Goal: Task Accomplishment & Management: Complete application form

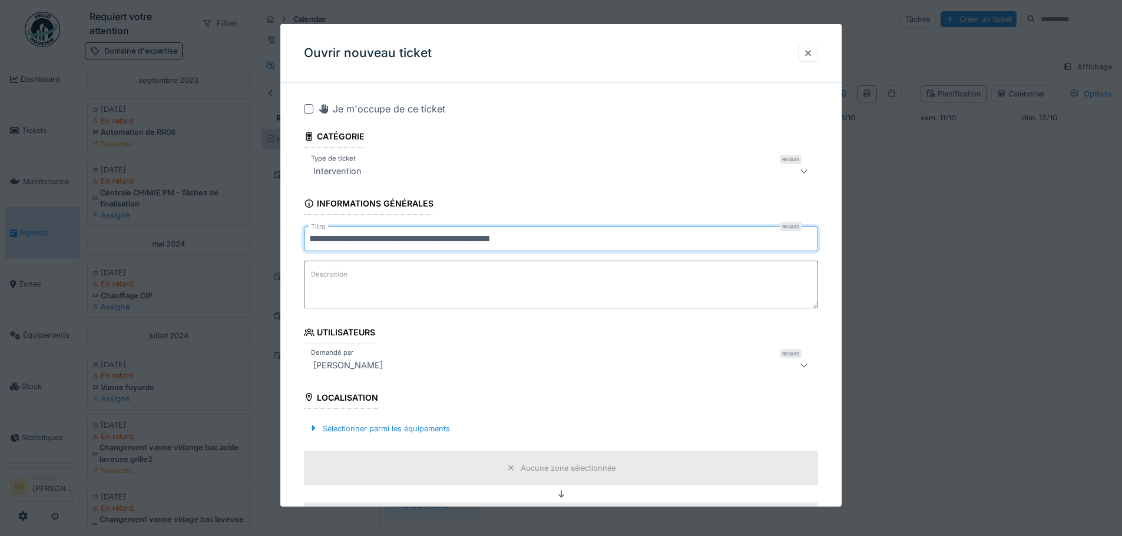
type input "**********"
click at [412, 273] on textarea "Description" at bounding box center [561, 285] width 514 height 48
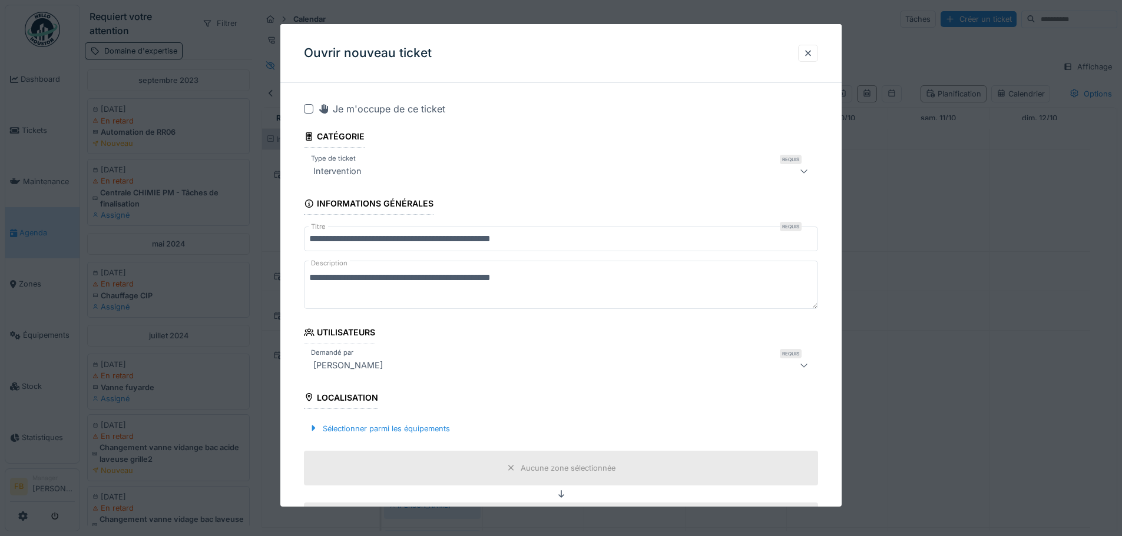
click at [376, 277] on textarea "**********" at bounding box center [561, 285] width 514 height 48
click at [389, 280] on textarea "**********" at bounding box center [561, 285] width 514 height 48
click at [558, 282] on textarea "**********" at bounding box center [561, 285] width 514 height 48
click at [615, 293] on textarea "**********" at bounding box center [561, 285] width 514 height 48
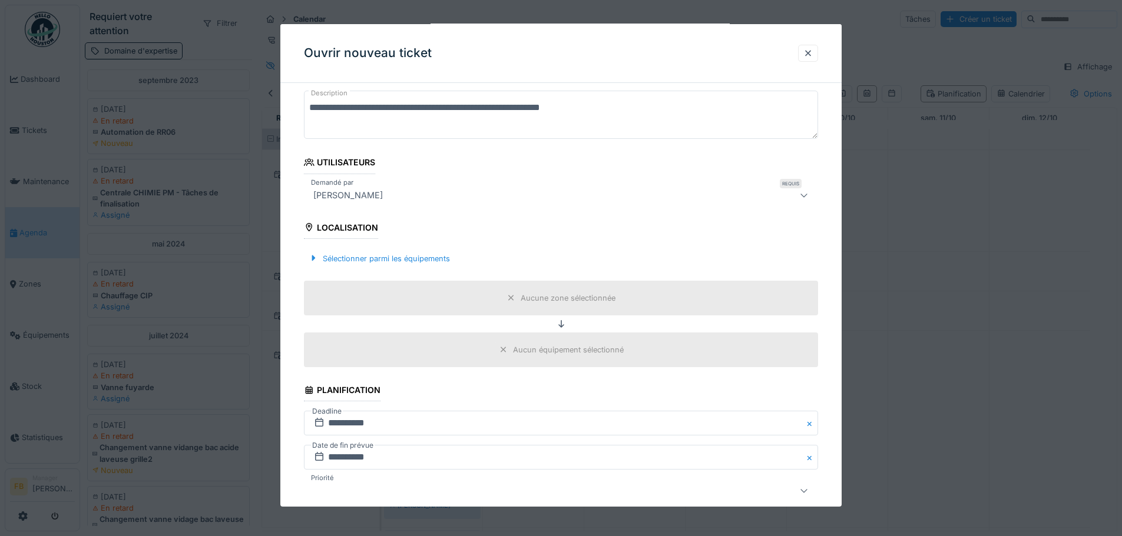
scroll to position [177, 0]
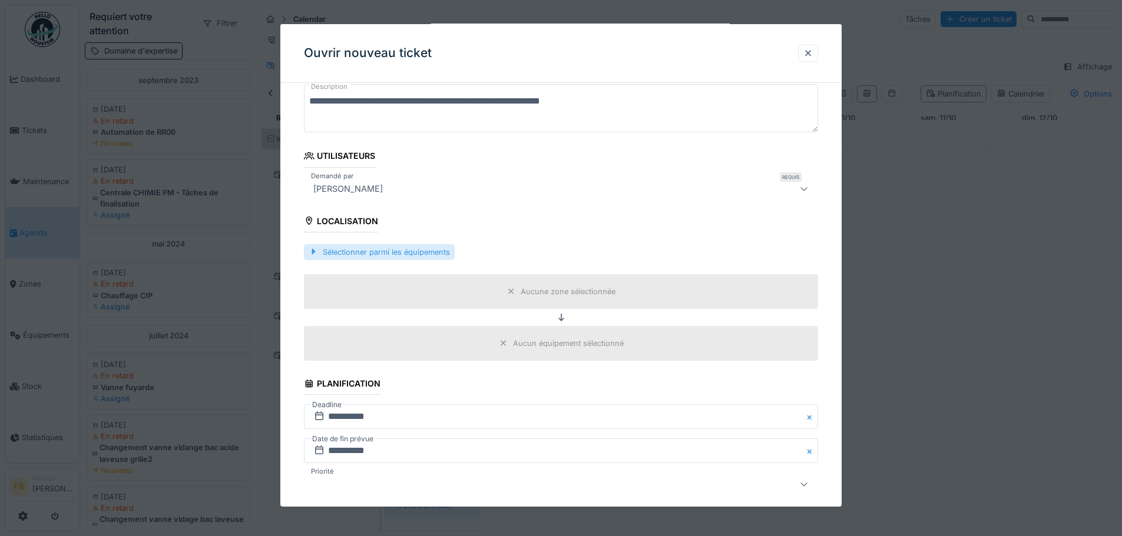
type textarea "**********"
click at [374, 250] on div "Sélectionner parmi les équipements" at bounding box center [379, 252] width 151 height 16
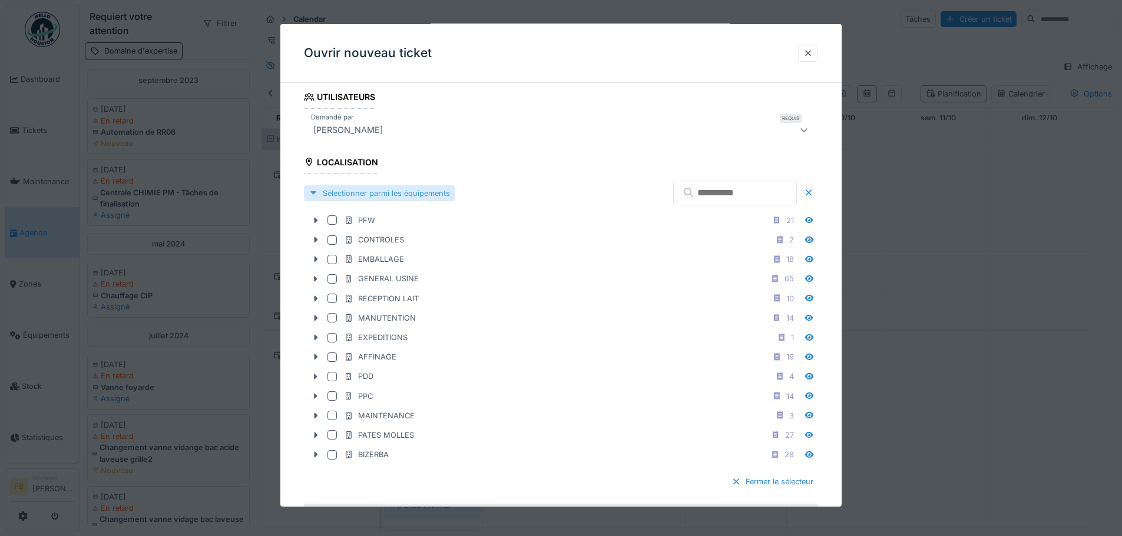
scroll to position [294, 0]
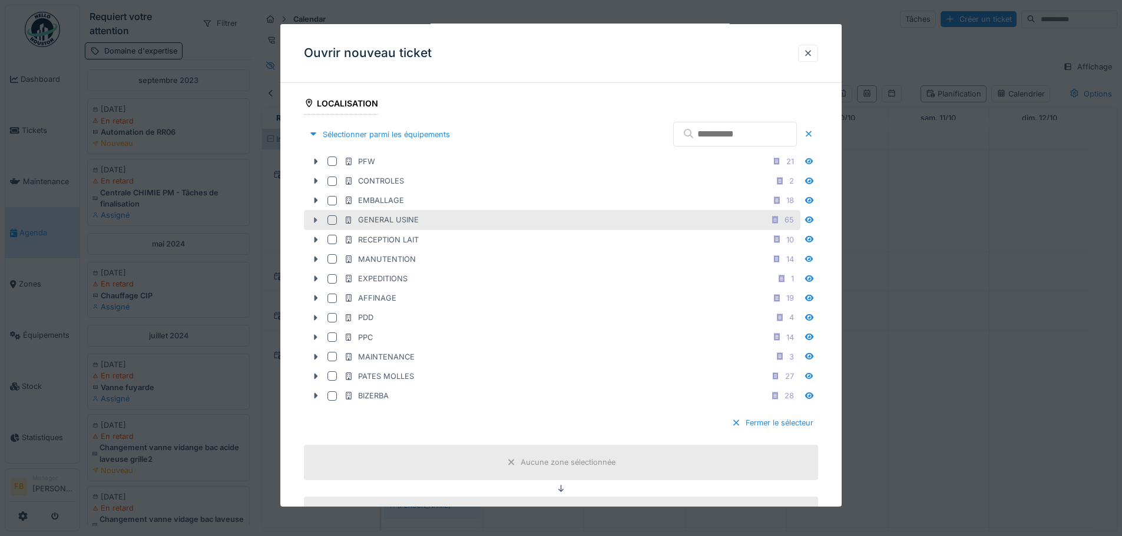
click at [316, 219] on icon at bounding box center [316, 220] width 4 height 6
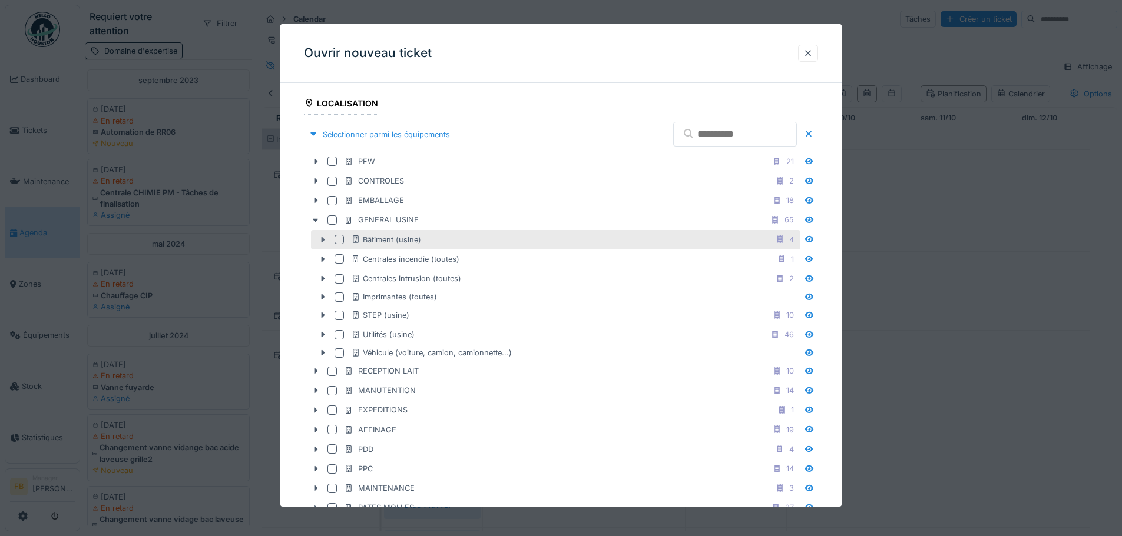
click at [324, 236] on icon at bounding box center [322, 240] width 9 height 8
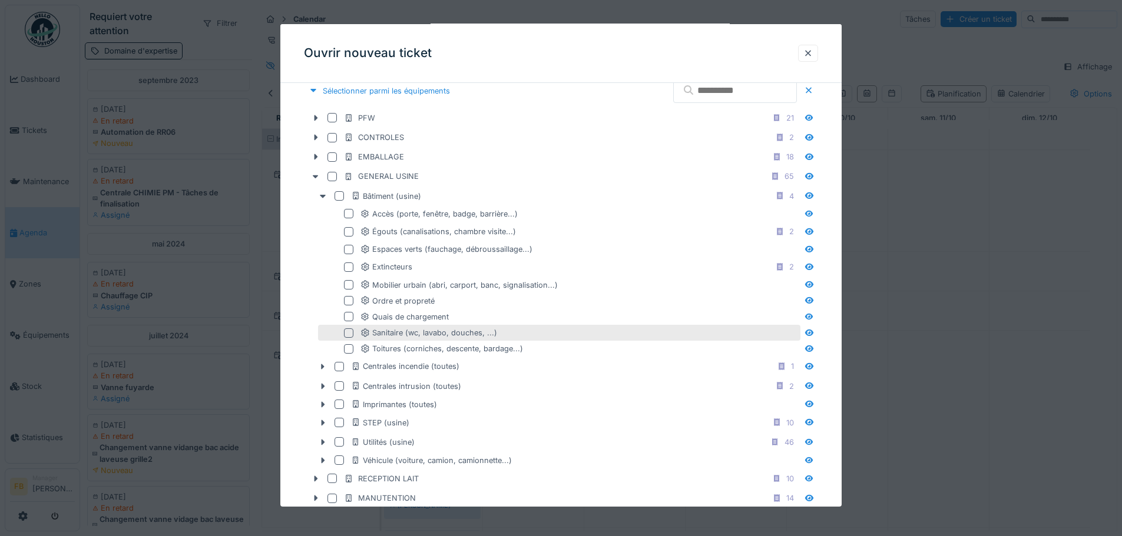
scroll to position [353, 0]
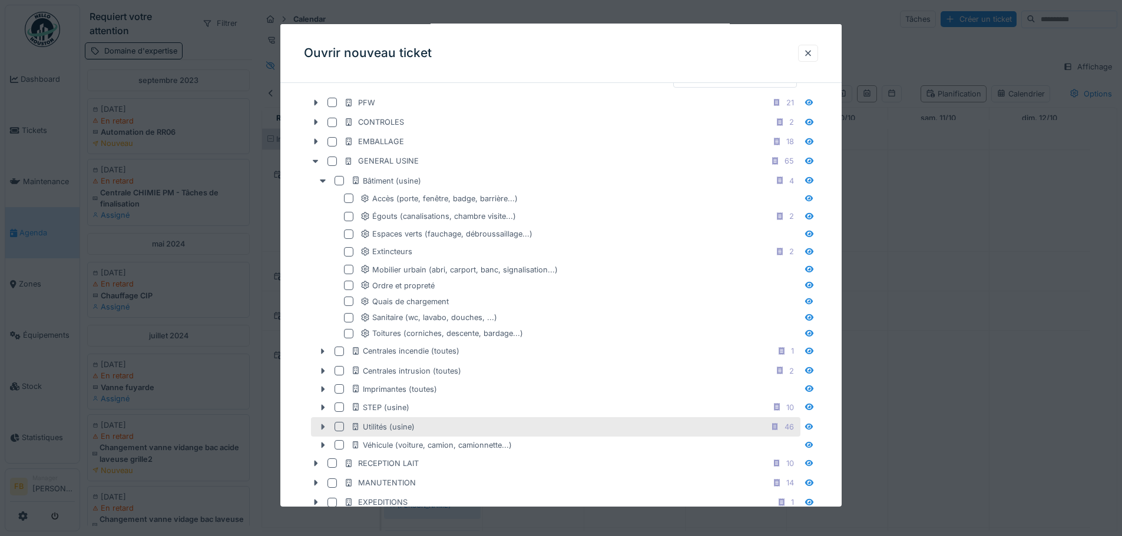
click at [320, 426] on icon at bounding box center [322, 427] width 9 height 8
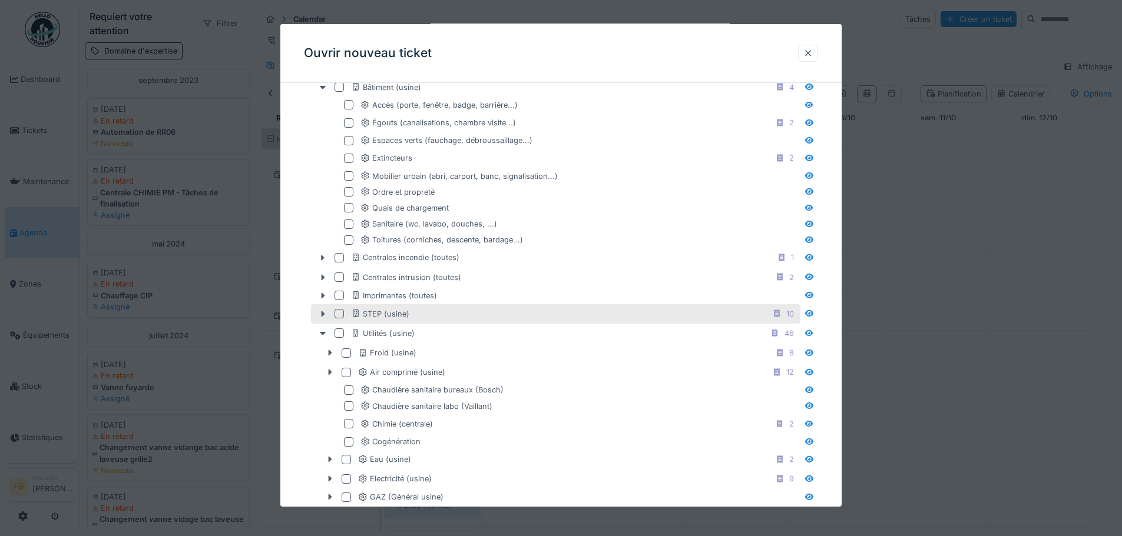
scroll to position [471, 0]
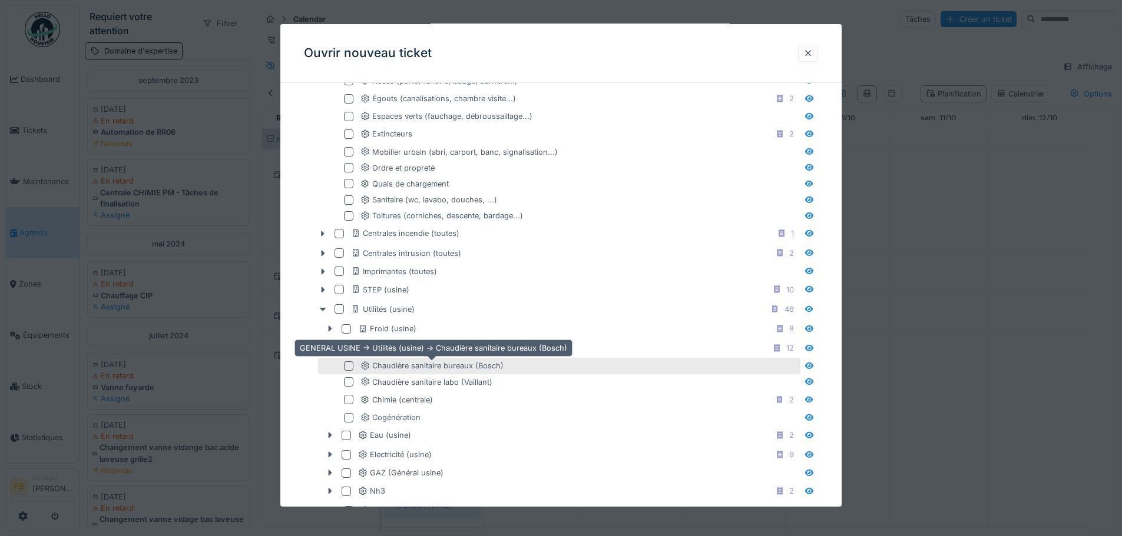
click at [402, 367] on div "Chaudière sanitaire bureaux (Bosch)" at bounding box center [431, 365] width 143 height 11
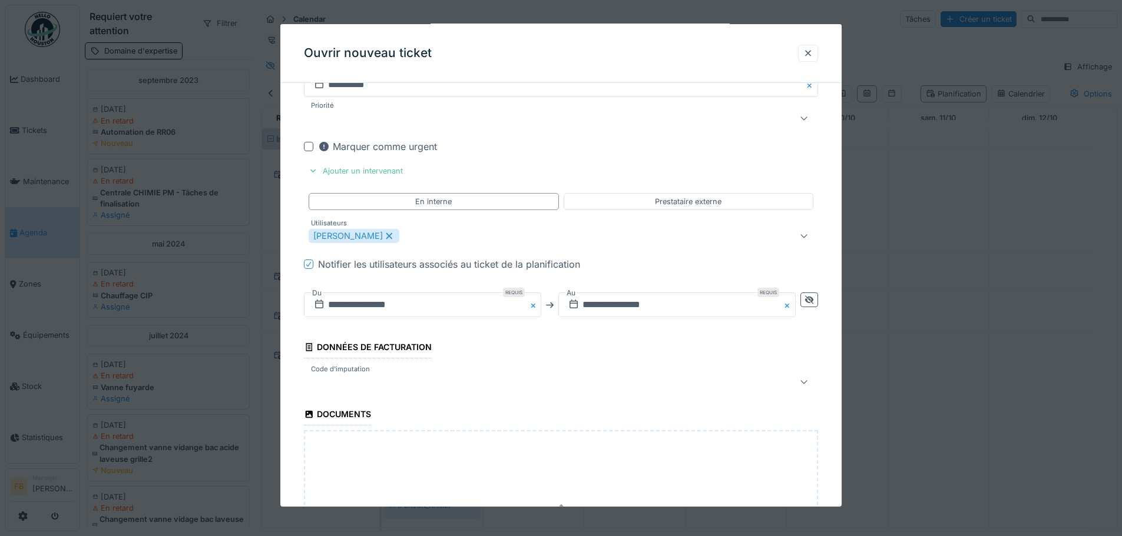
scroll to position [1277, 0]
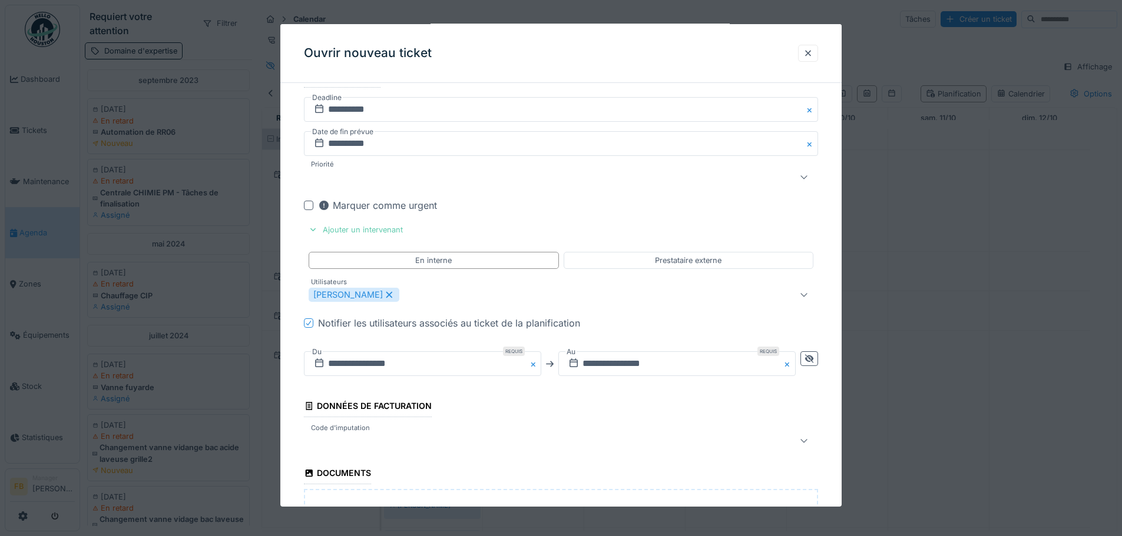
click at [371, 224] on div "Ajouter un intervenant" at bounding box center [356, 230] width 104 height 16
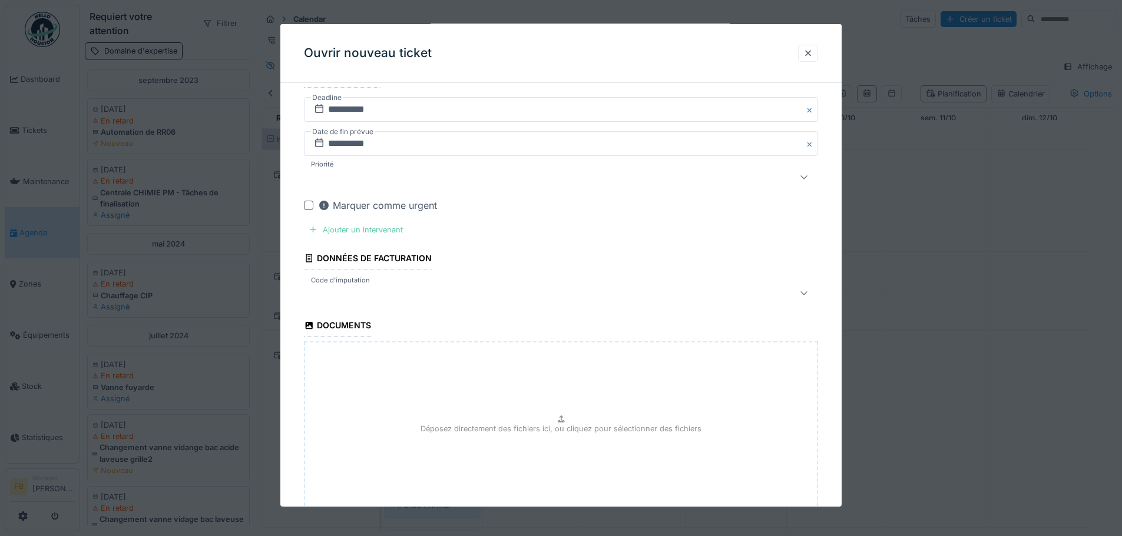
click at [371, 224] on div "Ajouter un intervenant" at bounding box center [356, 230] width 104 height 16
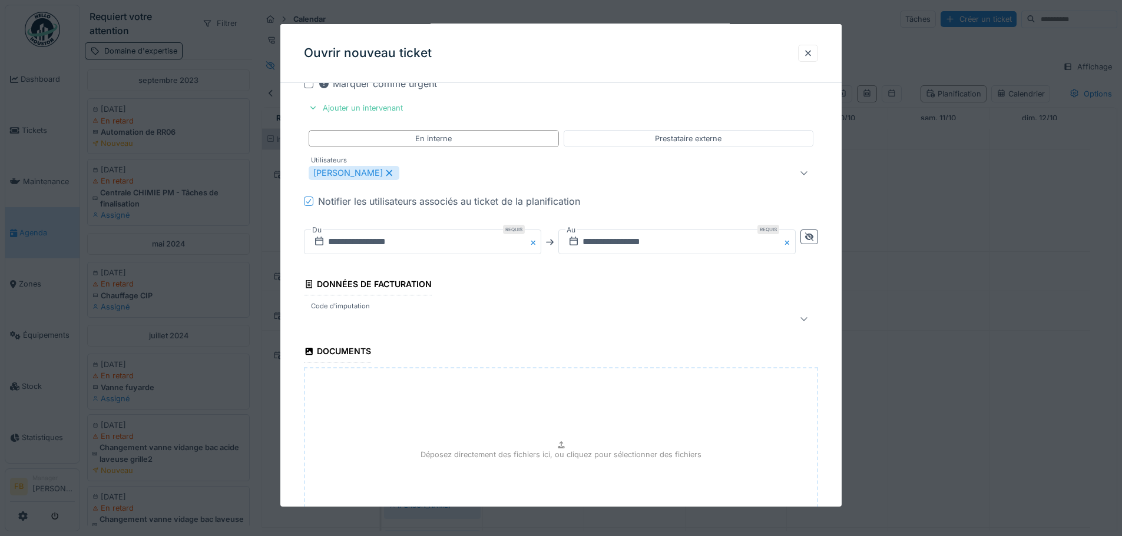
scroll to position [1513, 0]
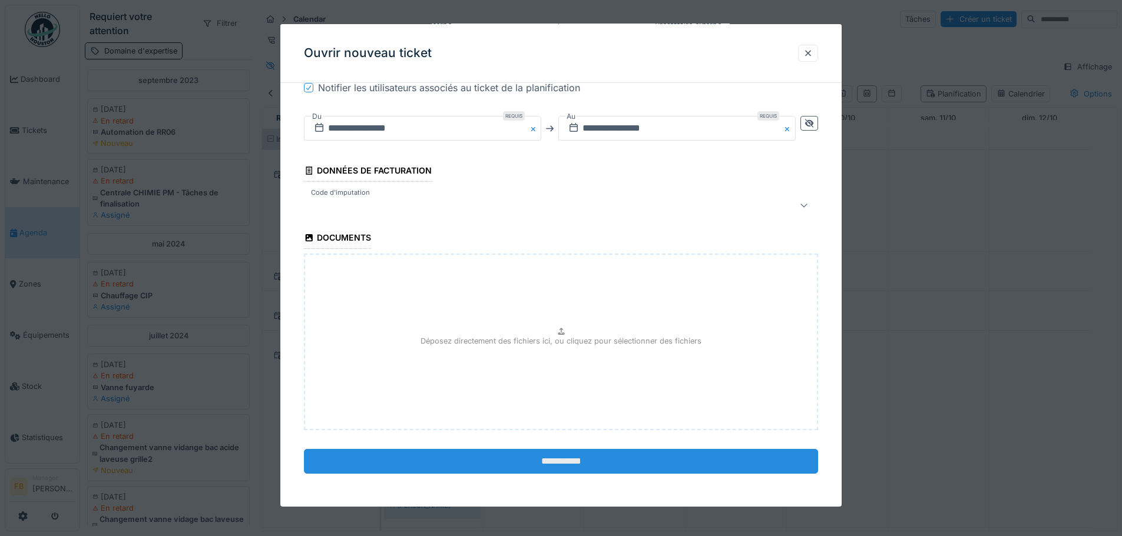
click at [551, 473] on input "**********" at bounding box center [561, 461] width 514 height 25
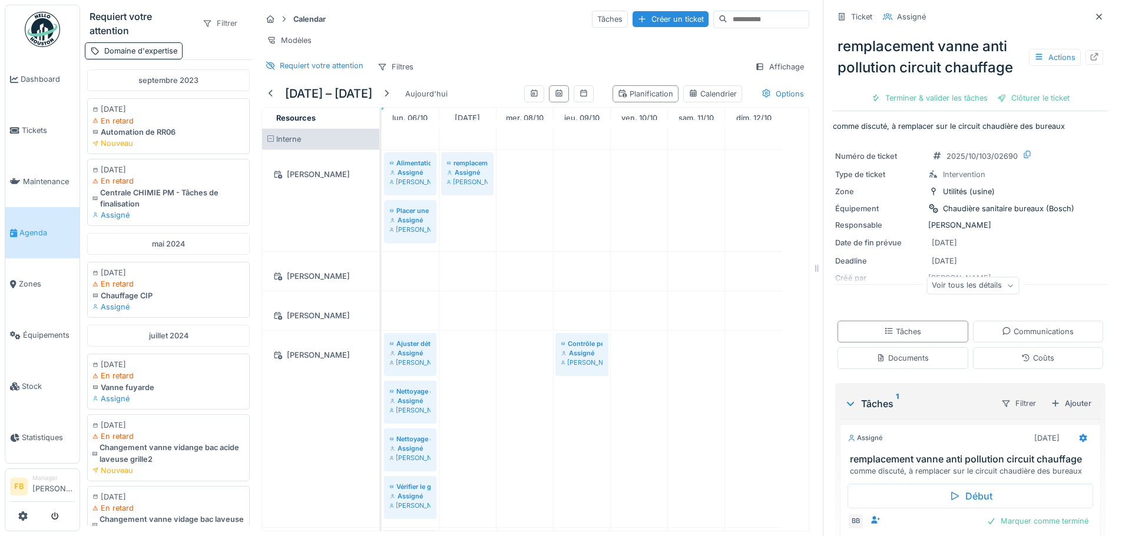
click at [224, 22] on div "Filtrer" at bounding box center [219, 23] width 45 height 17
click at [231, 114] on div "Intervenant" at bounding box center [240, 120] width 98 height 18
click at [204, 57] on div "Intervenant" at bounding box center [224, 50] width 40 height 11
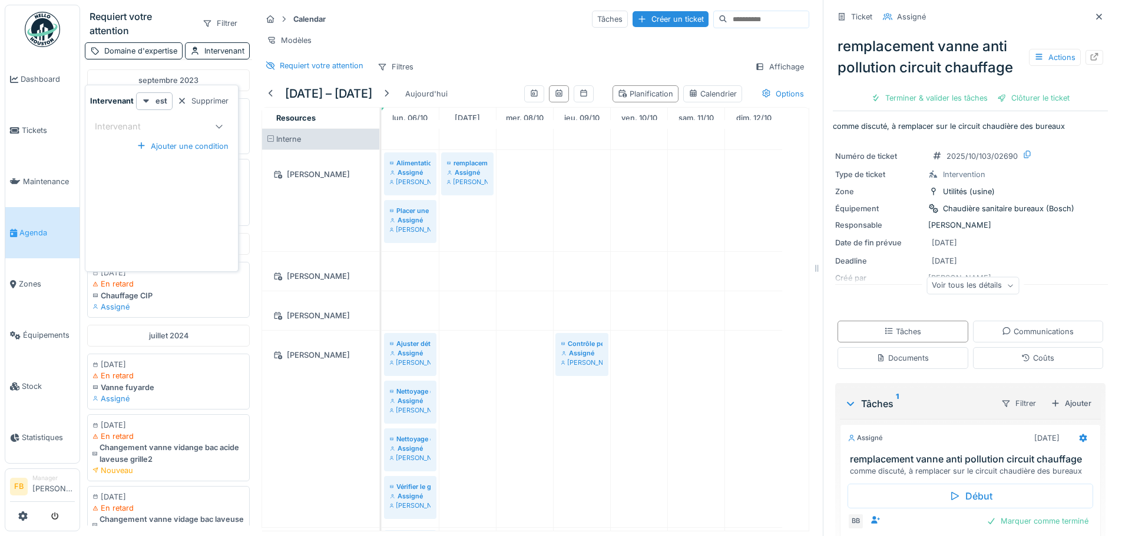
click at [219, 122] on icon at bounding box center [218, 126] width 9 height 8
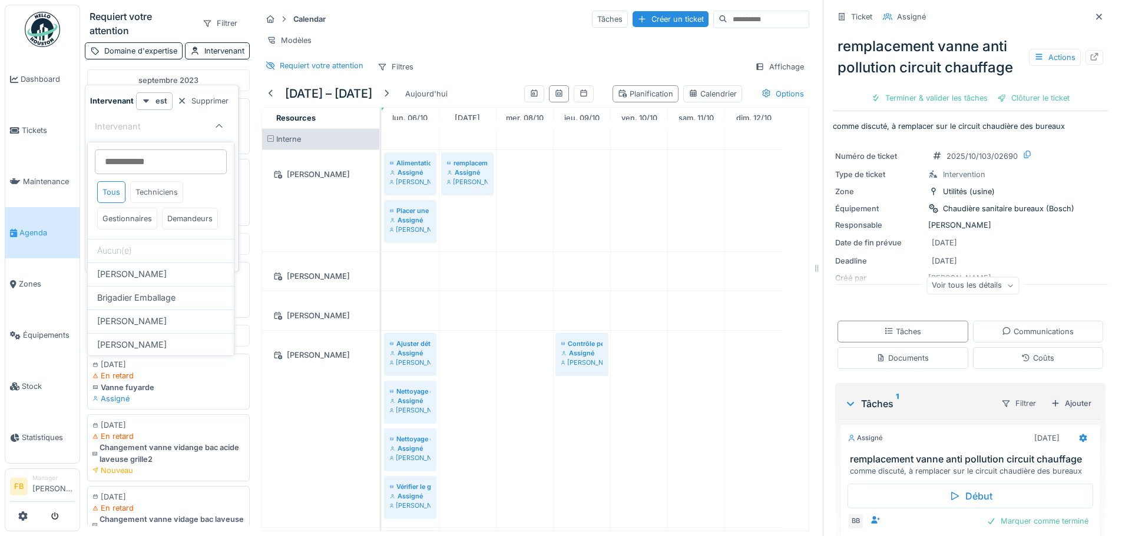
click at [162, 190] on div "Techniciens" at bounding box center [156, 192] width 53 height 22
click at [161, 189] on div "Techniciens" at bounding box center [156, 192] width 53 height 22
click at [155, 189] on div "Techniciens" at bounding box center [156, 192] width 53 height 22
click at [112, 190] on div "Tous" at bounding box center [111, 192] width 28 height 22
click at [158, 187] on div "Techniciens" at bounding box center [156, 192] width 53 height 22
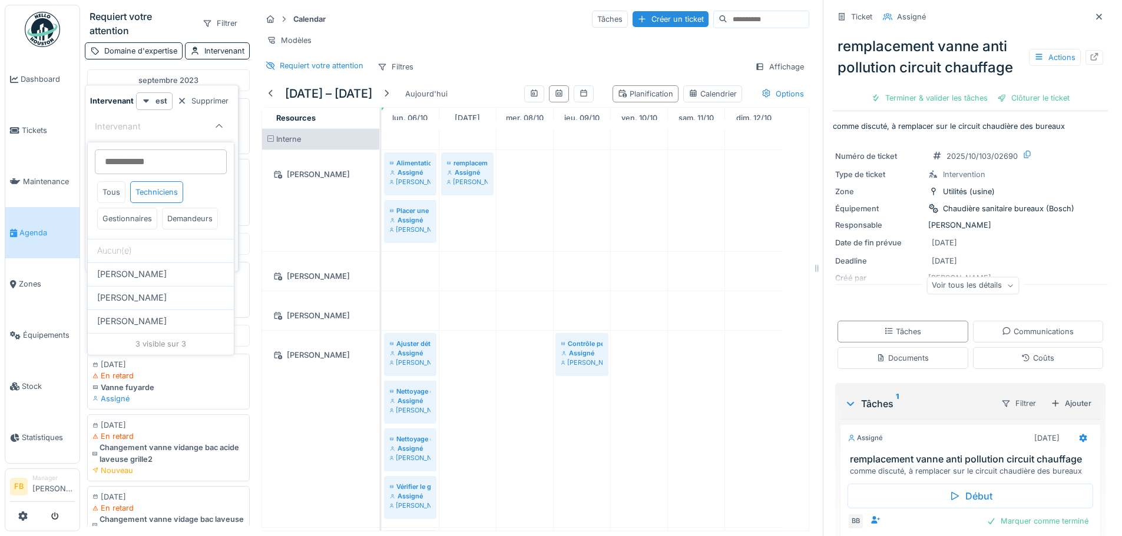
drag, startPoint x: 175, startPoint y: 192, endPoint x: 167, endPoint y: 218, distance: 27.9
click at [167, 218] on div "Tous Techniciens Gestionnaires Demandeurs" at bounding box center [160, 207] width 137 height 53
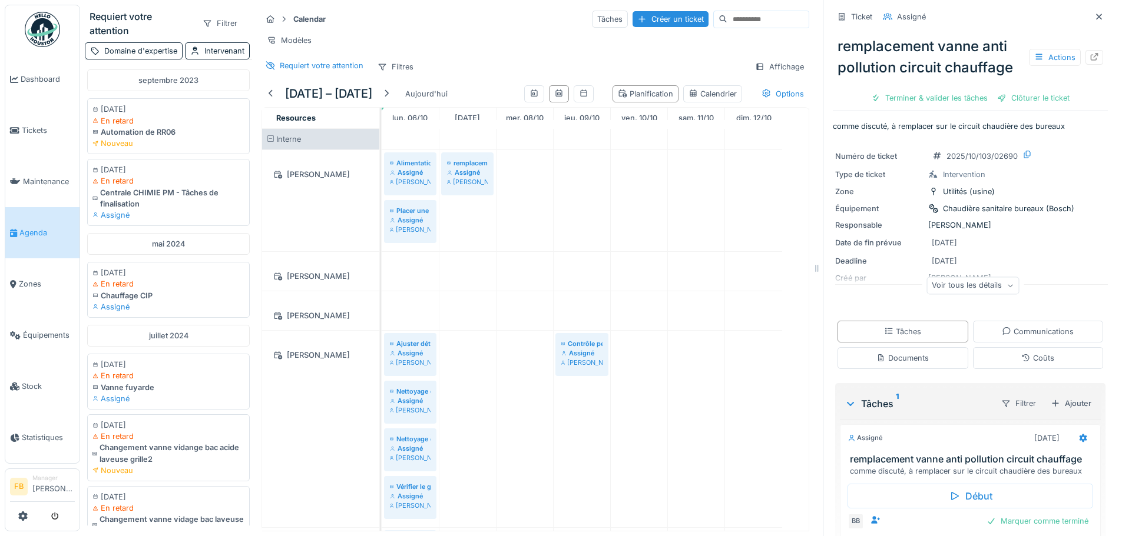
click at [295, 423] on div "Julien Bebronne" at bounding box center [320, 429] width 117 height 197
click at [204, 57] on div "Intervenant" at bounding box center [224, 50] width 40 height 11
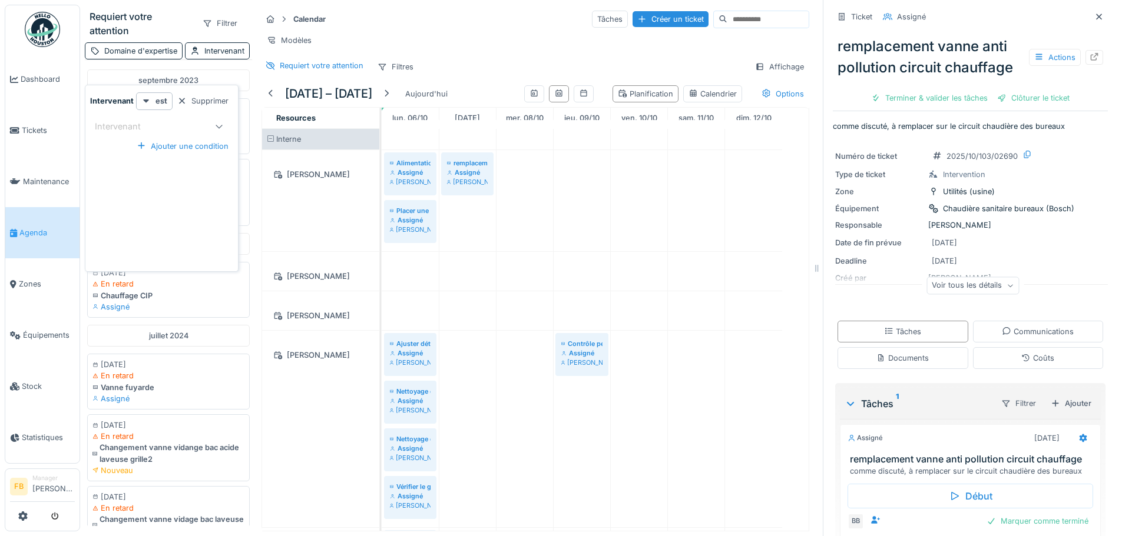
click at [211, 121] on div at bounding box center [219, 127] width 28 height 24
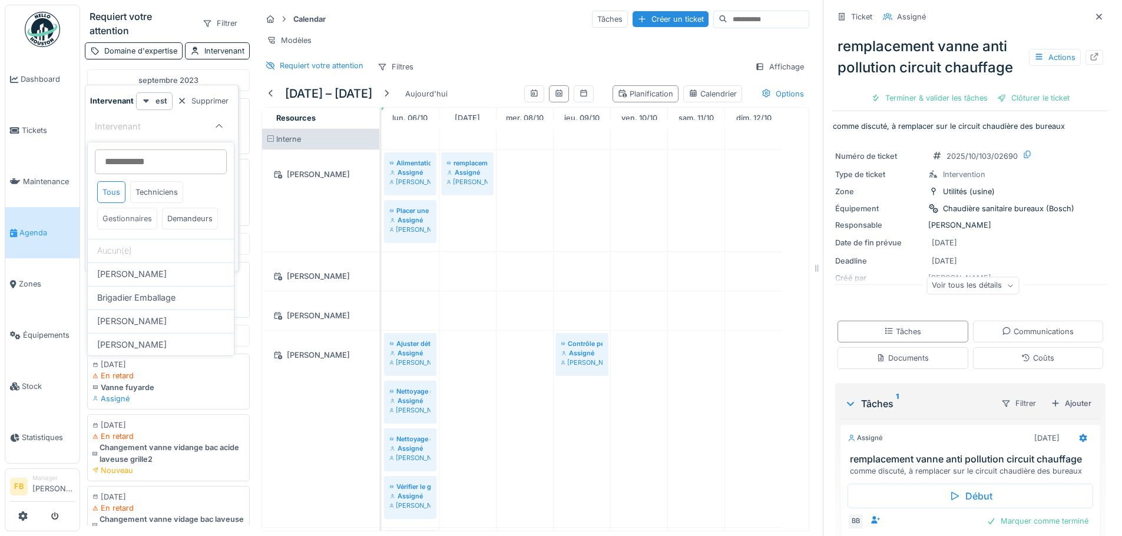
click at [129, 213] on div "Gestionnaires" at bounding box center [127, 219] width 60 height 22
click at [118, 207] on div "Tous Techniciens Gestionnaires Demandeurs" at bounding box center [160, 207] width 137 height 53
click at [162, 217] on div "Demandeurs" at bounding box center [190, 219] width 56 height 22
click at [111, 193] on div "Tous" at bounding box center [111, 192] width 28 height 22
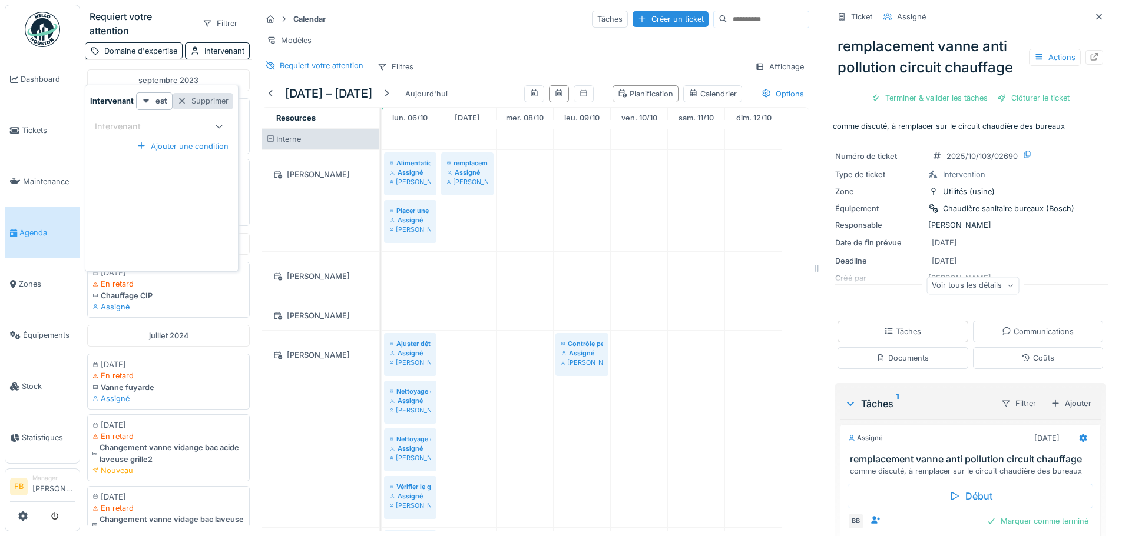
click at [186, 97] on div "Supprimer" at bounding box center [203, 101] width 61 height 16
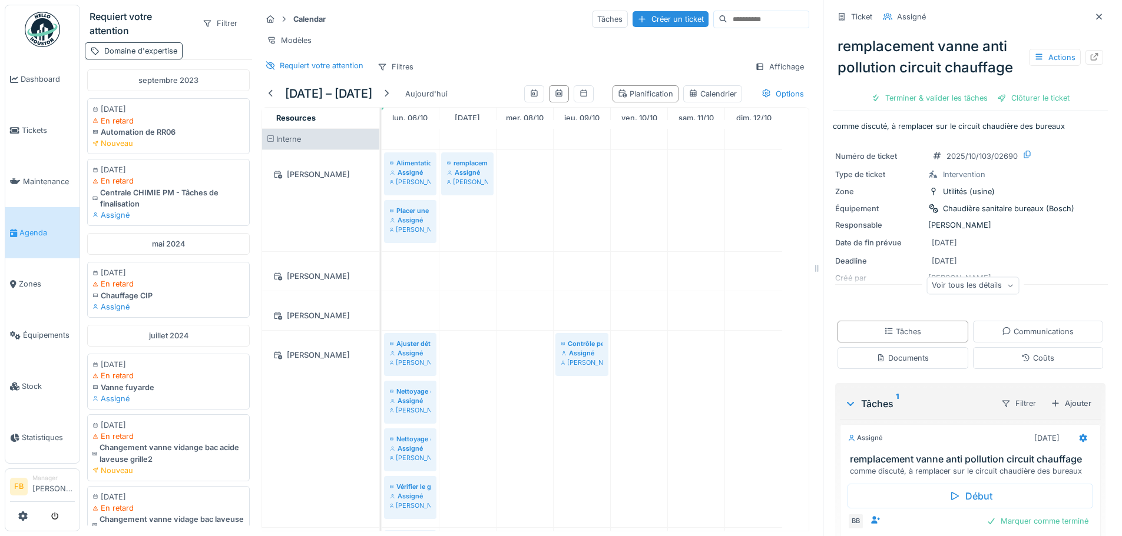
click at [159, 44] on div "Domaine d'expertise" at bounding box center [134, 50] width 98 height 17
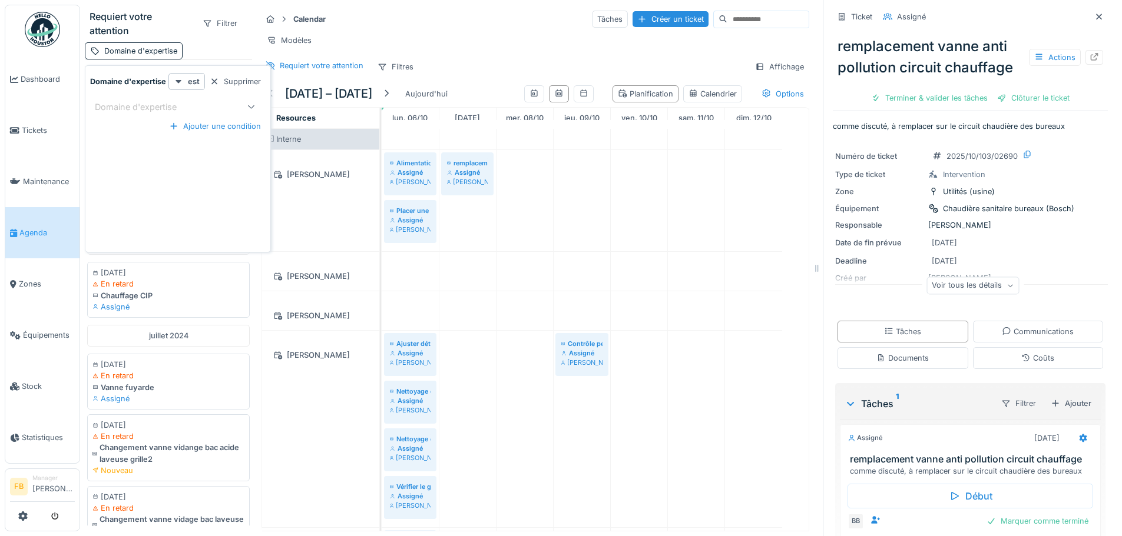
click at [241, 107] on div at bounding box center [251, 107] width 28 height 24
click at [257, 74] on div "Supprimer" at bounding box center [235, 82] width 61 height 16
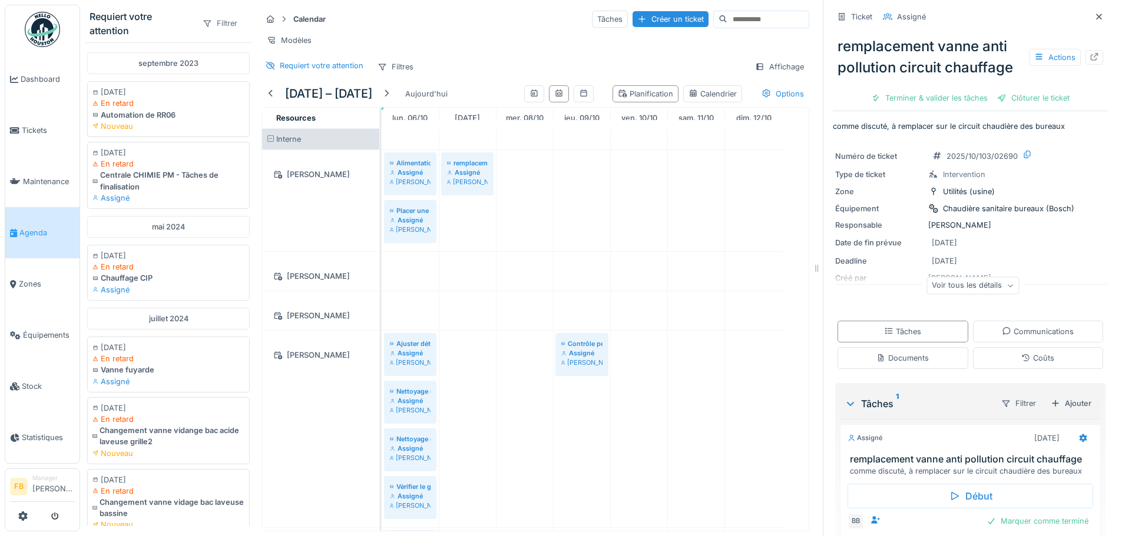
click at [204, 21] on icon at bounding box center [208, 24] width 8 height 6
click at [253, 93] on div "Responsable" at bounding box center [240, 102] width 98 height 18
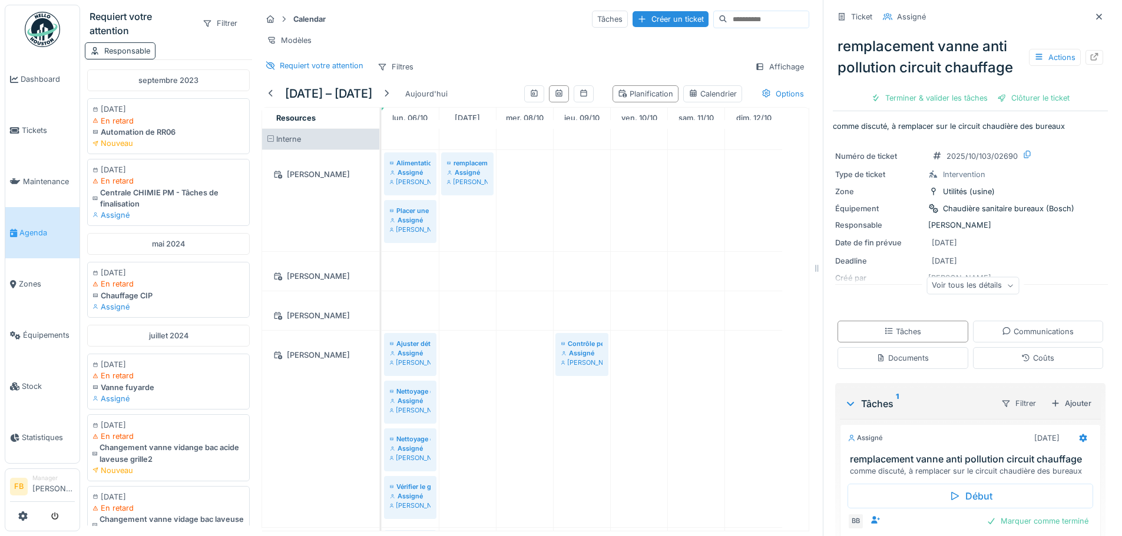
drag, startPoint x: 158, startPoint y: 39, endPoint x: 137, endPoint y: 39, distance: 21.2
click at [147, 42] on div "Responsable" at bounding box center [168, 50] width 167 height 17
click at [137, 45] on div "Responsable" at bounding box center [127, 50] width 46 height 11
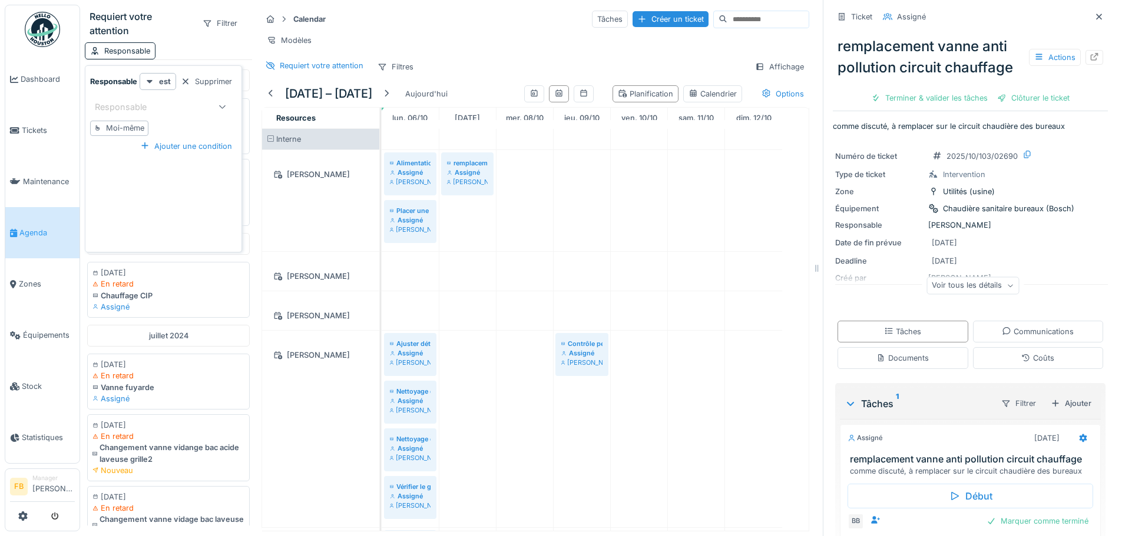
click at [223, 103] on icon at bounding box center [222, 107] width 9 height 8
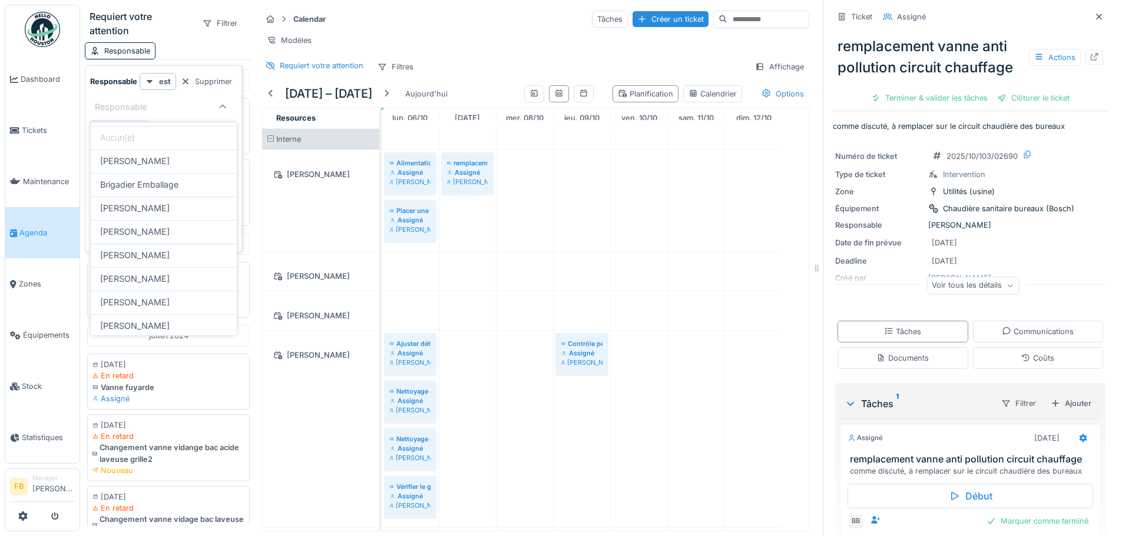
scroll to position [0, 0]
click at [161, 102] on div "Responsable" at bounding box center [129, 107] width 68 height 13
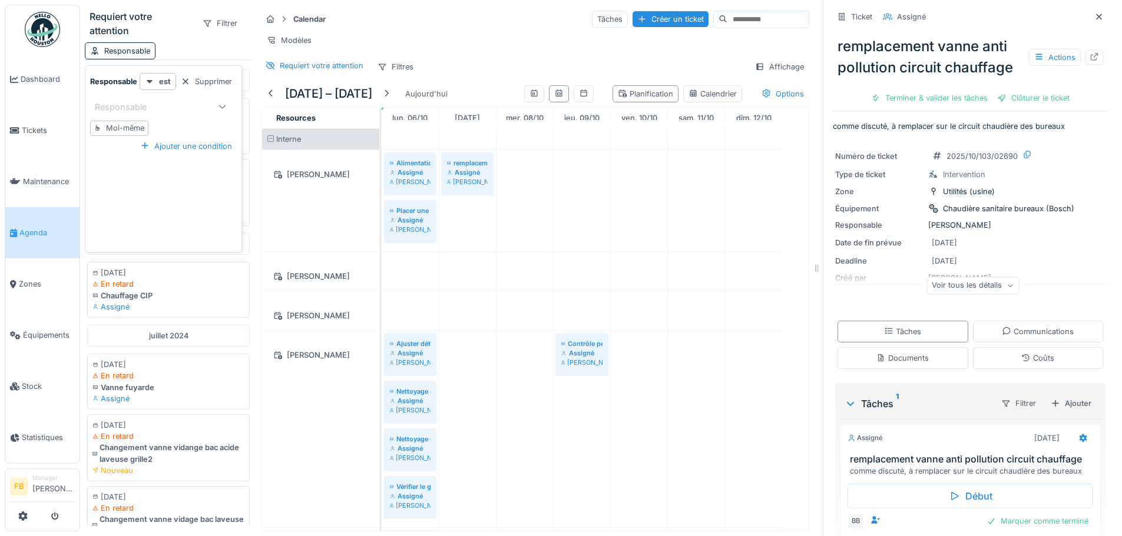
click at [220, 105] on icon at bounding box center [222, 107] width 9 height 8
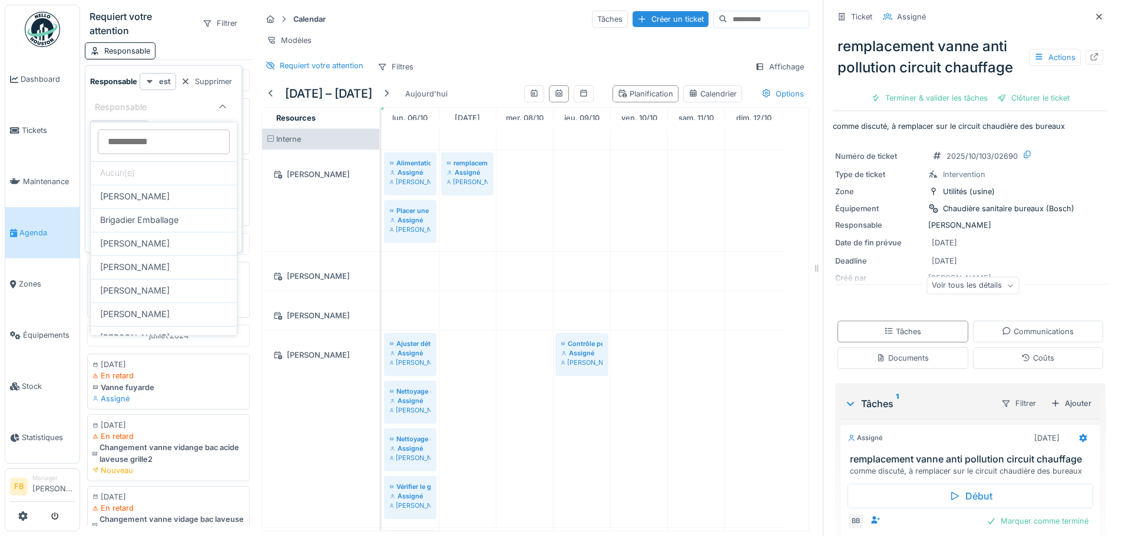
click at [151, 80] on icon at bounding box center [150, 82] width 6 height 4
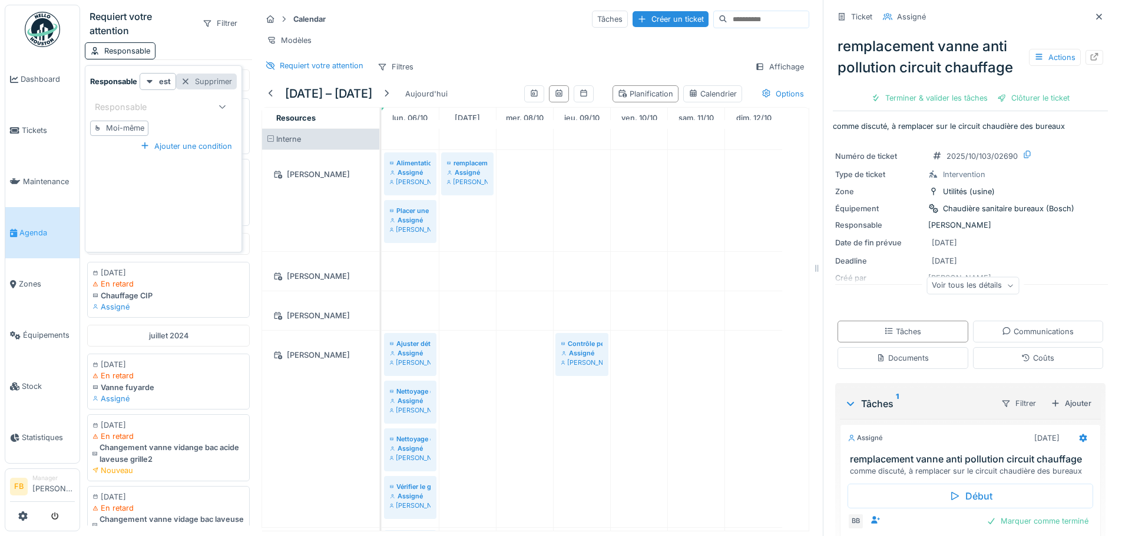
click at [203, 78] on div "Supprimer" at bounding box center [206, 82] width 61 height 16
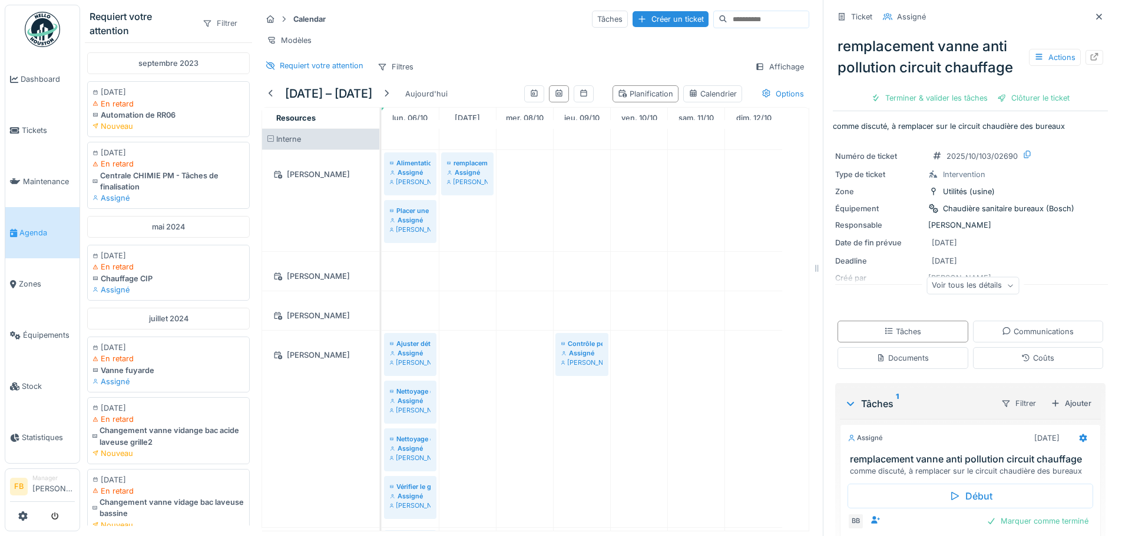
click at [207, 19] on div "Filtrer" at bounding box center [219, 23] width 45 height 17
click at [239, 106] on div "Responsable" at bounding box center [240, 102] width 98 height 18
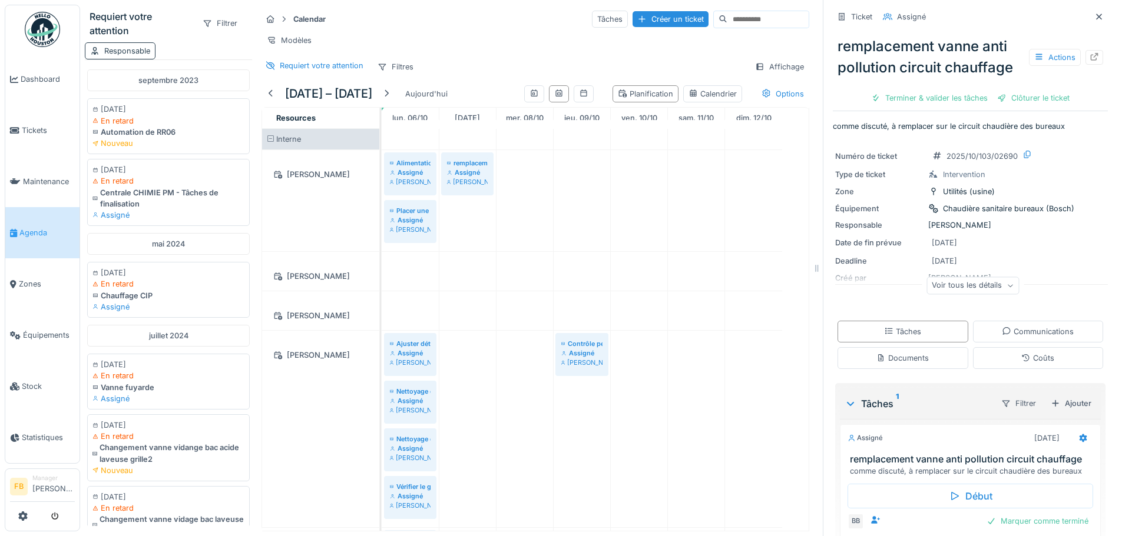
click at [142, 48] on div "Responsable" at bounding box center [127, 50] width 46 height 11
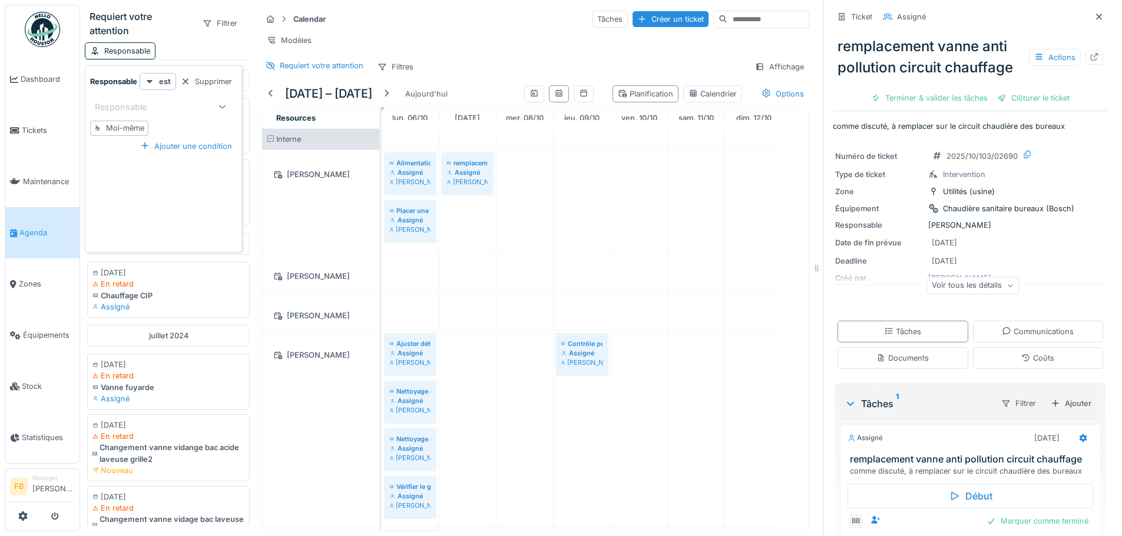
click at [225, 104] on icon at bounding box center [222, 107] width 9 height 8
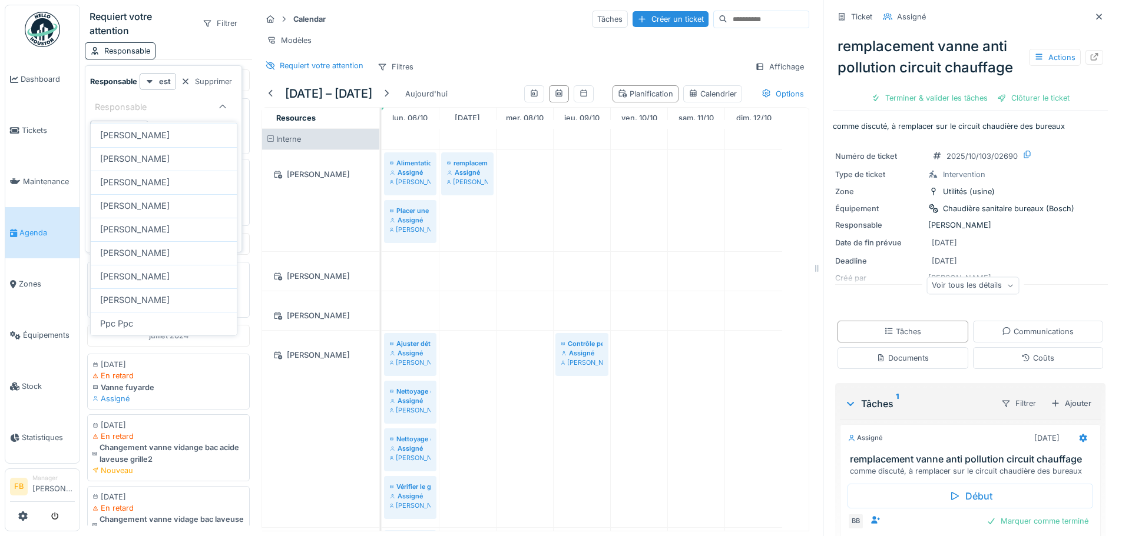
scroll to position [360, 0]
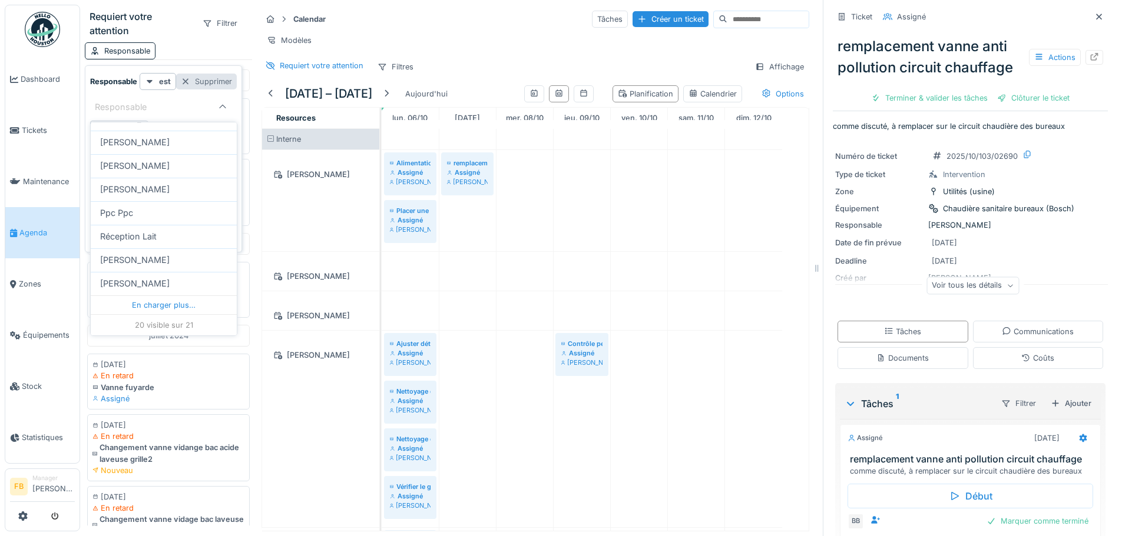
click at [185, 80] on div at bounding box center [185, 81] width 9 height 11
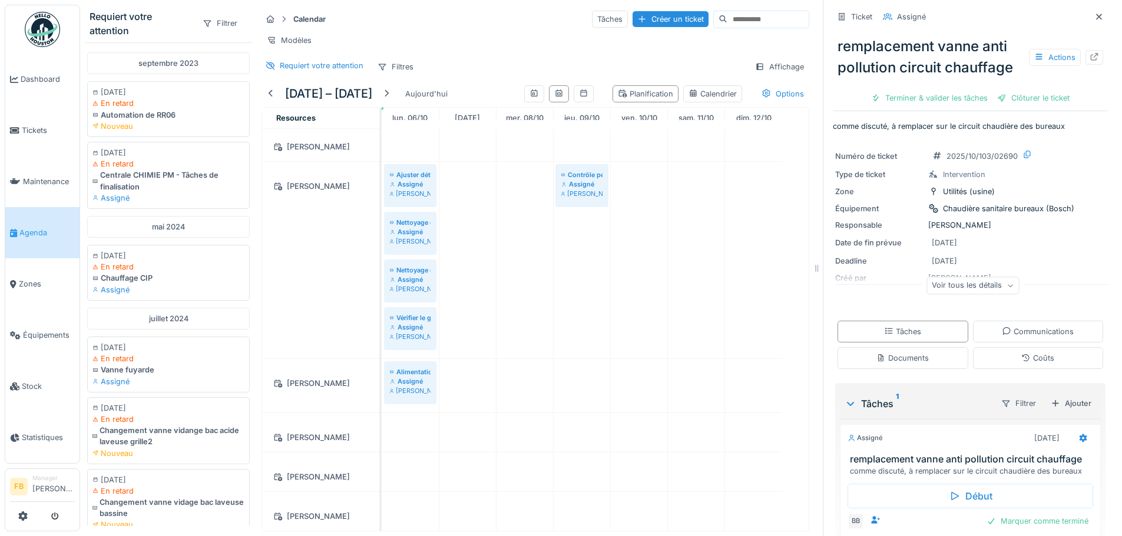
scroll to position [187, 0]
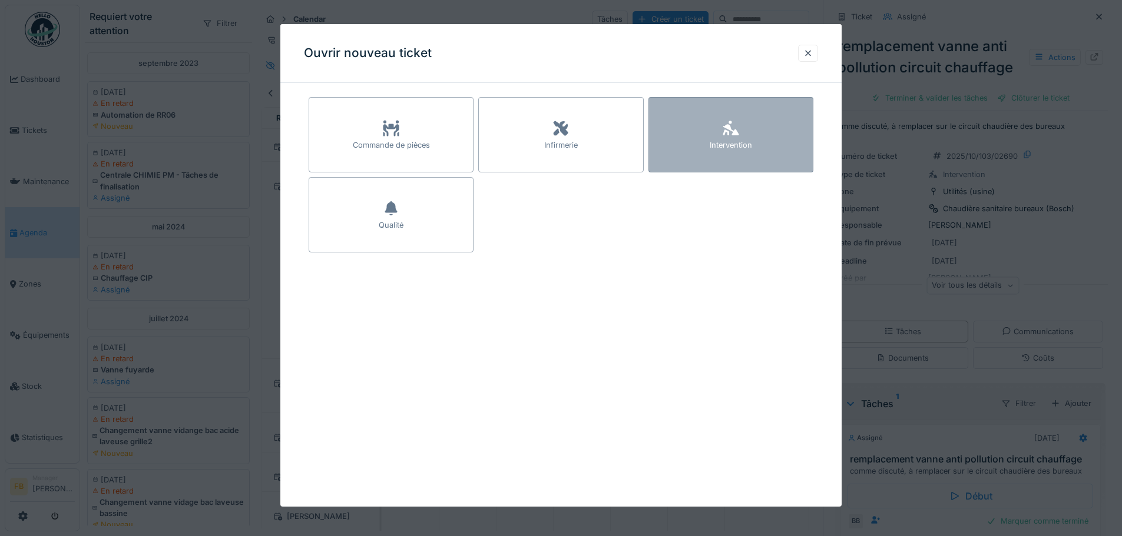
click at [790, 132] on div "Intervention" at bounding box center [730, 134] width 165 height 75
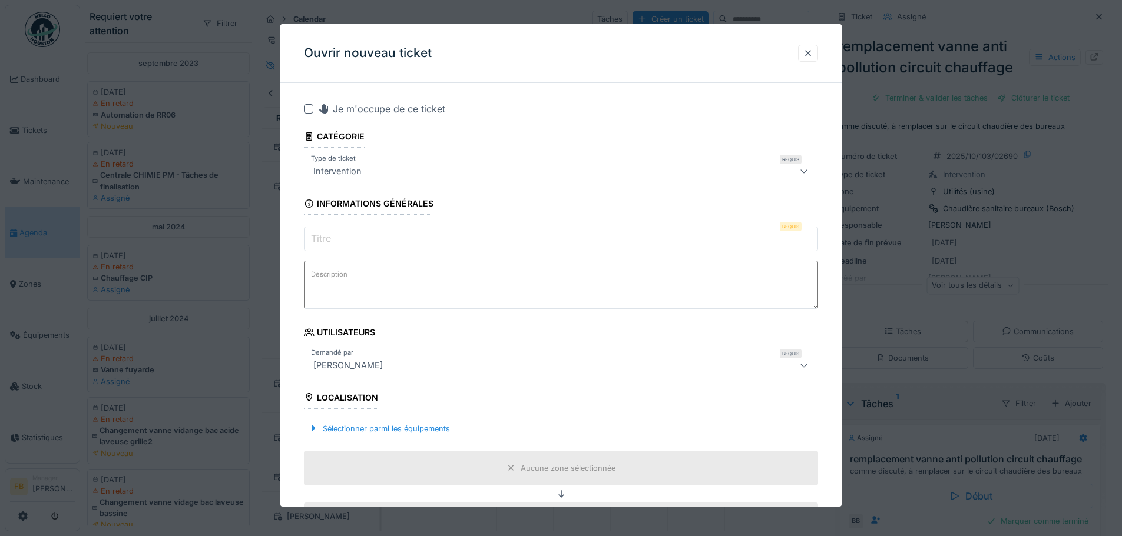
click at [422, 240] on input "Titre" at bounding box center [561, 239] width 514 height 25
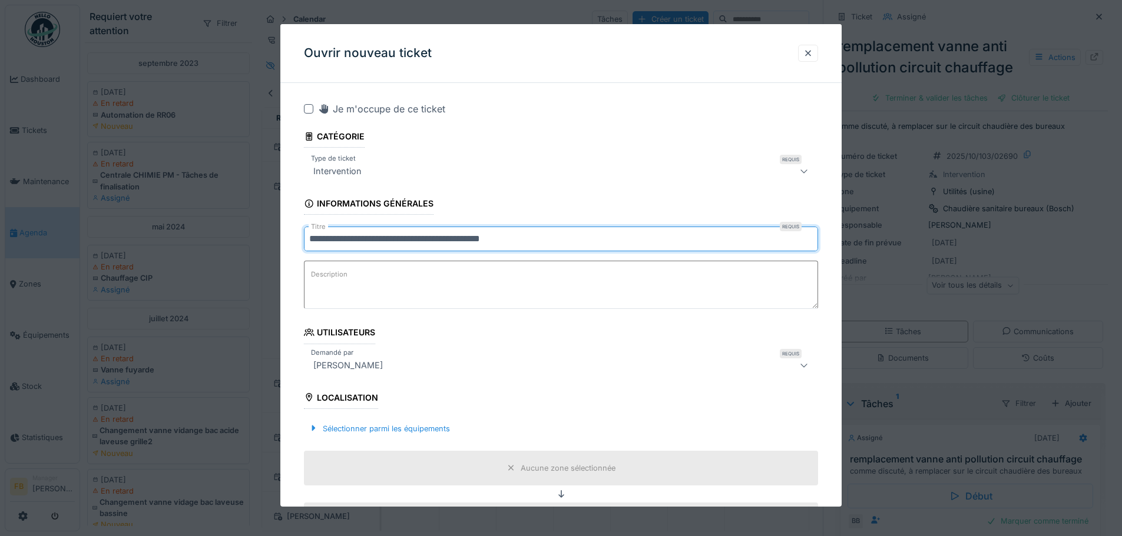
type input "**********"
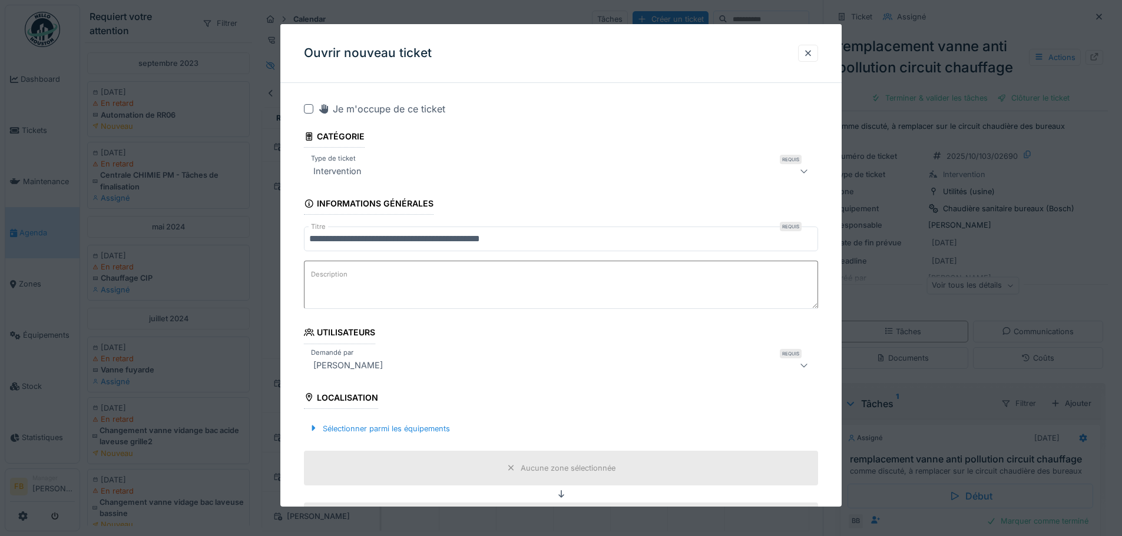
click at [357, 281] on textarea "Description" at bounding box center [561, 285] width 514 height 48
type textarea "*"
click at [638, 276] on textarea "**********" at bounding box center [561, 285] width 514 height 48
click at [691, 273] on textarea "**********" at bounding box center [561, 285] width 514 height 48
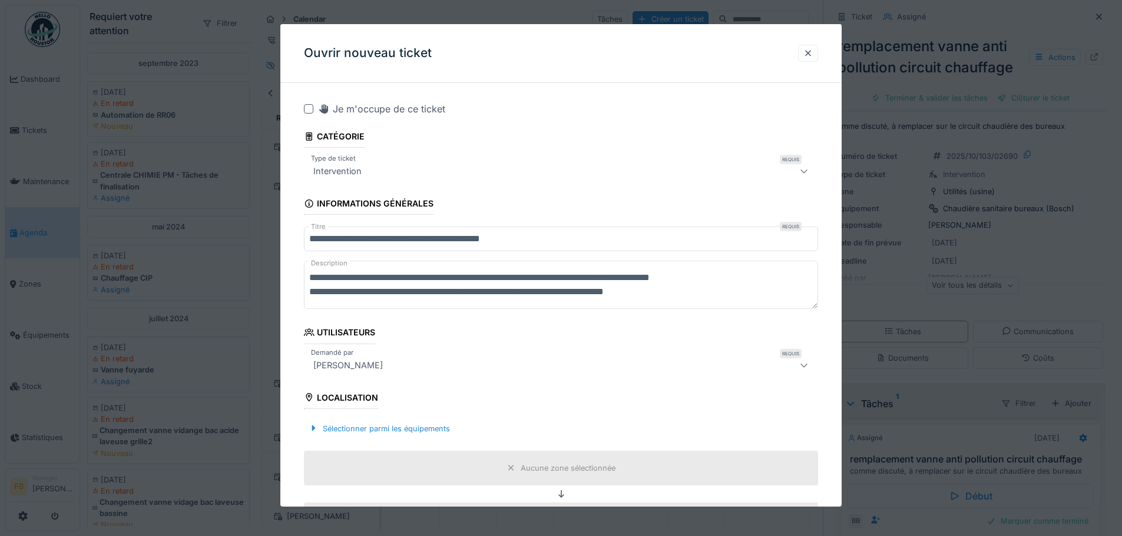
click at [698, 288] on textarea "**********" at bounding box center [561, 285] width 514 height 48
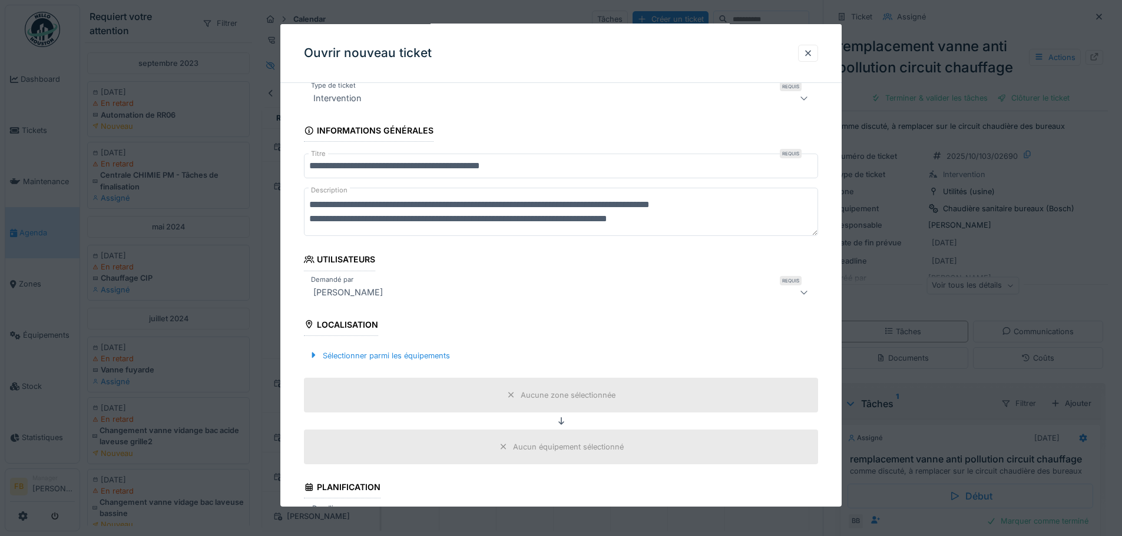
scroll to position [177, 0]
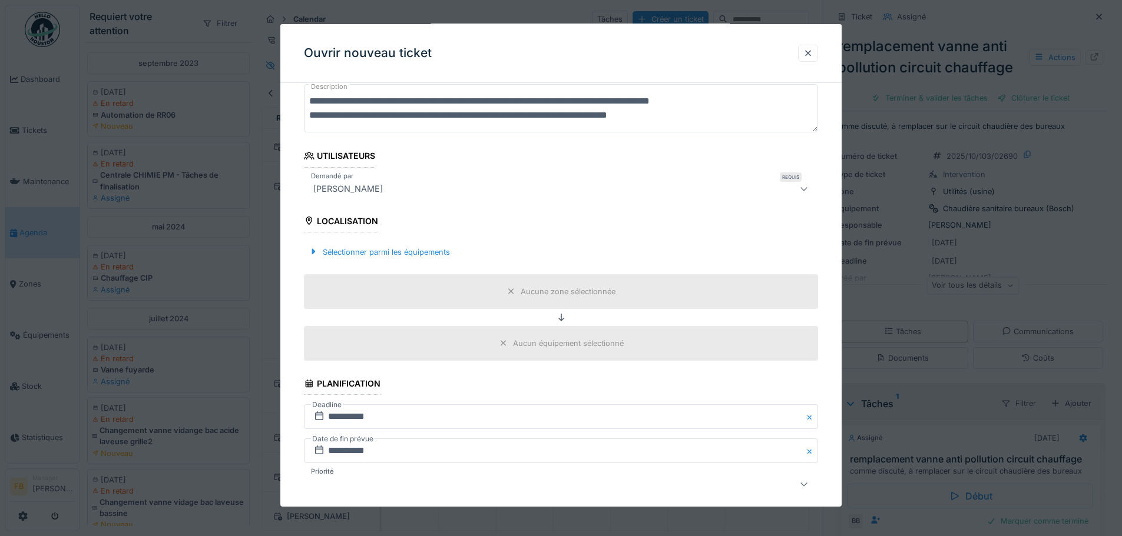
type textarea "**********"
click at [512, 284] on div "Aucune zone sélectionnée" at bounding box center [560, 291] width 117 height 15
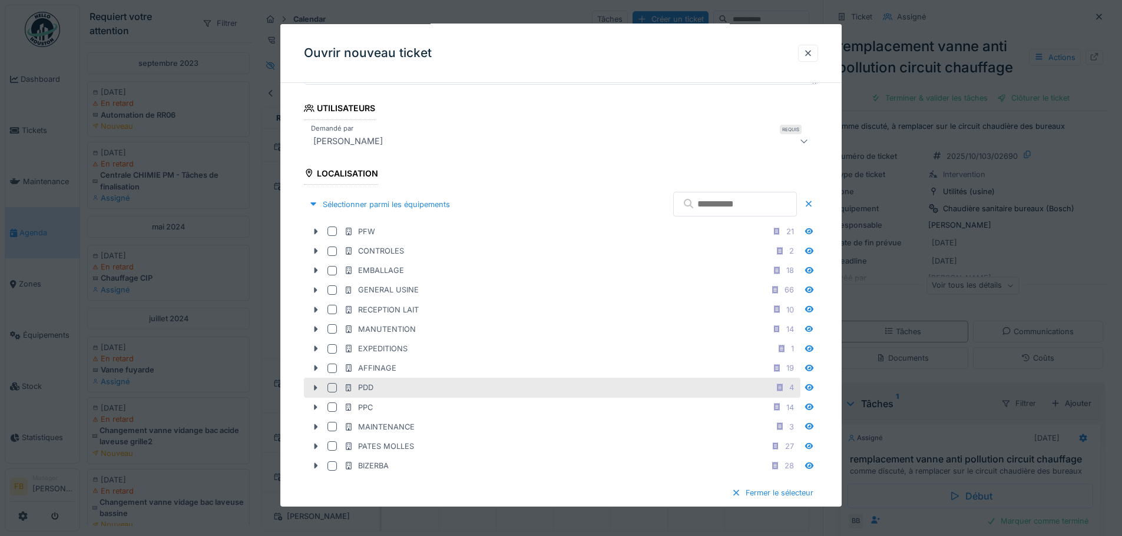
scroll to position [236, 0]
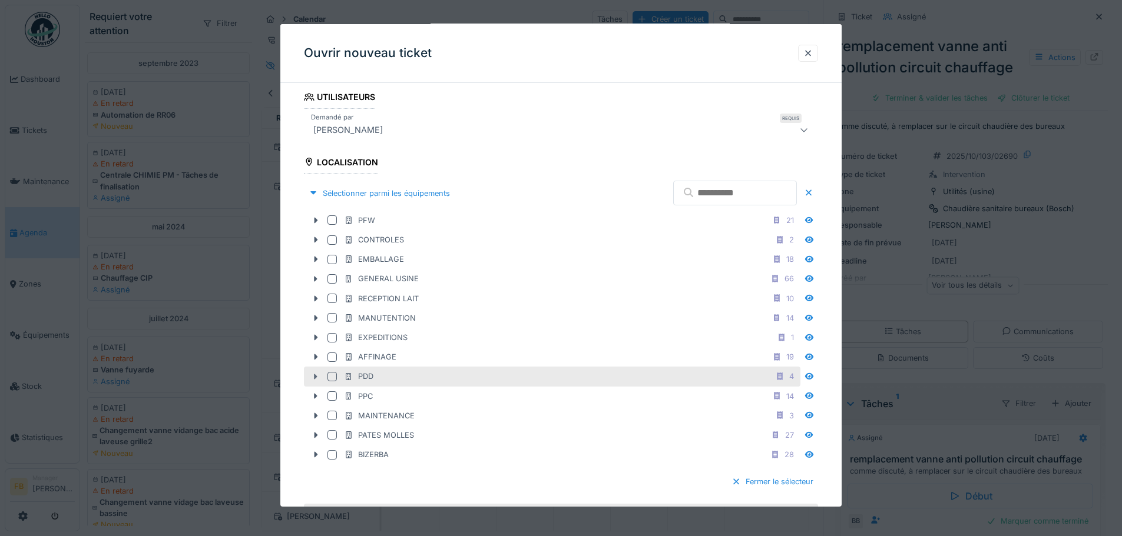
click at [313, 375] on icon at bounding box center [315, 377] width 9 height 8
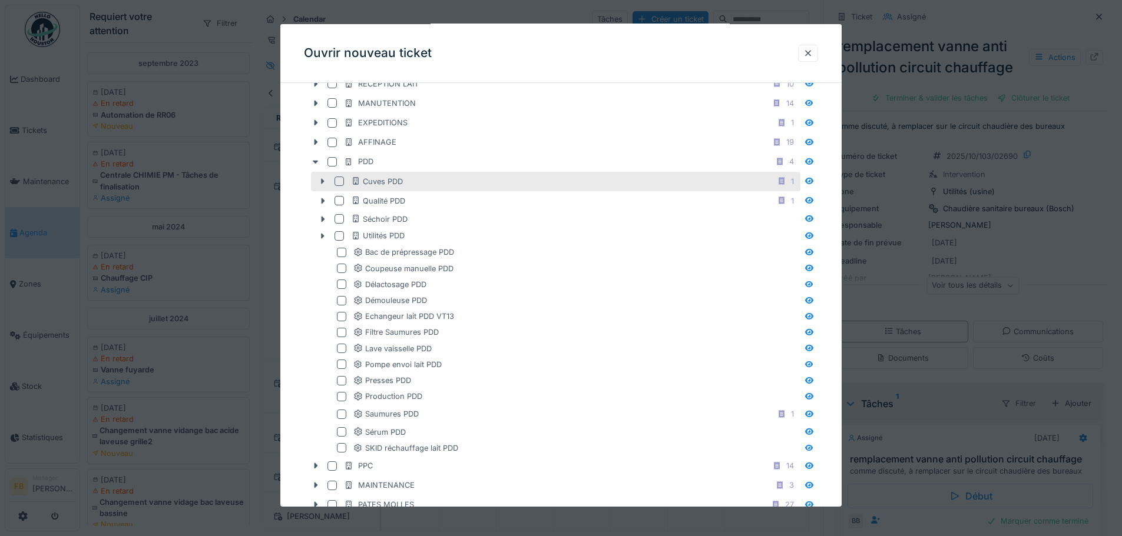
scroll to position [471, 0]
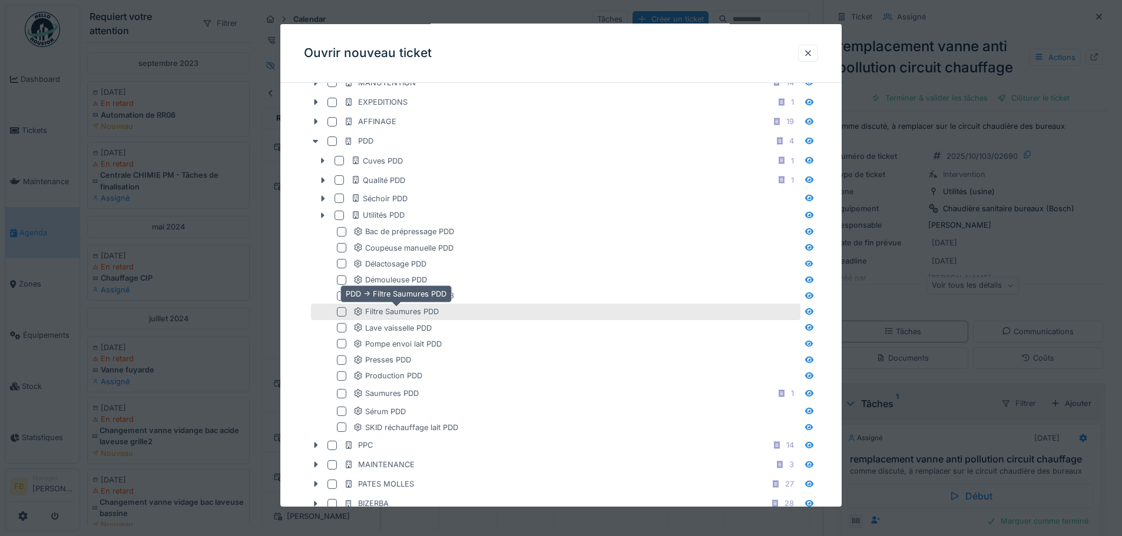
click at [386, 308] on div "Filtre Saumures PDD" at bounding box center [395, 311] width 85 height 11
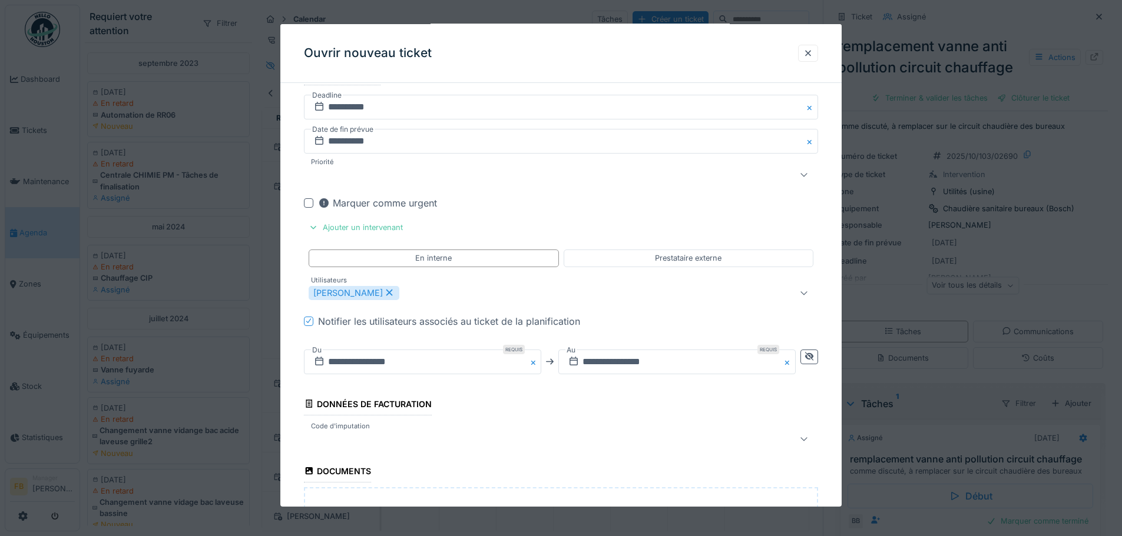
scroll to position [1119, 0]
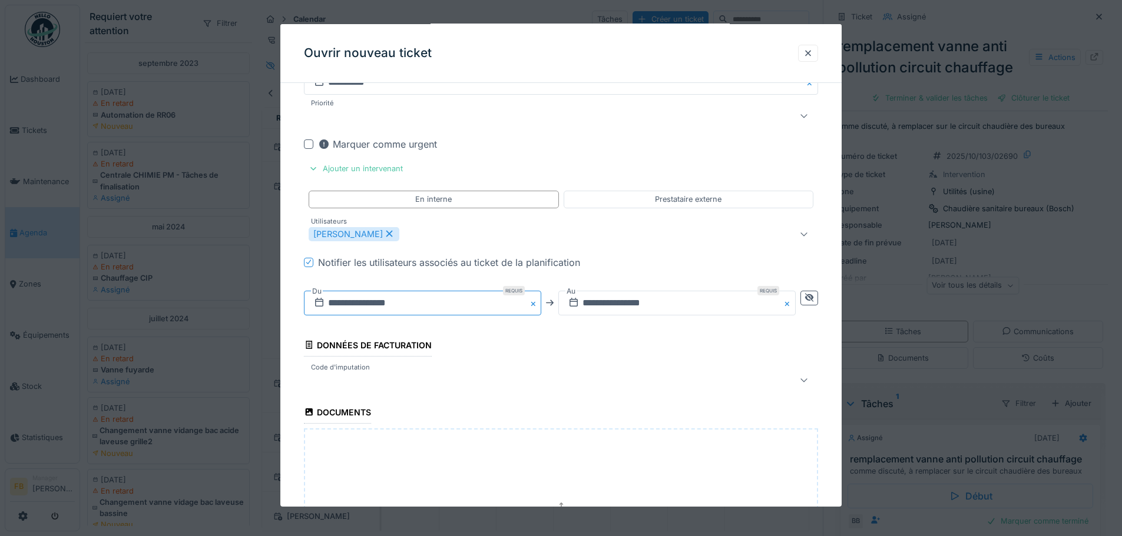
click at [476, 305] on input "**********" at bounding box center [422, 302] width 237 height 25
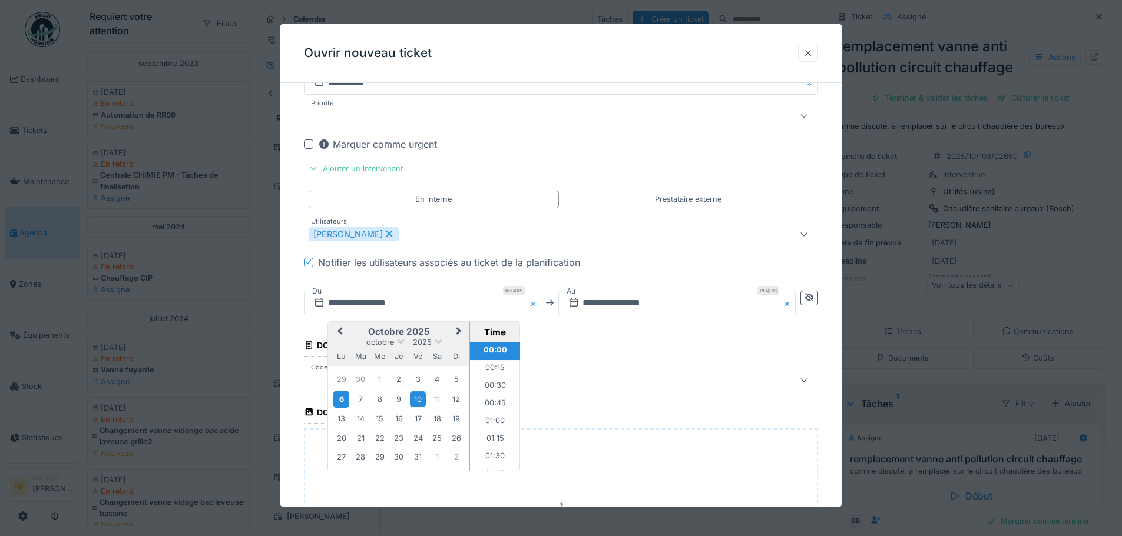
click at [348, 400] on div "6" at bounding box center [341, 399] width 16 height 17
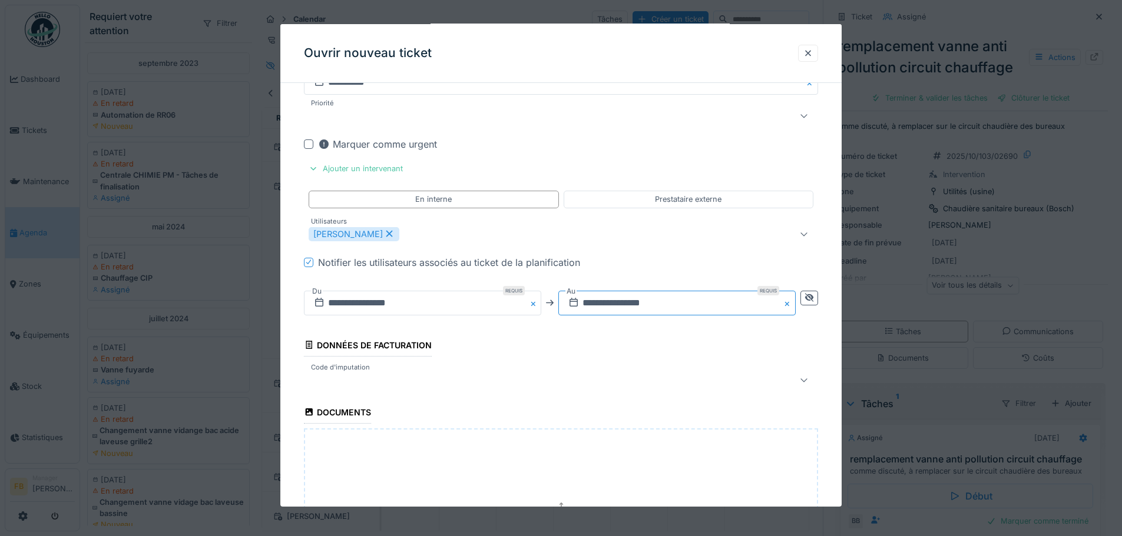
click at [664, 303] on input "**********" at bounding box center [676, 302] width 237 height 25
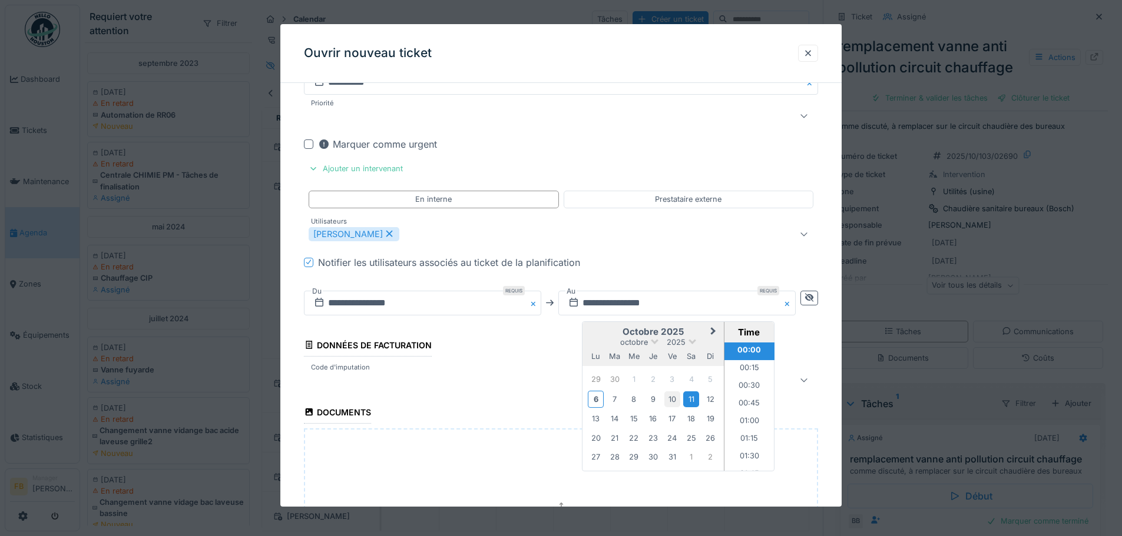
click at [675, 396] on div "10" at bounding box center [672, 400] width 16 height 16
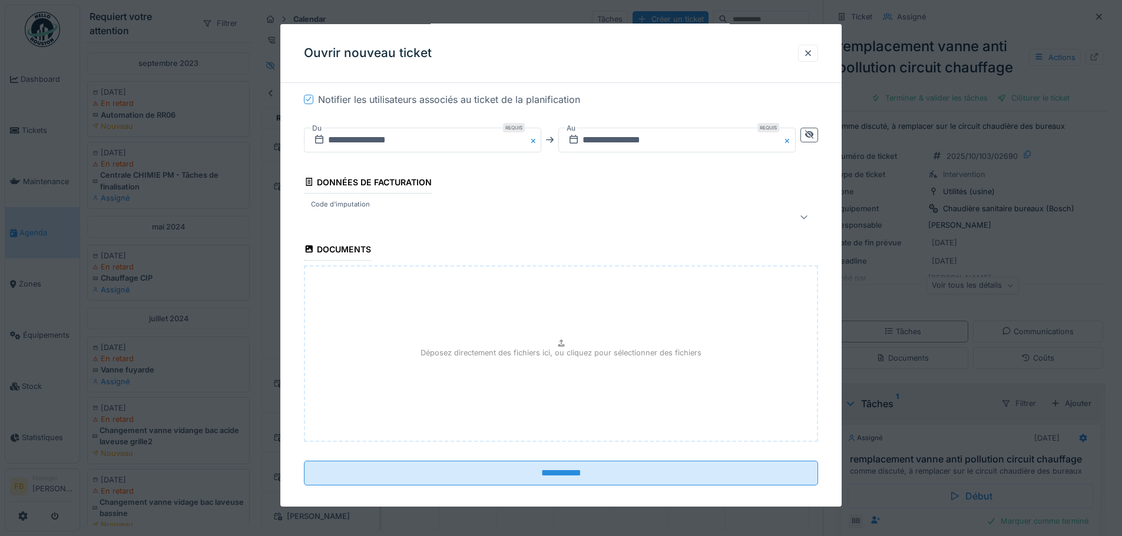
scroll to position [1293, 0]
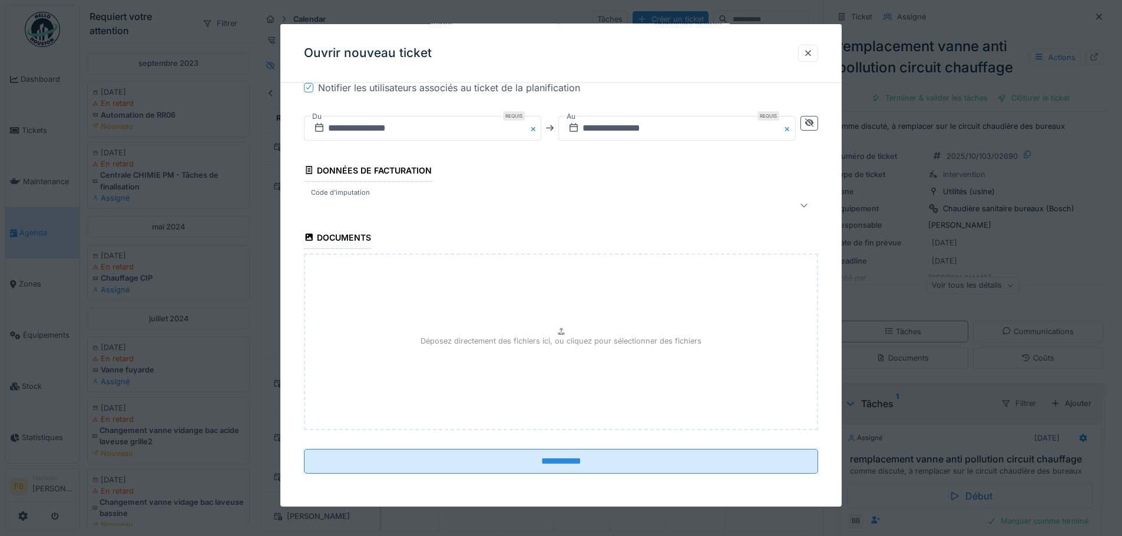
click at [563, 336] on p "Déposez directement des fichiers ici, ou cliquez pour sélectionner des fichiers" at bounding box center [560, 341] width 281 height 11
type input "**********"
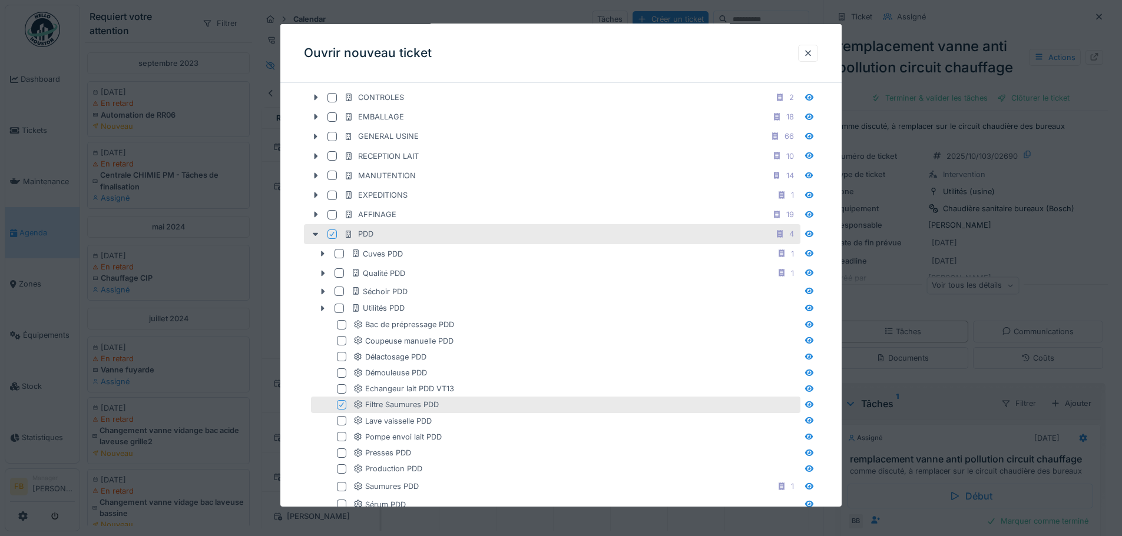
scroll to position [0, 0]
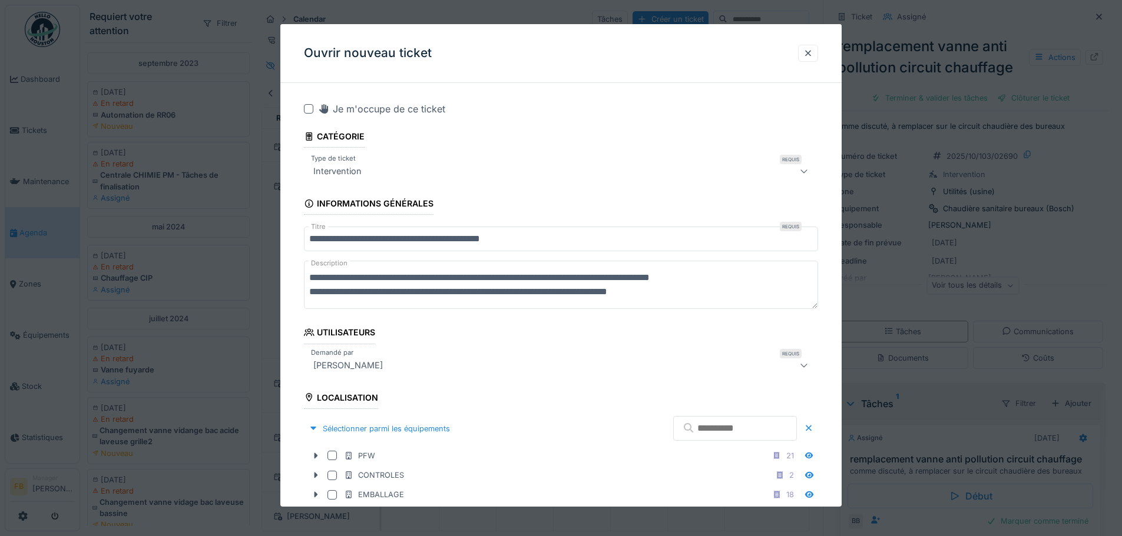
click at [317, 279] on textarea "**********" at bounding box center [561, 285] width 514 height 48
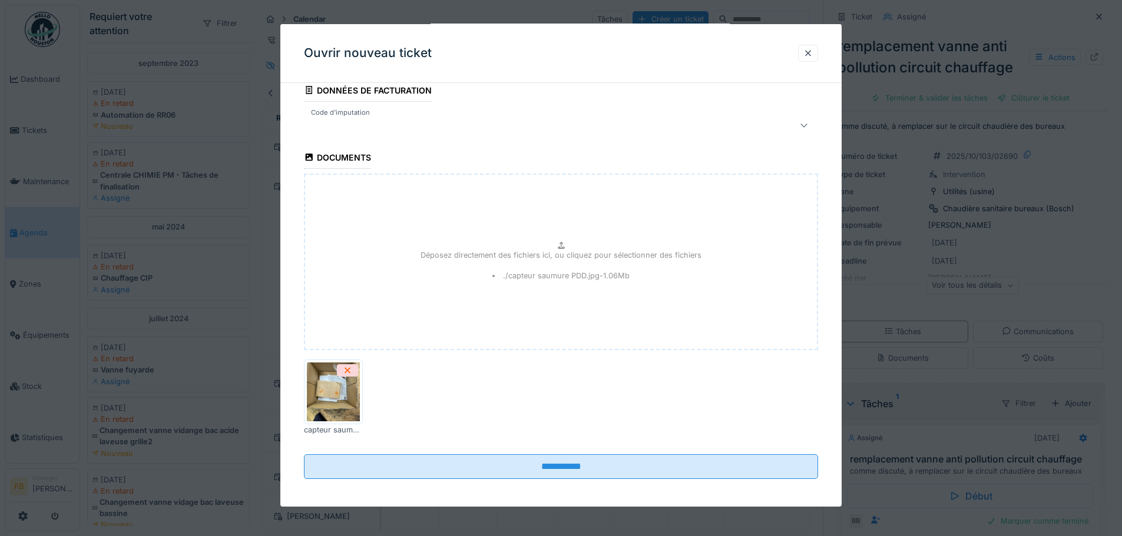
scroll to position [1379, 0]
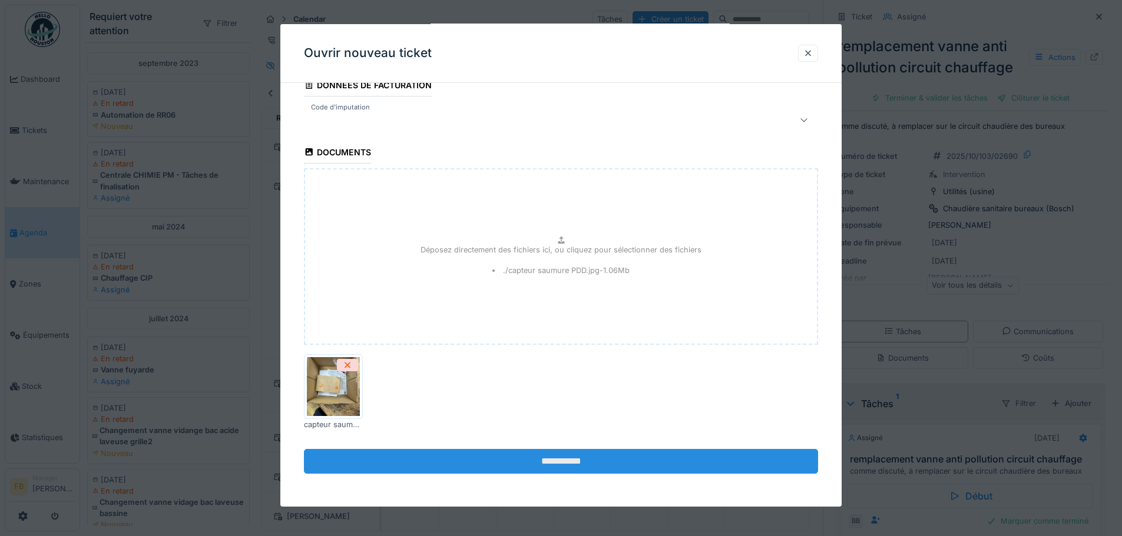
type textarea "**********"
click at [568, 464] on input "**********" at bounding box center [561, 461] width 514 height 25
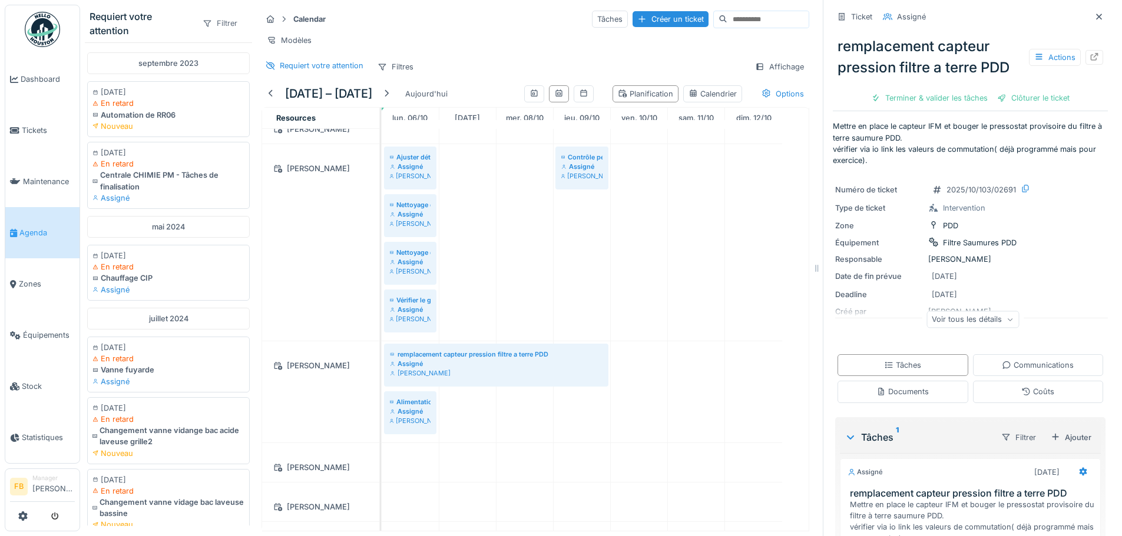
click at [216, 20] on div "Filtrer" at bounding box center [219, 23] width 45 height 17
click at [236, 105] on div "Responsable" at bounding box center [240, 102] width 98 height 18
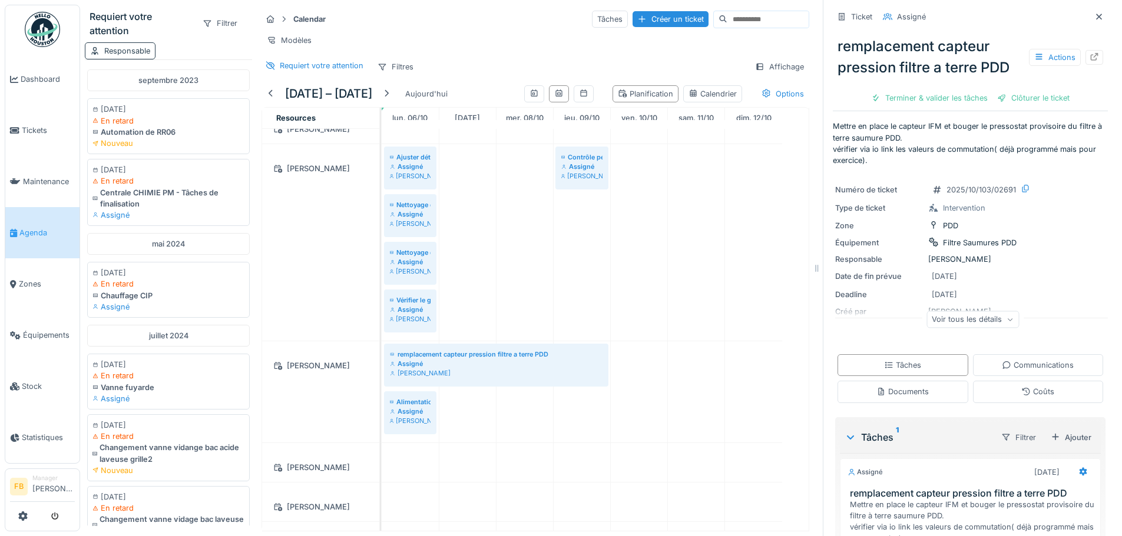
click at [125, 46] on div "Responsable" at bounding box center [127, 50] width 46 height 11
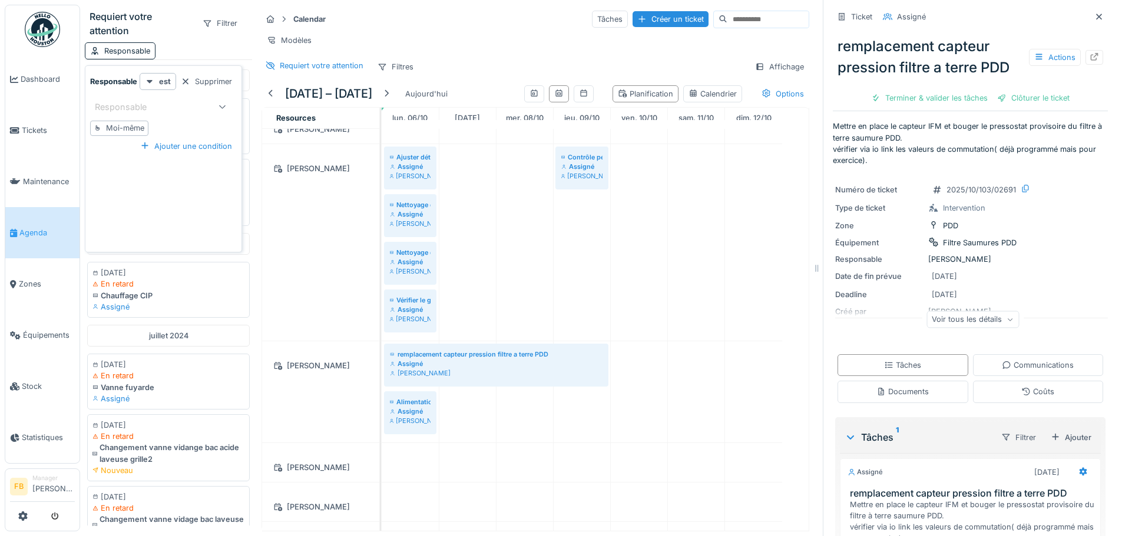
click at [164, 101] on div "Responsable" at bounding box center [152, 106] width 114 height 14
type input "***"
click at [142, 193] on span "Lucas Herbet" at bounding box center [134, 196] width 69 height 13
type input "*****"
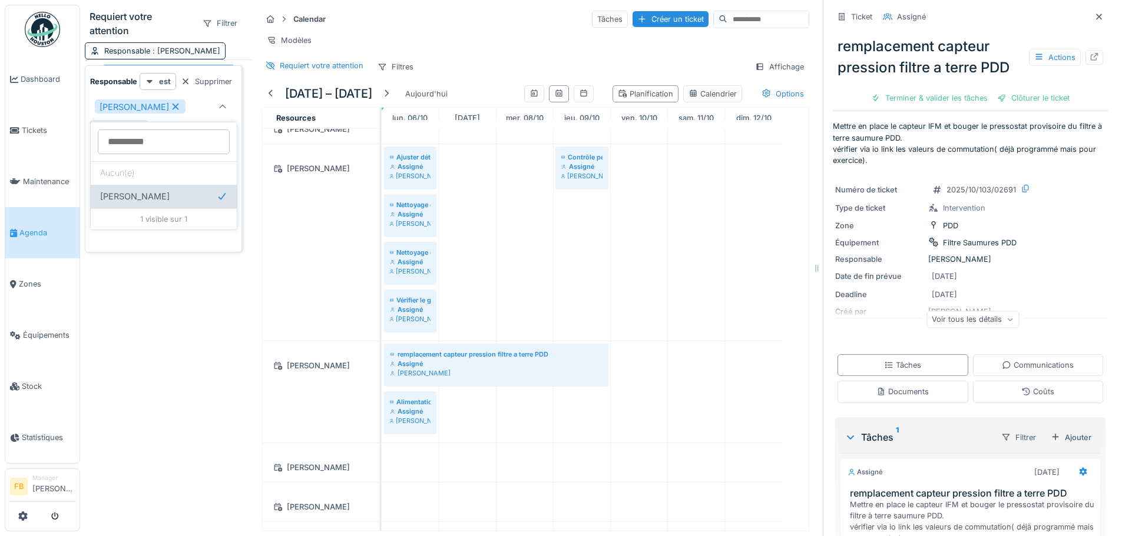
click at [217, 197] on icon at bounding box center [222, 196] width 11 height 8
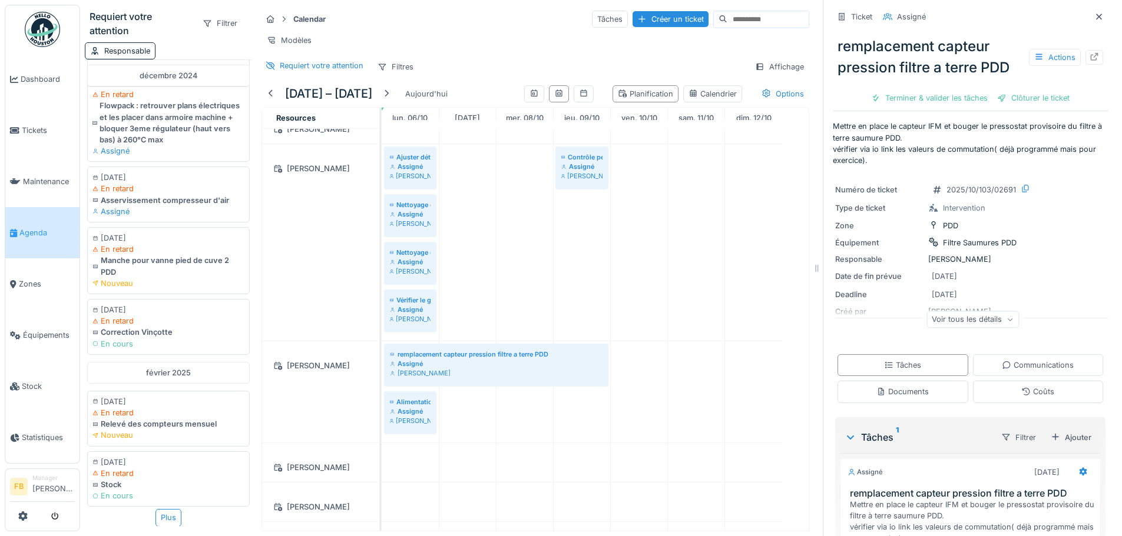
scroll to position [1158, 0]
click at [34, 130] on span "Tickets" at bounding box center [48, 130] width 53 height 11
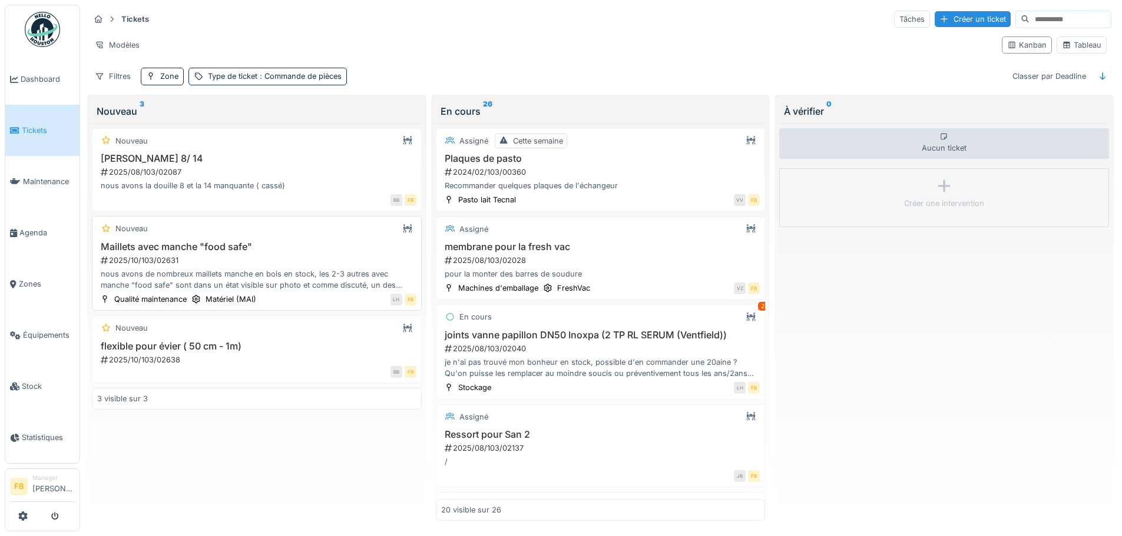
click at [274, 260] on div "2025/10/103/02631" at bounding box center [257, 260] width 317 height 11
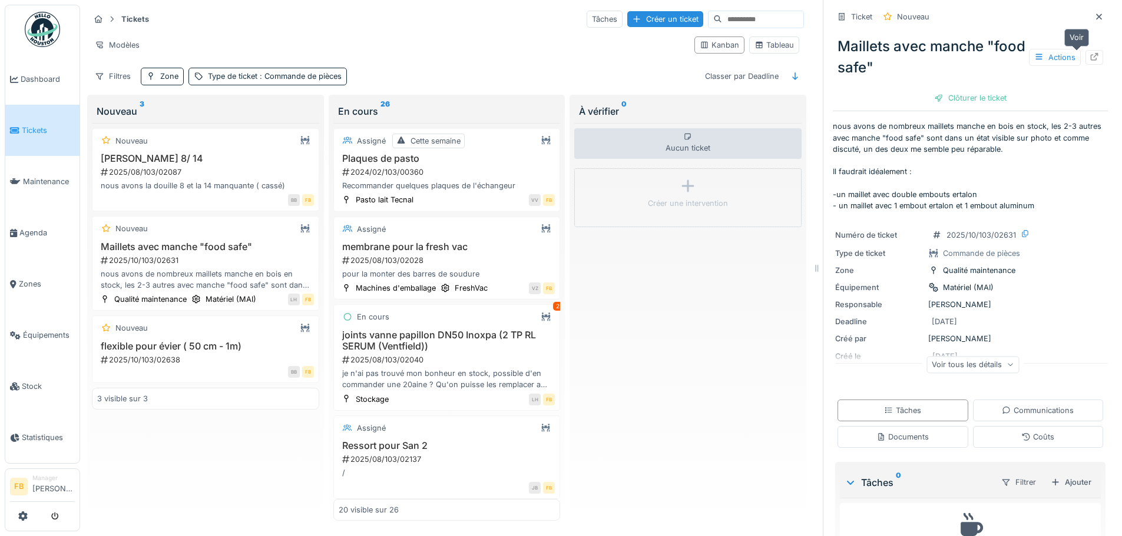
click at [1090, 54] on icon at bounding box center [1094, 57] width 8 height 8
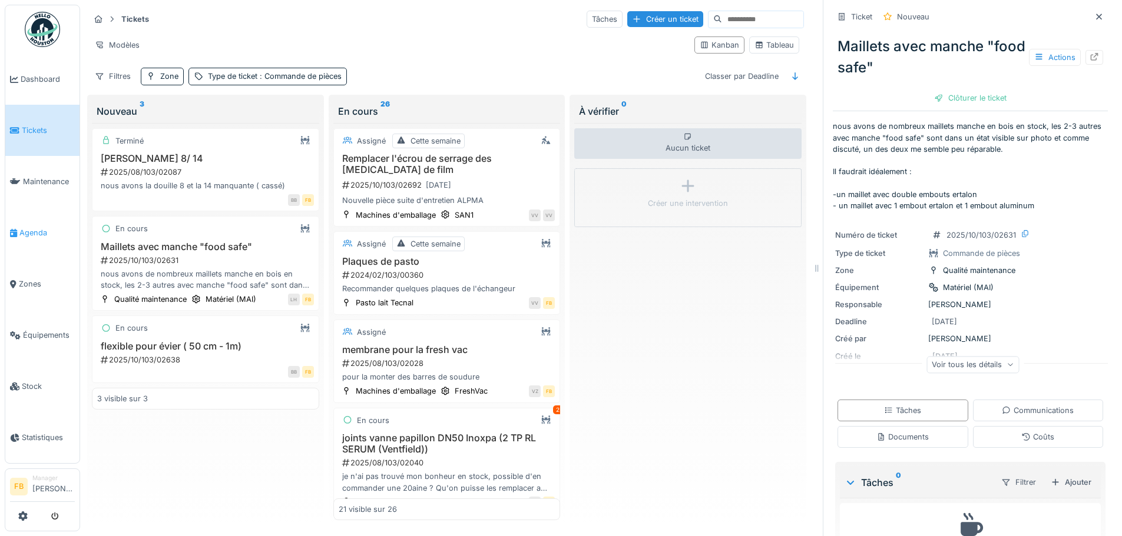
click at [31, 227] on span "Agenda" at bounding box center [46, 232] width 55 height 11
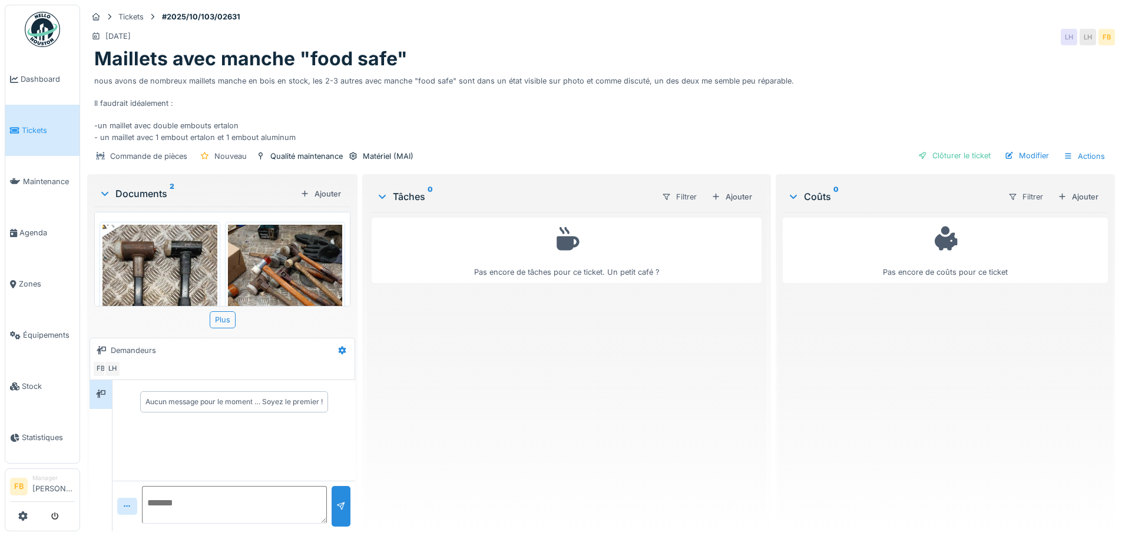
click at [172, 254] on img at bounding box center [159, 301] width 115 height 153
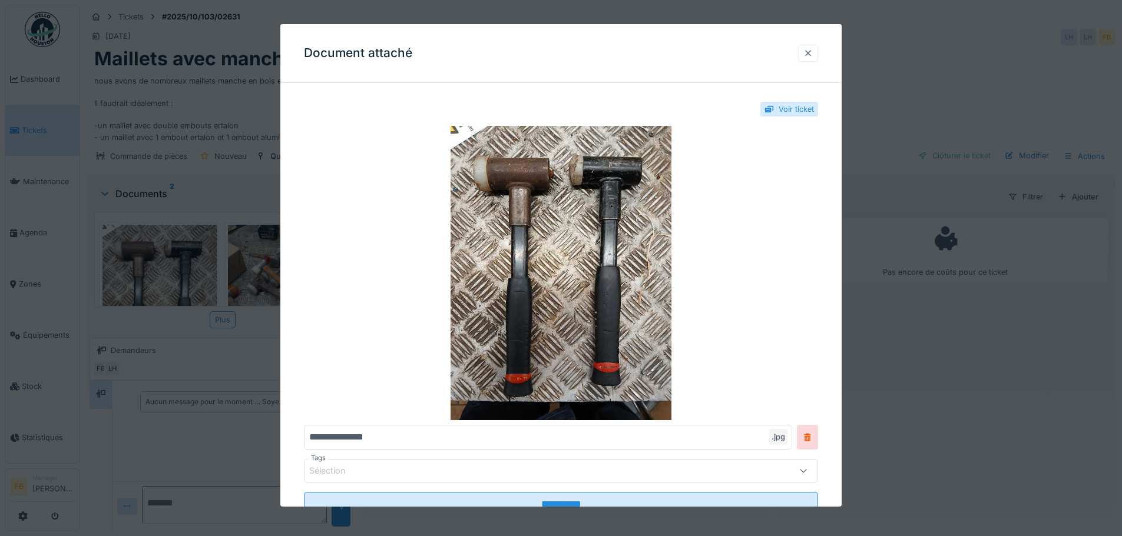
click at [812, 52] on div at bounding box center [807, 53] width 9 height 11
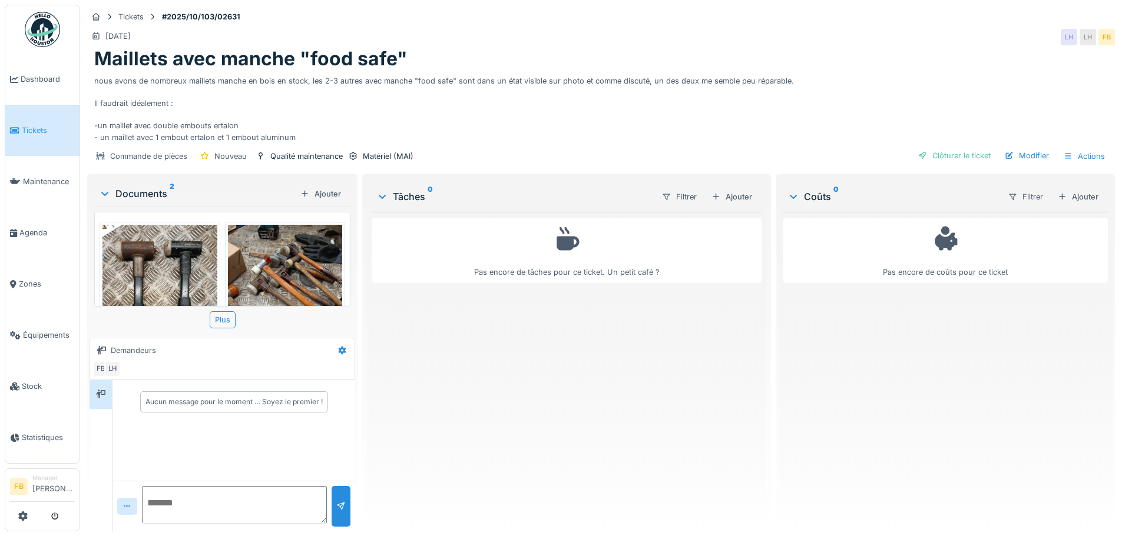
click at [268, 274] on img at bounding box center [285, 301] width 115 height 153
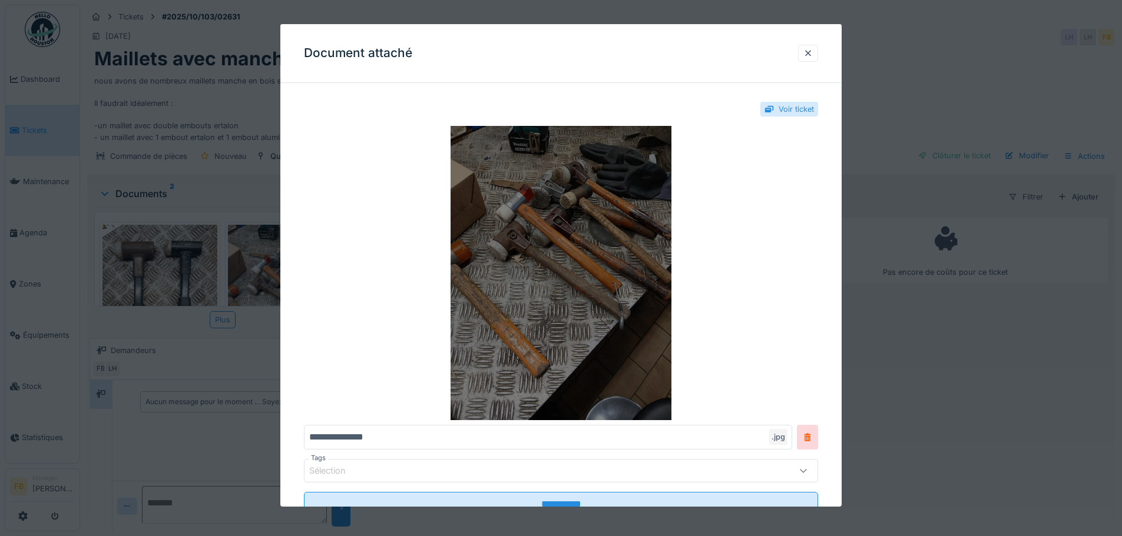
click at [562, 248] on img at bounding box center [561, 273] width 514 height 294
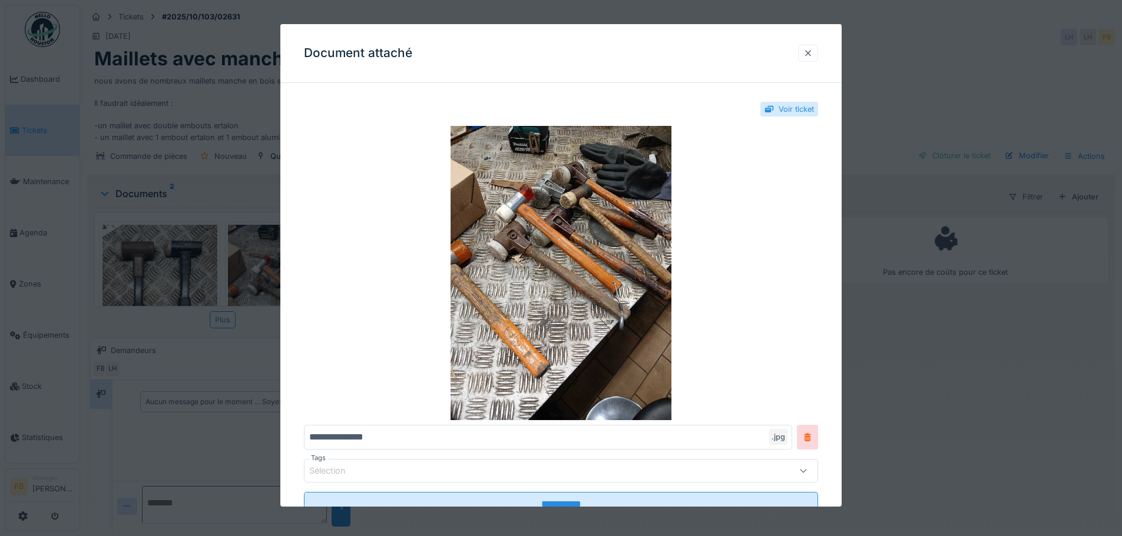
click at [811, 50] on div at bounding box center [807, 53] width 9 height 11
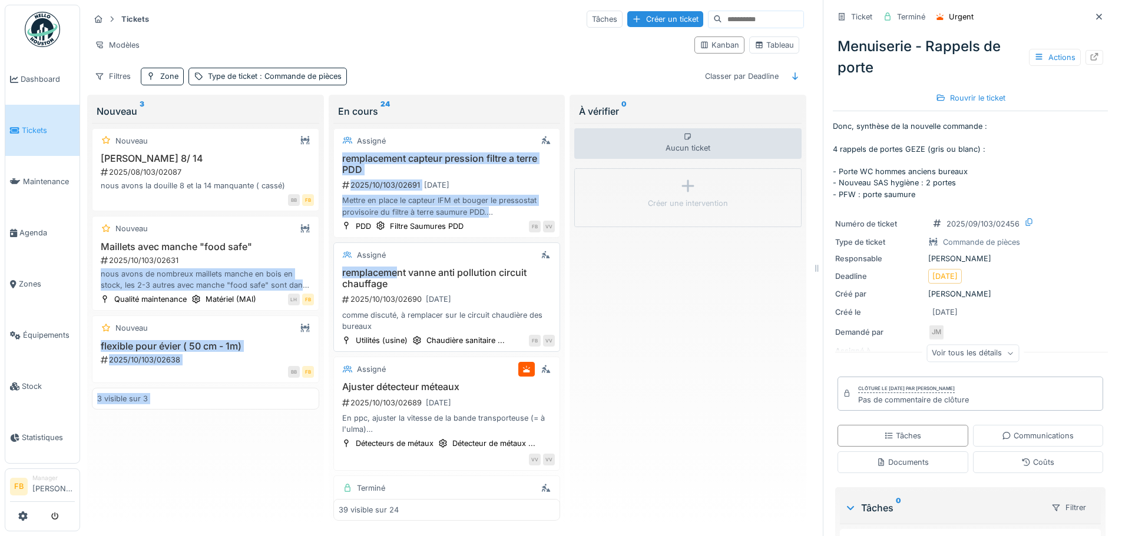
drag, startPoint x: 203, startPoint y: 264, endPoint x: 395, endPoint y: 266, distance: 191.9
click at [395, 266] on div "Tickets Tâches Créer un ticket Modèles Kanban Tableau Filtres Zone Type de tick…" at bounding box center [447, 268] width 724 height 526
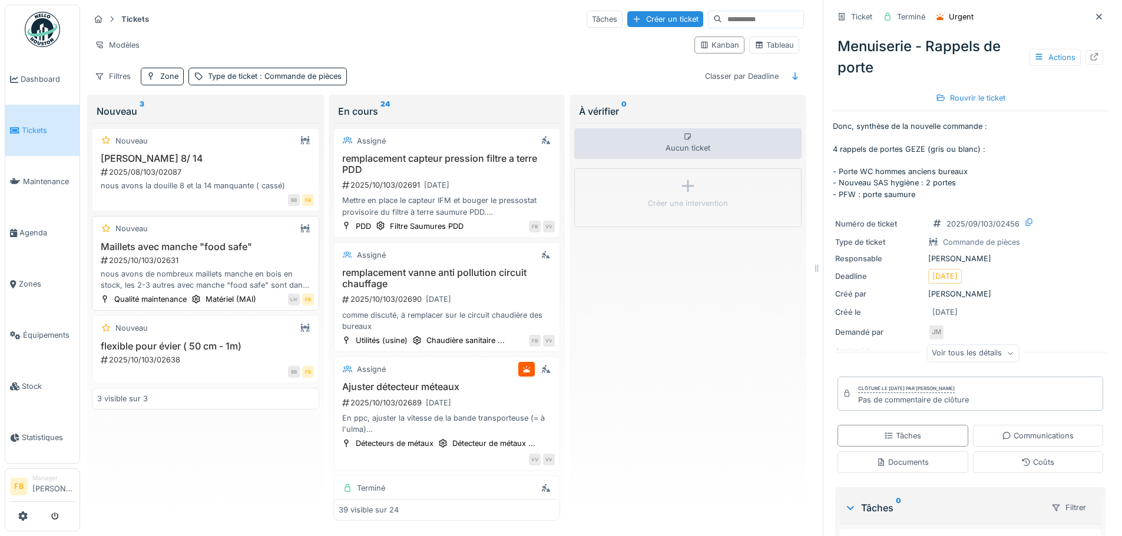
click at [199, 246] on h3 "Maillets avec manche "food safe"" at bounding box center [205, 246] width 217 height 11
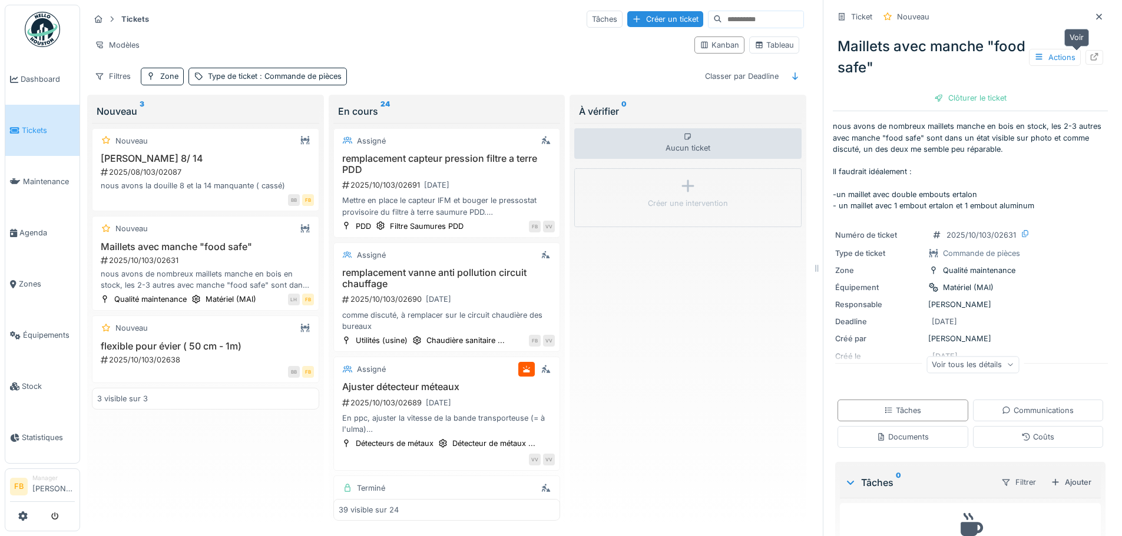
click at [1089, 55] on icon at bounding box center [1093, 57] width 9 height 8
click at [205, 349] on h3 "flexible pour évier ( 50 cm - 1m)" at bounding box center [205, 346] width 217 height 11
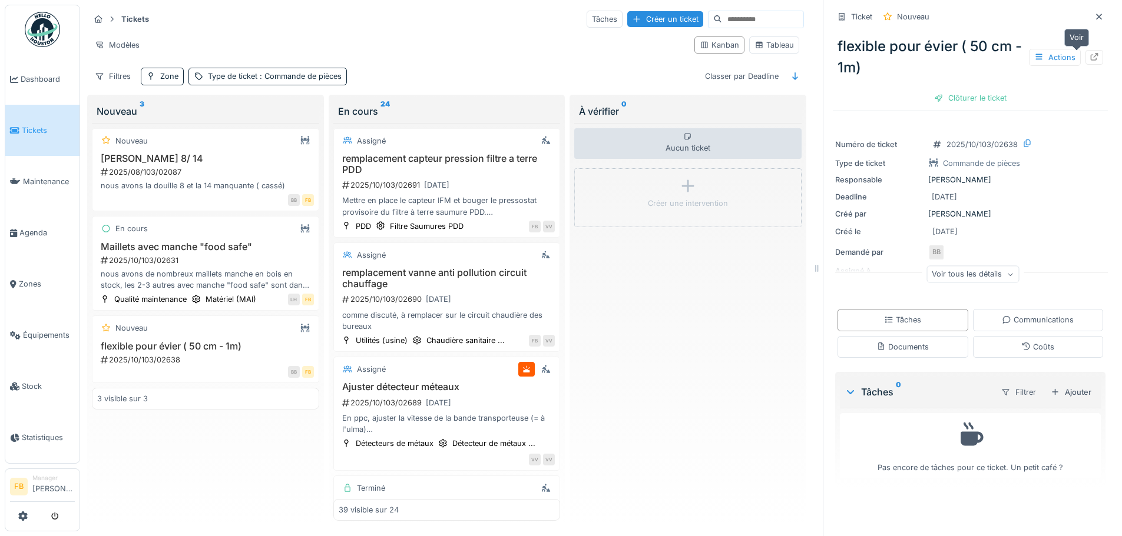
click at [1089, 57] on icon at bounding box center [1093, 57] width 9 height 8
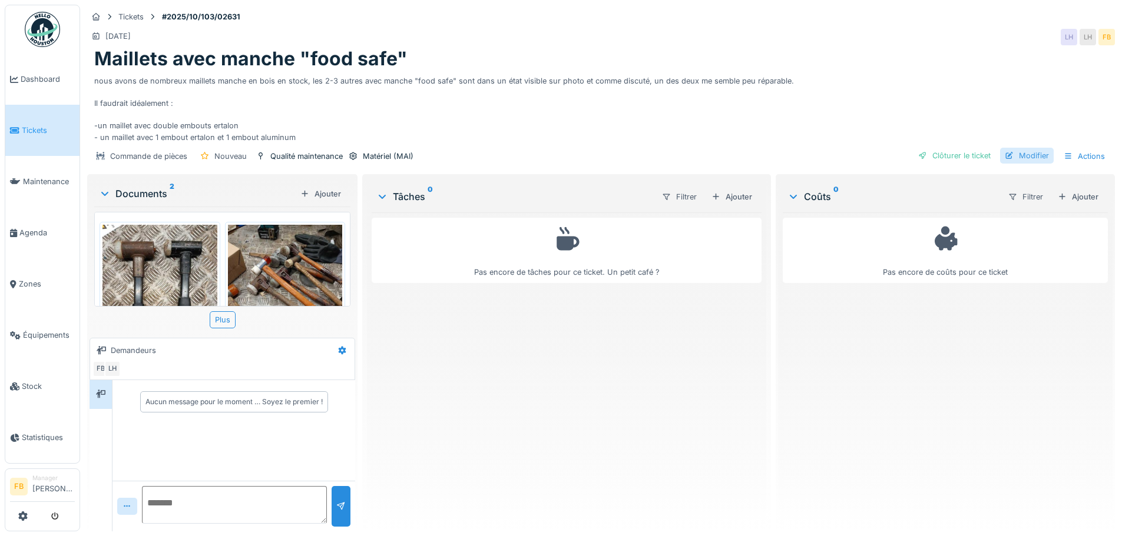
click at [1021, 156] on div "Modifier" at bounding box center [1027, 156] width 54 height 16
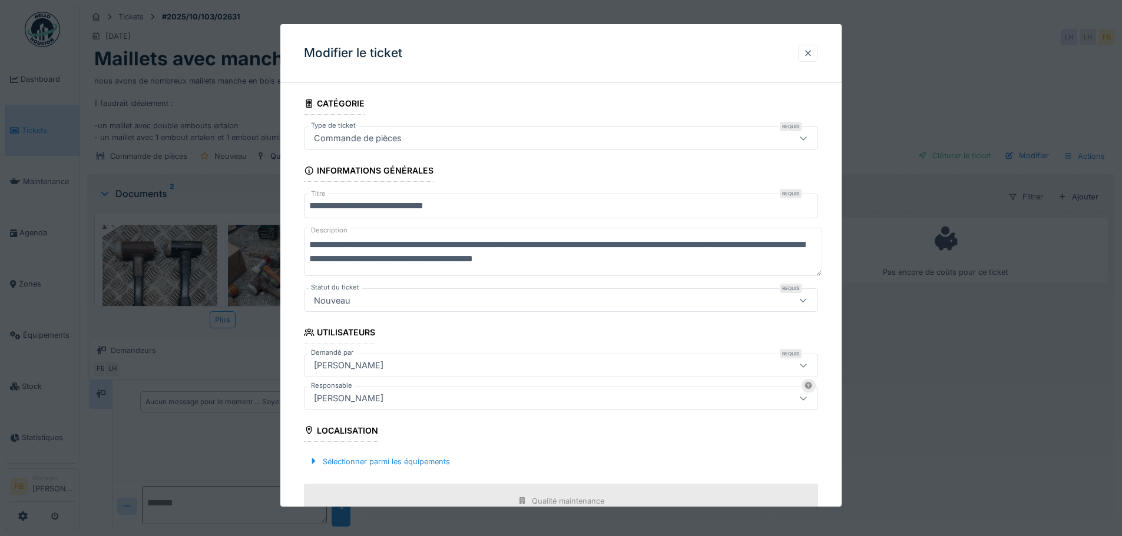
click at [812, 55] on div at bounding box center [807, 53] width 9 height 11
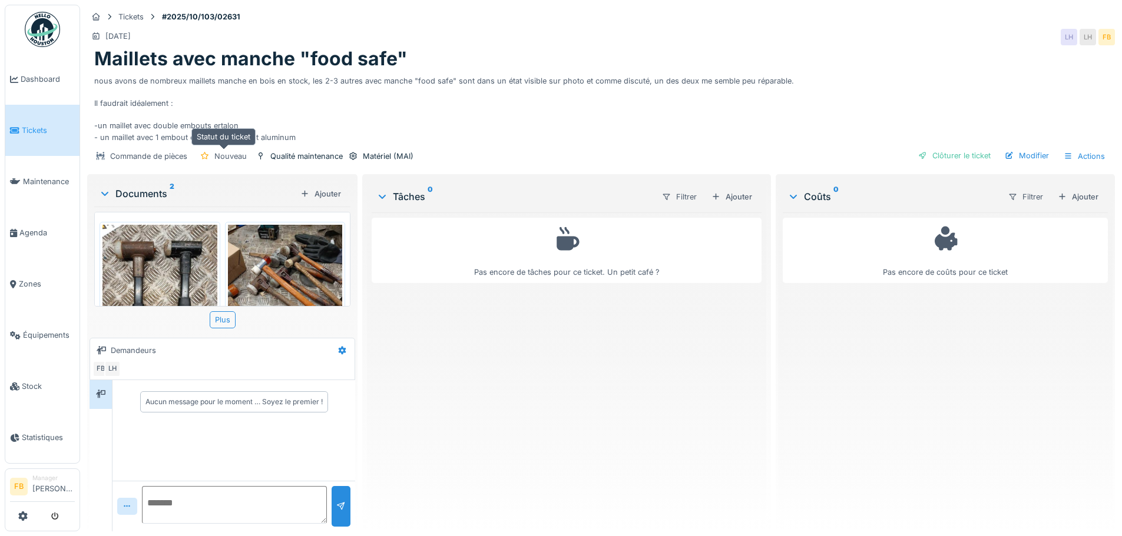
click at [224, 156] on div "Nouveau" at bounding box center [230, 156] width 32 height 11
click at [1084, 155] on div "Actions" at bounding box center [1084, 156] width 52 height 17
click at [1009, 156] on div "Modifier" at bounding box center [1027, 156] width 54 height 16
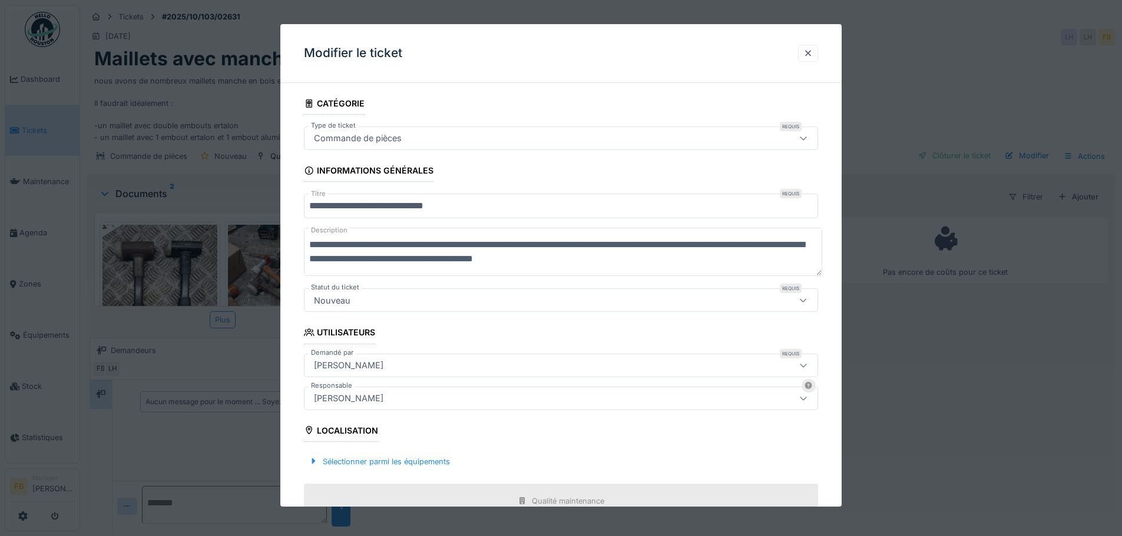
click at [813, 300] on div at bounding box center [803, 300] width 28 height 22
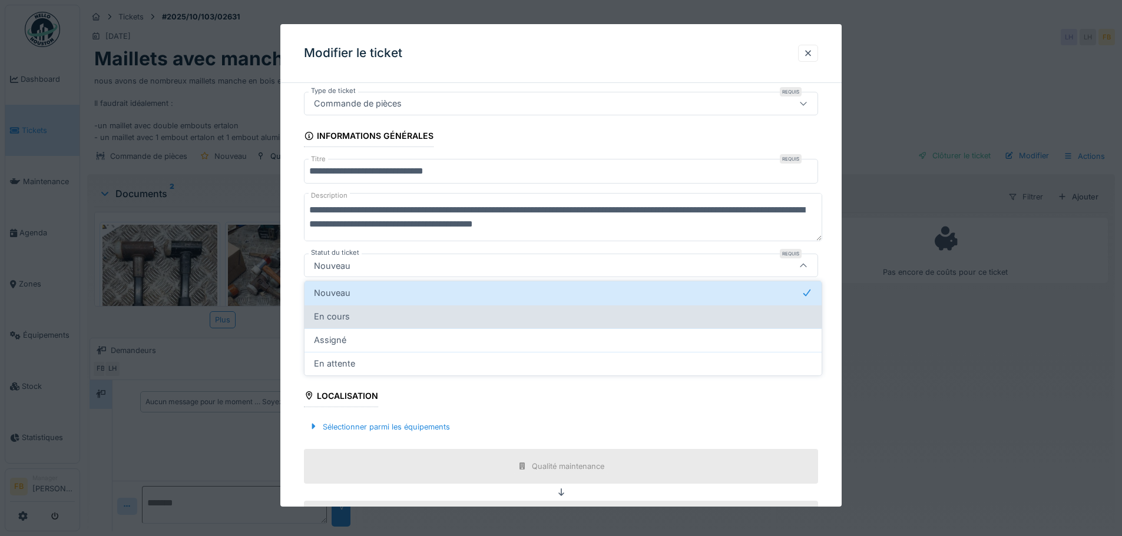
click at [399, 318] on div "En cours" at bounding box center [563, 316] width 498 height 13
type input "*******"
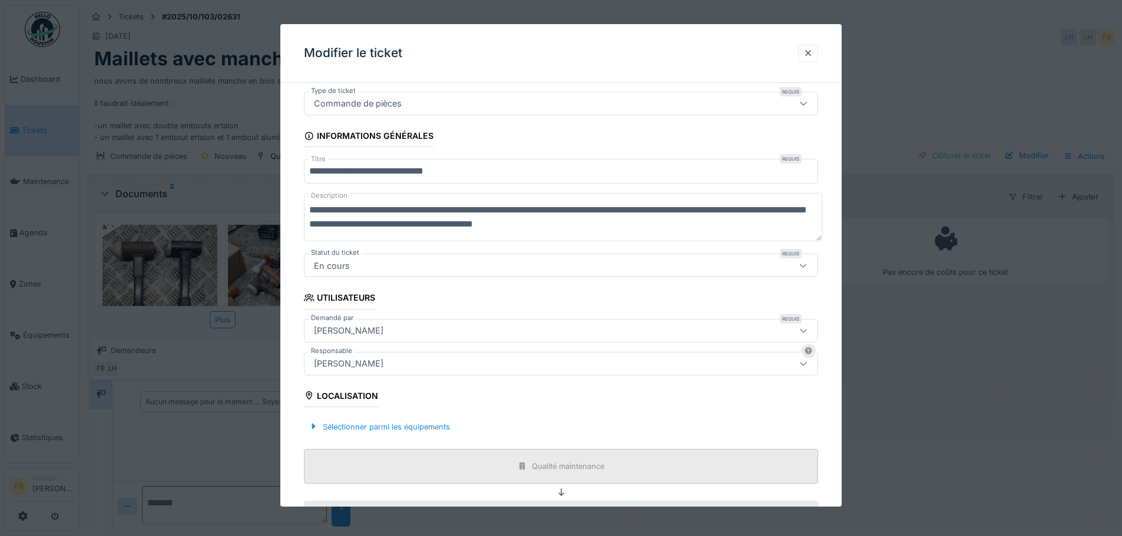
scroll to position [221, 0]
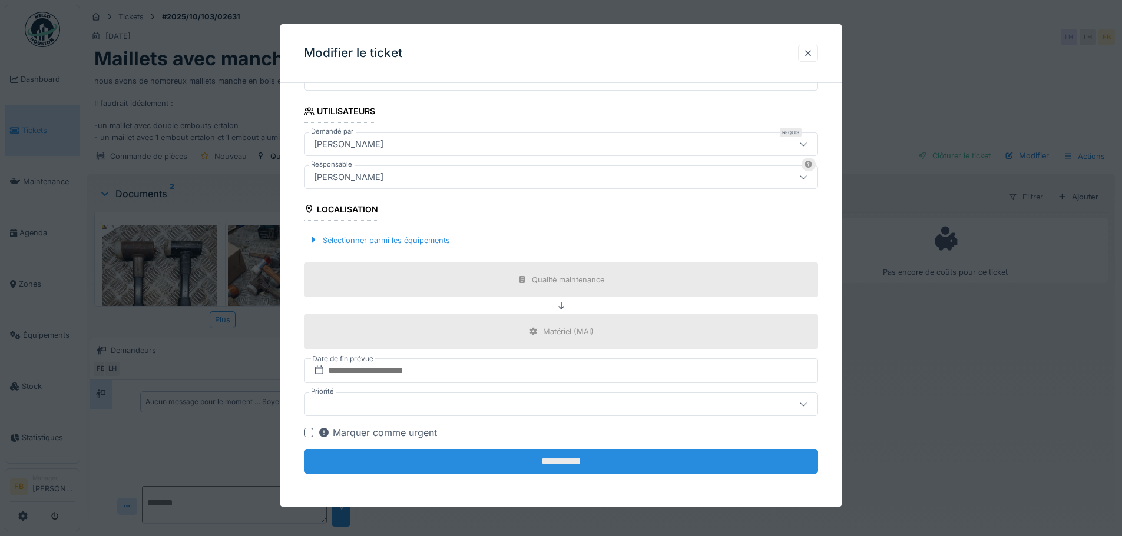
click at [568, 460] on input "**********" at bounding box center [561, 461] width 514 height 25
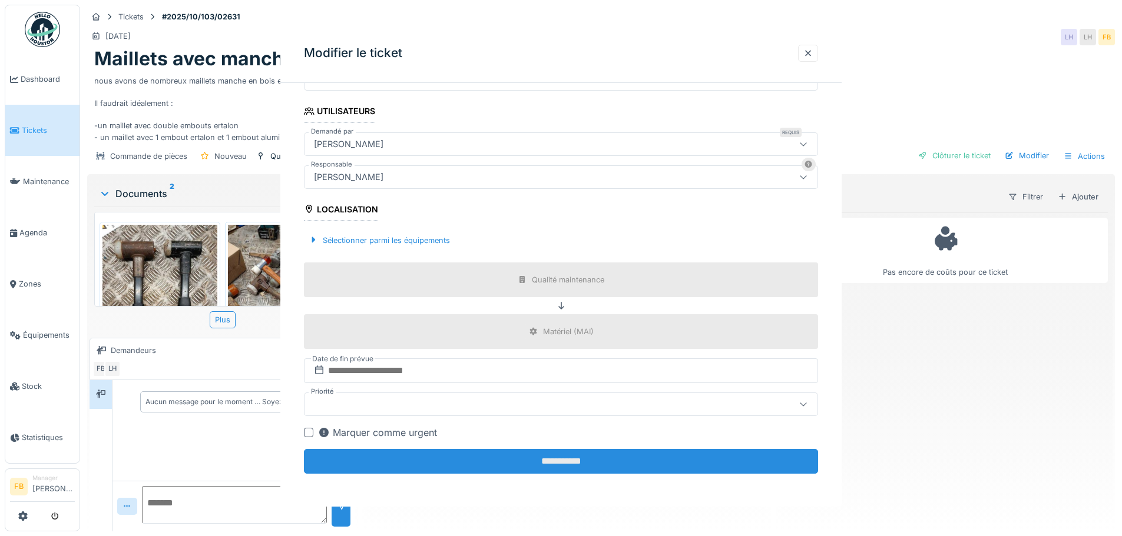
scroll to position [0, 0]
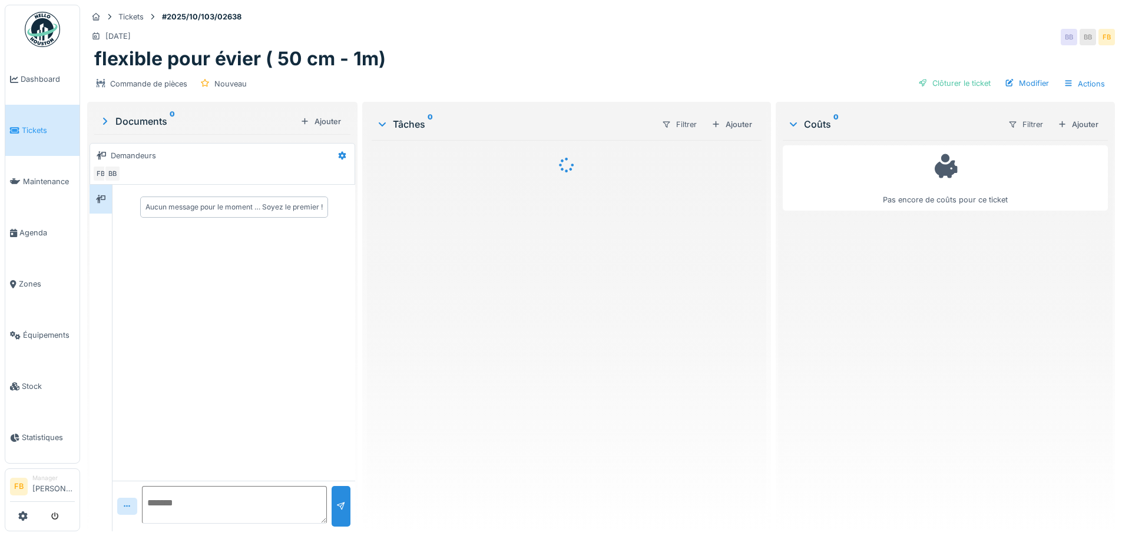
click at [1028, 86] on div "Modifier" at bounding box center [1027, 83] width 54 height 16
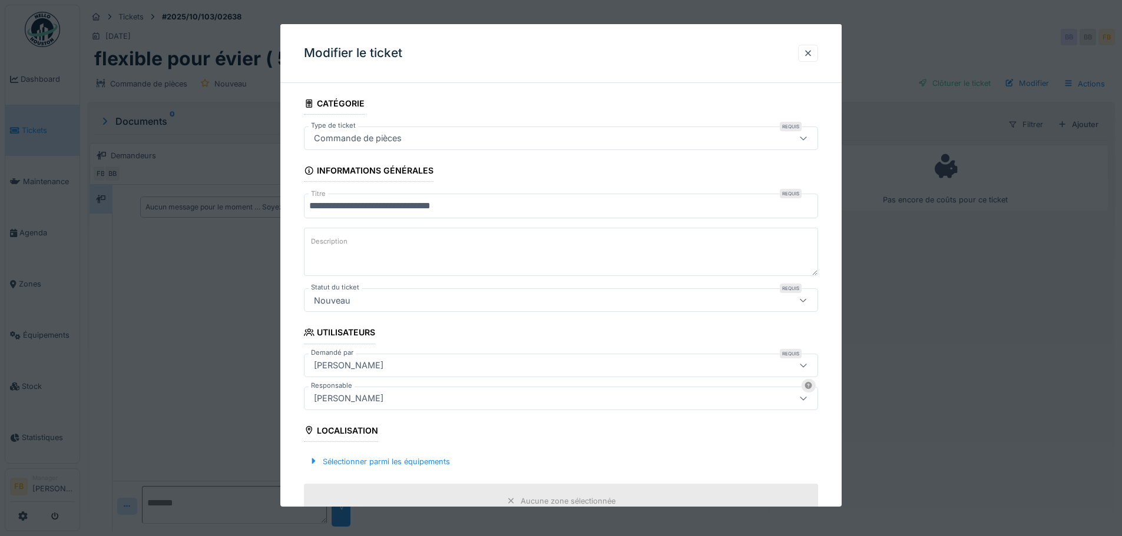
click at [808, 301] on icon at bounding box center [802, 301] width 9 height 8
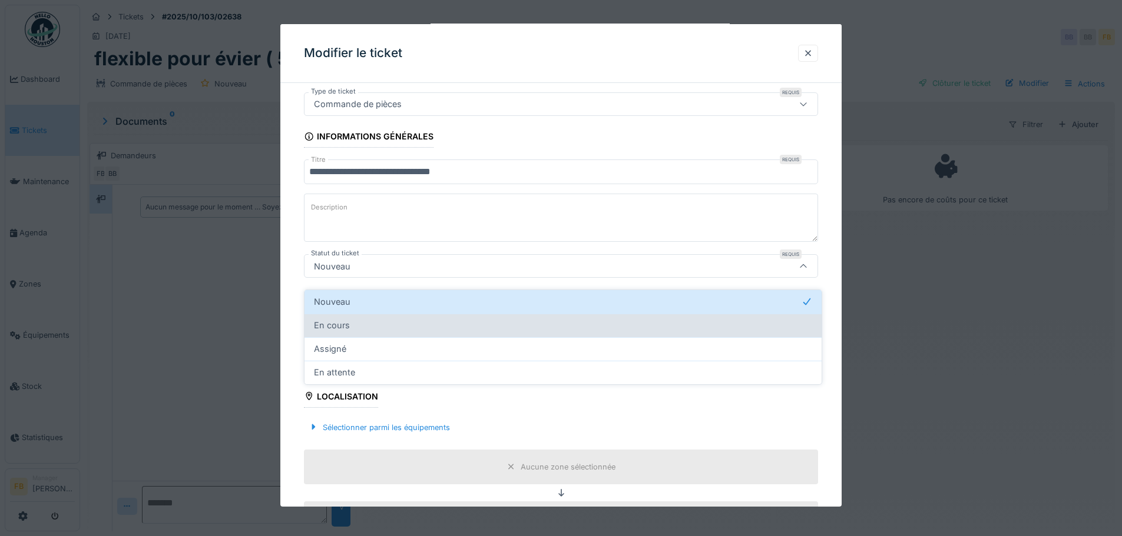
scroll to position [35, 0]
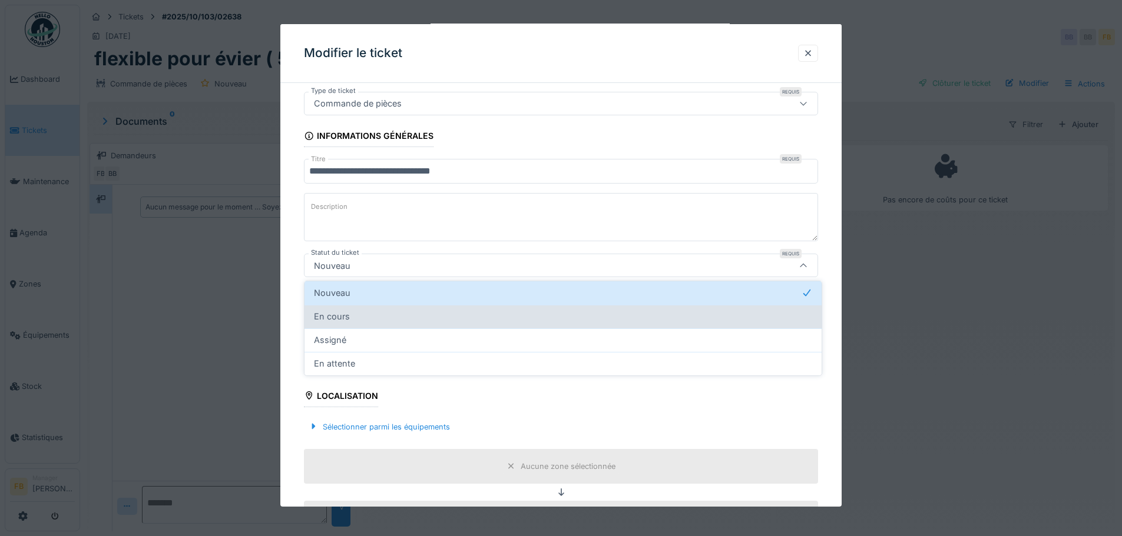
click at [505, 318] on div "En cours" at bounding box center [563, 316] width 498 height 13
type input "*******"
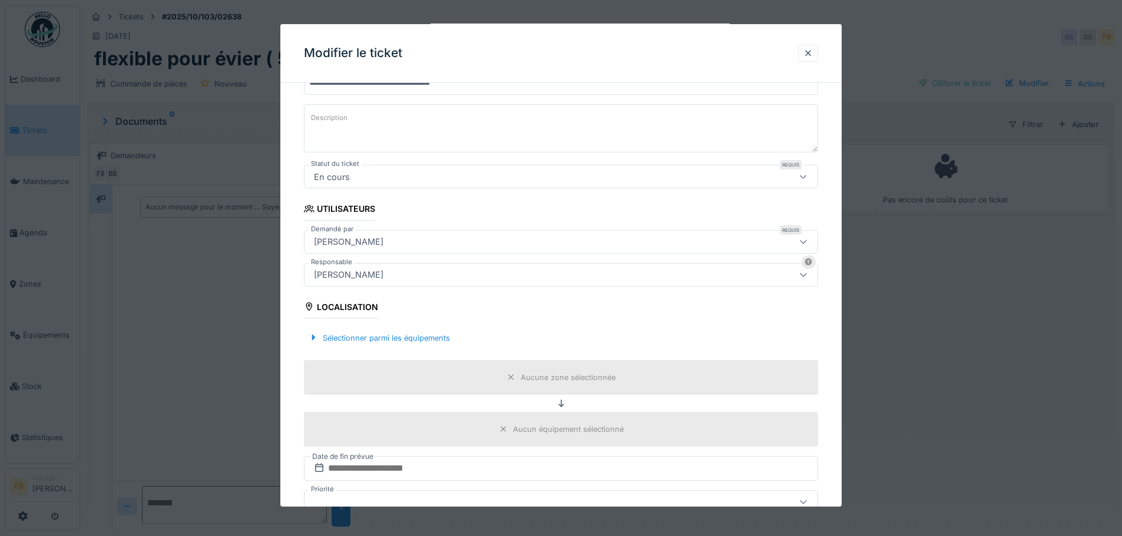
scroll to position [221, 0]
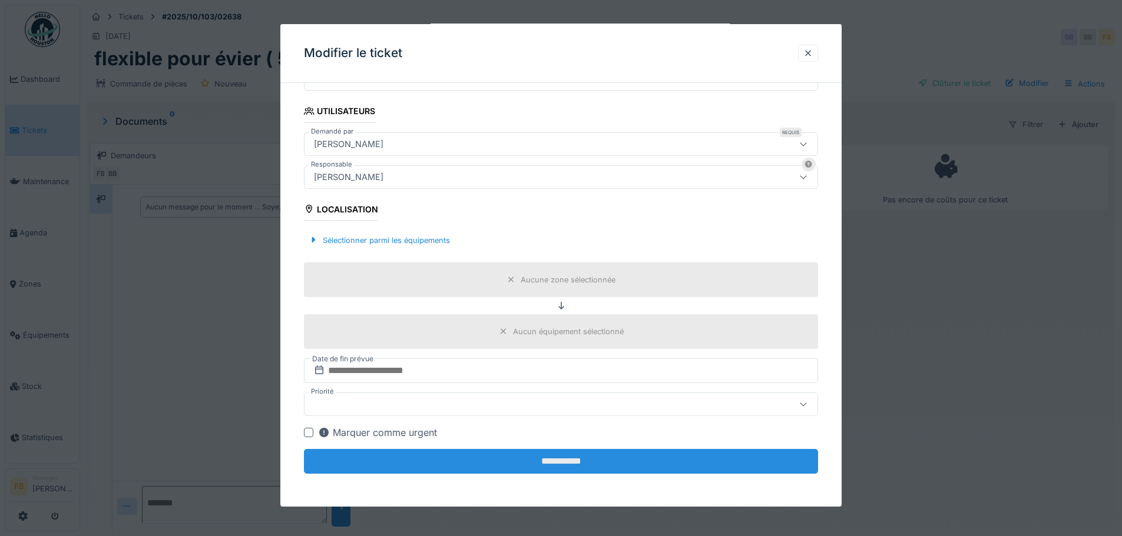
click at [571, 459] on input "**********" at bounding box center [561, 461] width 514 height 25
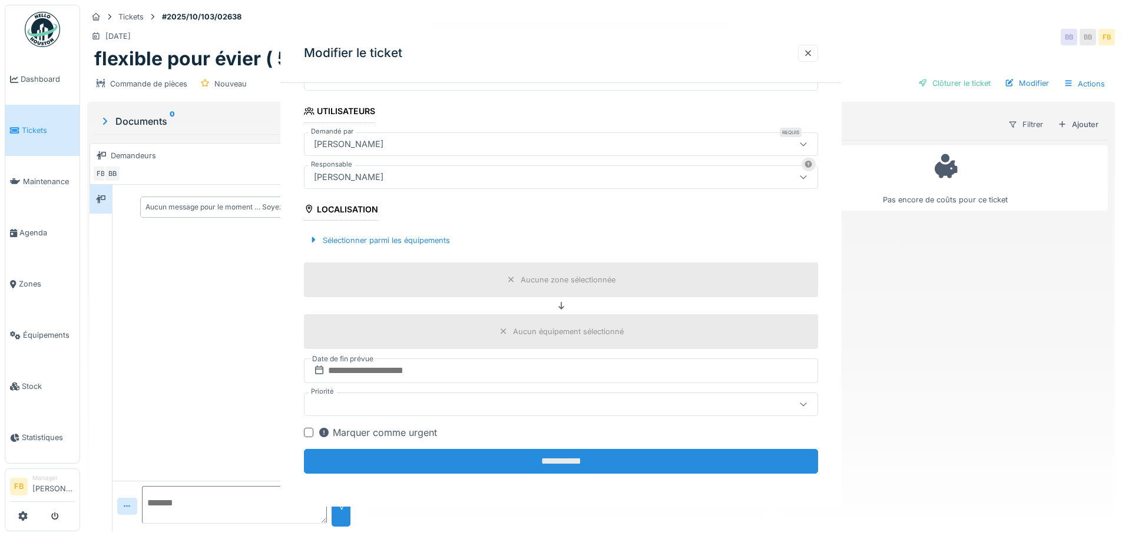
scroll to position [0, 0]
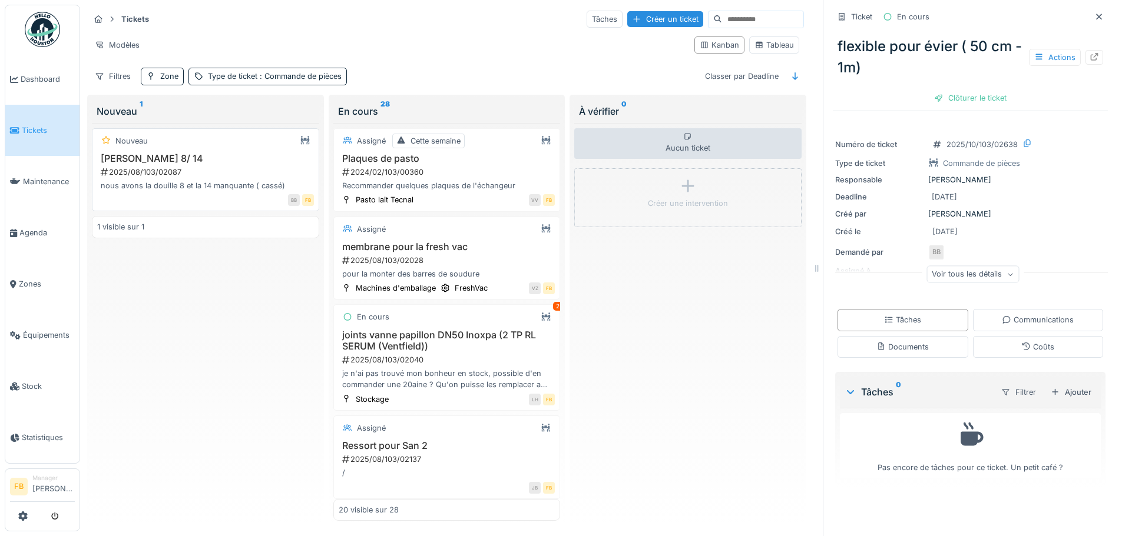
click at [196, 160] on h3 "[PERSON_NAME] 8/ 14" at bounding box center [205, 158] width 217 height 11
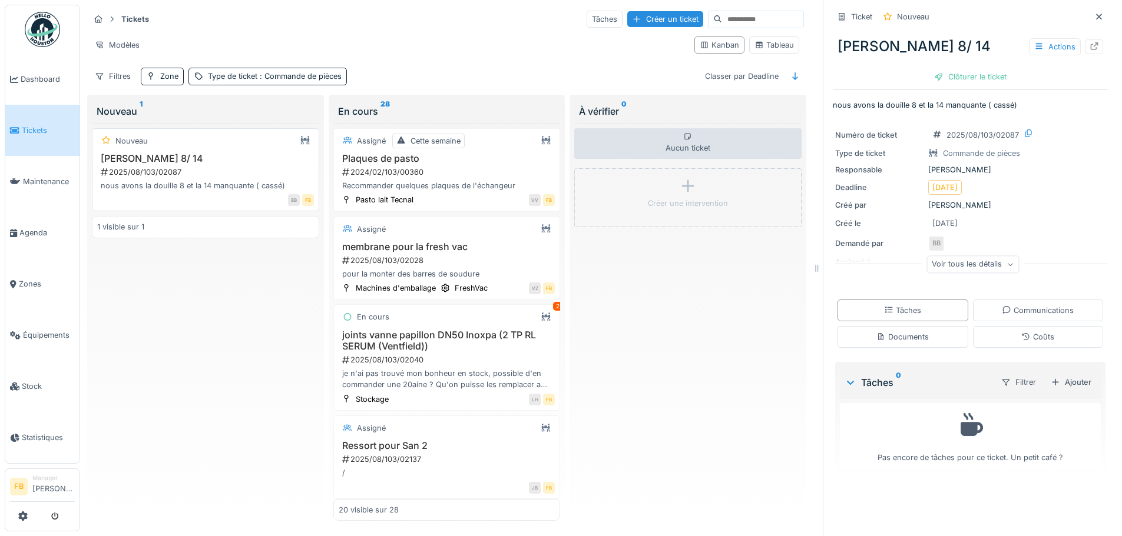
click at [196, 160] on h3 "[PERSON_NAME] 8/ 14" at bounding box center [205, 158] width 217 height 11
click at [974, 75] on div "Clôturer le ticket" at bounding box center [970, 77] width 82 height 16
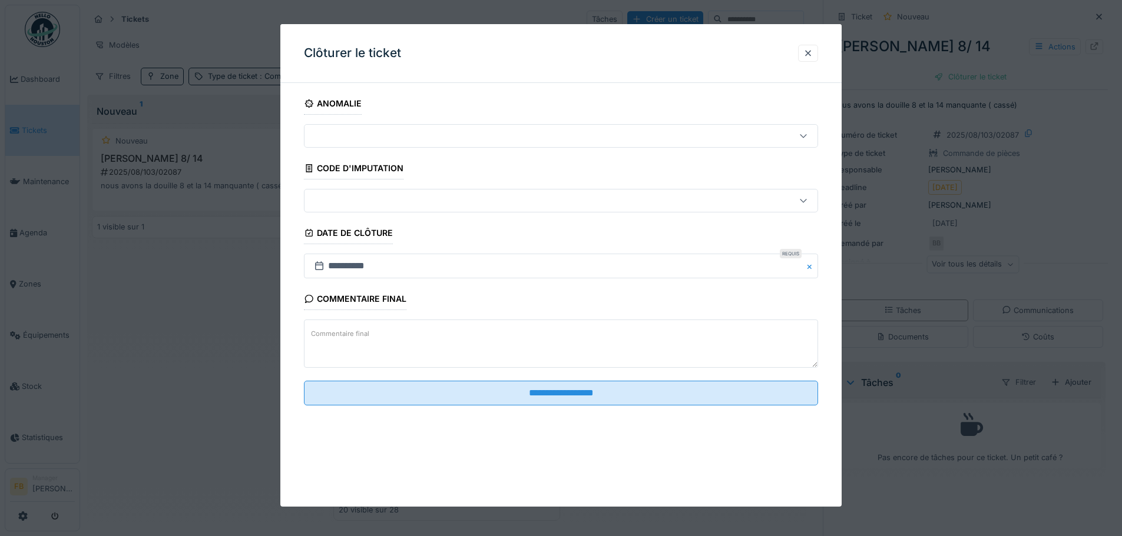
click at [583, 380] on fieldset "**********" at bounding box center [561, 253] width 514 height 323
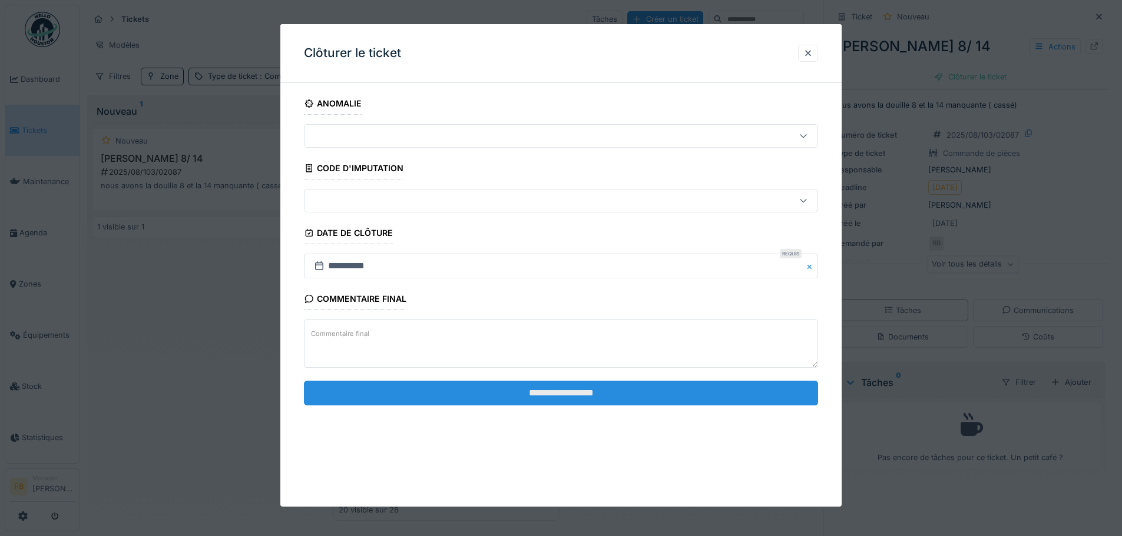
click at [588, 389] on input "**********" at bounding box center [561, 393] width 514 height 25
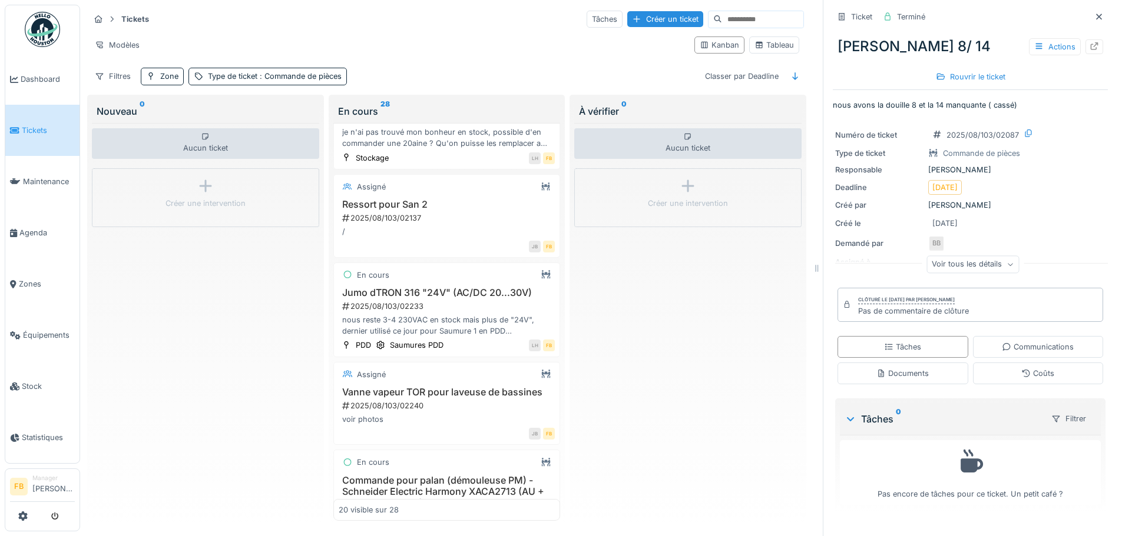
scroll to position [297, 0]
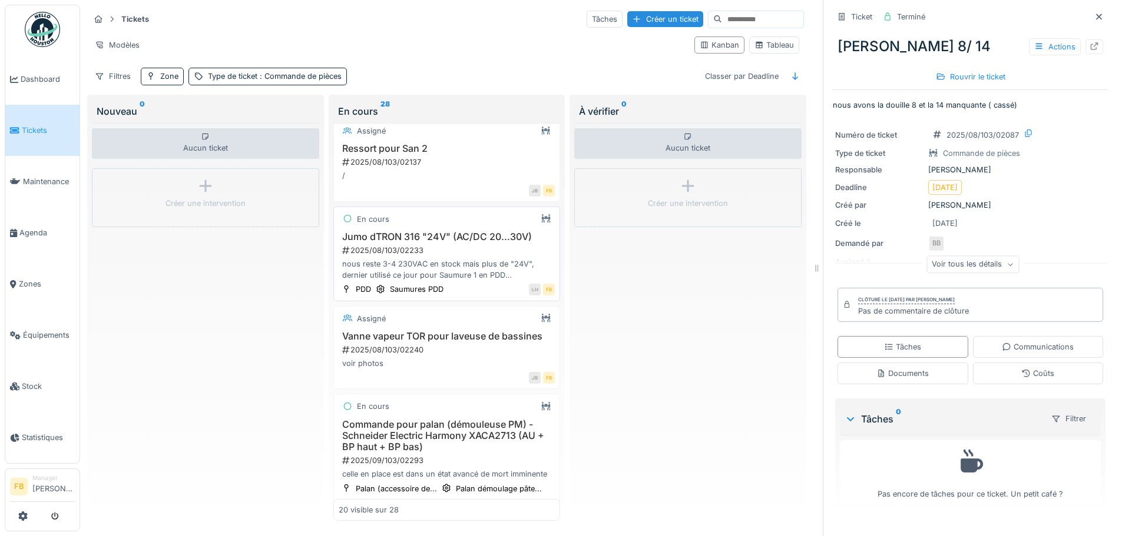
click at [457, 240] on h3 "Jumo dTRON 316 "24V" (AC/DC 20...30V)" at bounding box center [447, 236] width 217 height 11
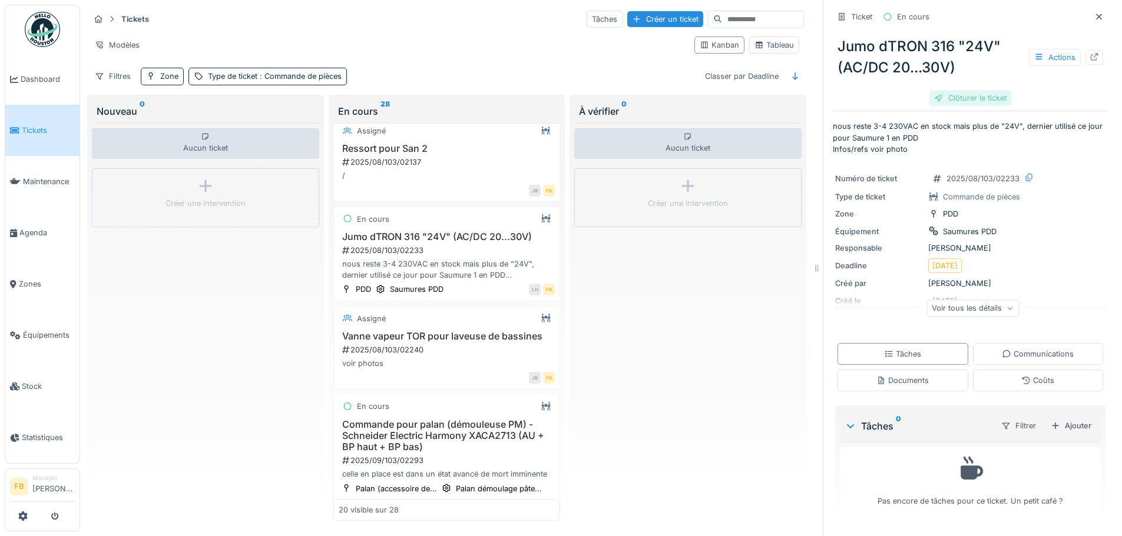
click at [970, 101] on div "Clôturer le ticket" at bounding box center [970, 98] width 82 height 16
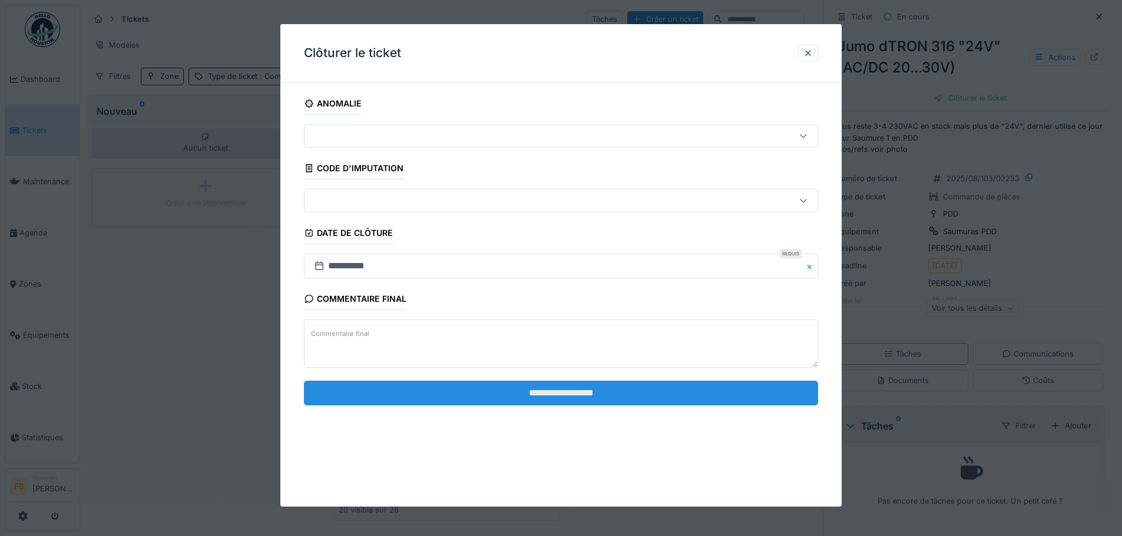
click at [545, 394] on input "**********" at bounding box center [561, 393] width 514 height 25
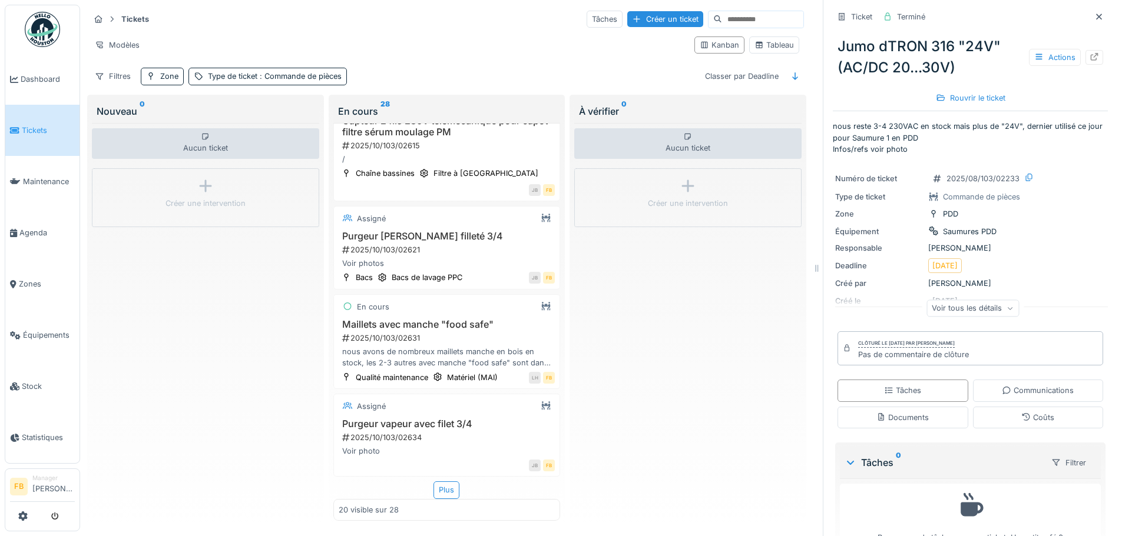
scroll to position [1676, 0]
click at [455, 419] on h3 "Purgeur vapeur avec filet 3/4" at bounding box center [447, 424] width 217 height 11
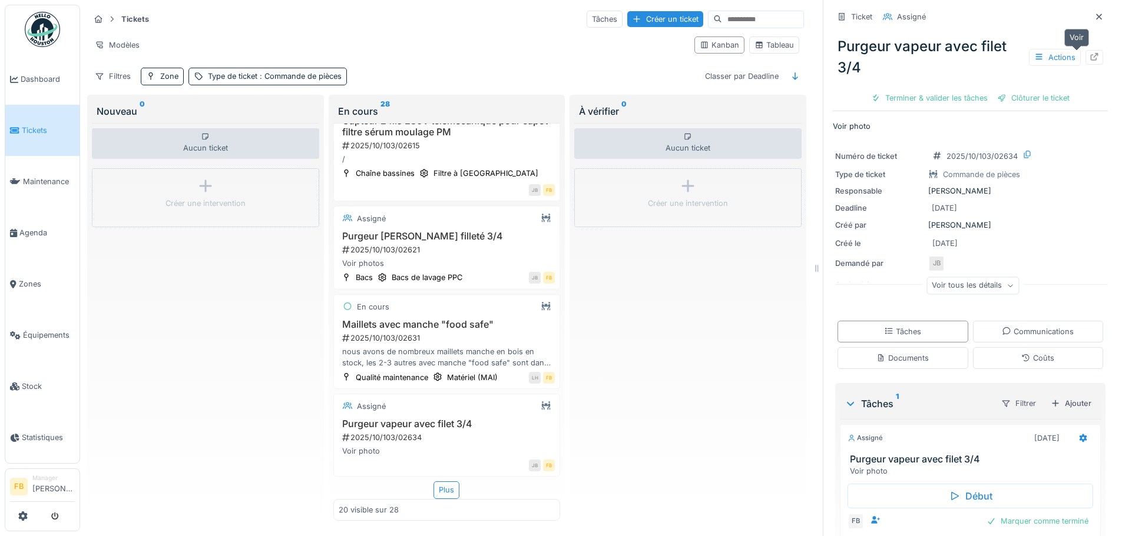
click at [1089, 57] on icon at bounding box center [1093, 57] width 9 height 8
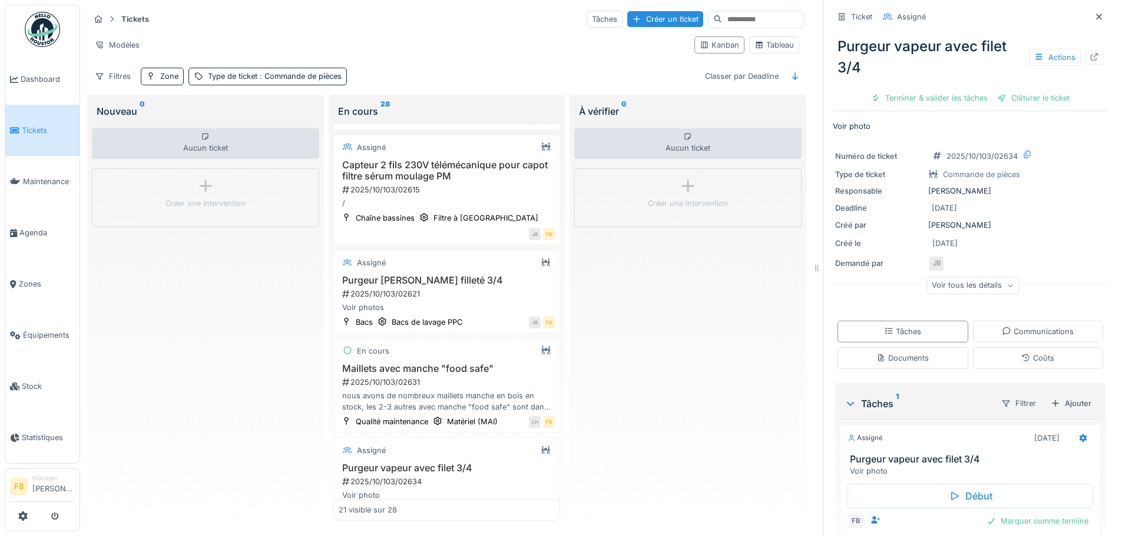
scroll to position [1779, 0]
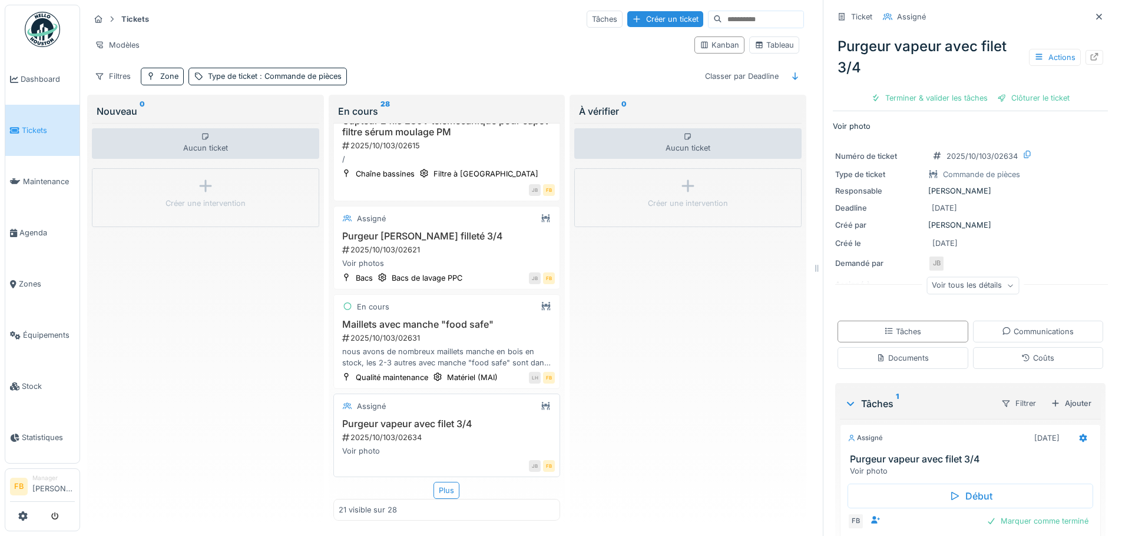
click at [456, 432] on div "2025/10/103/02634" at bounding box center [448, 437] width 214 height 11
click at [439, 482] on div "Plus" at bounding box center [446, 490] width 26 height 17
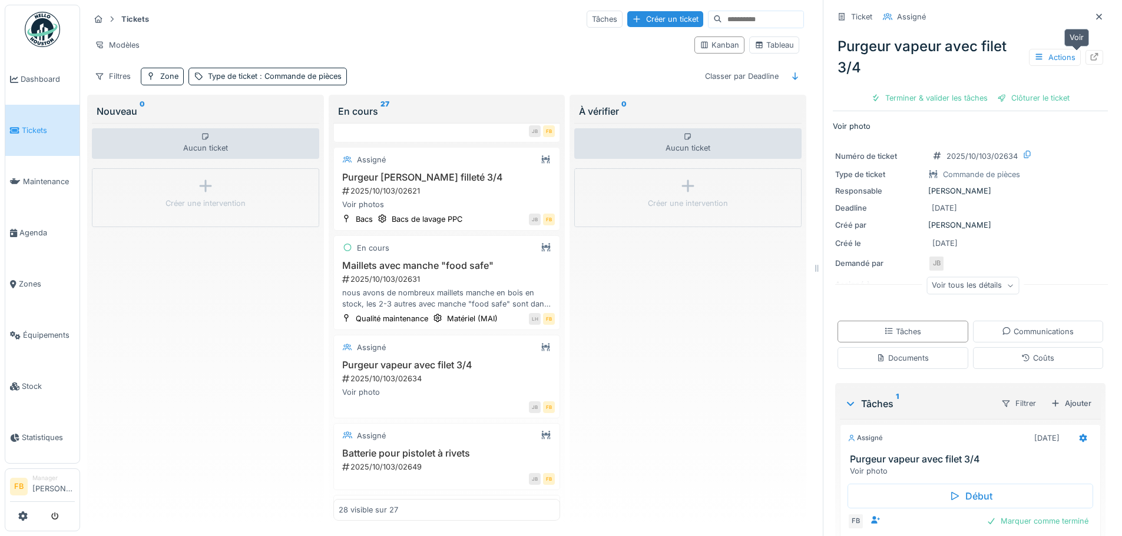
click at [1089, 54] on icon at bounding box center [1093, 57] width 9 height 8
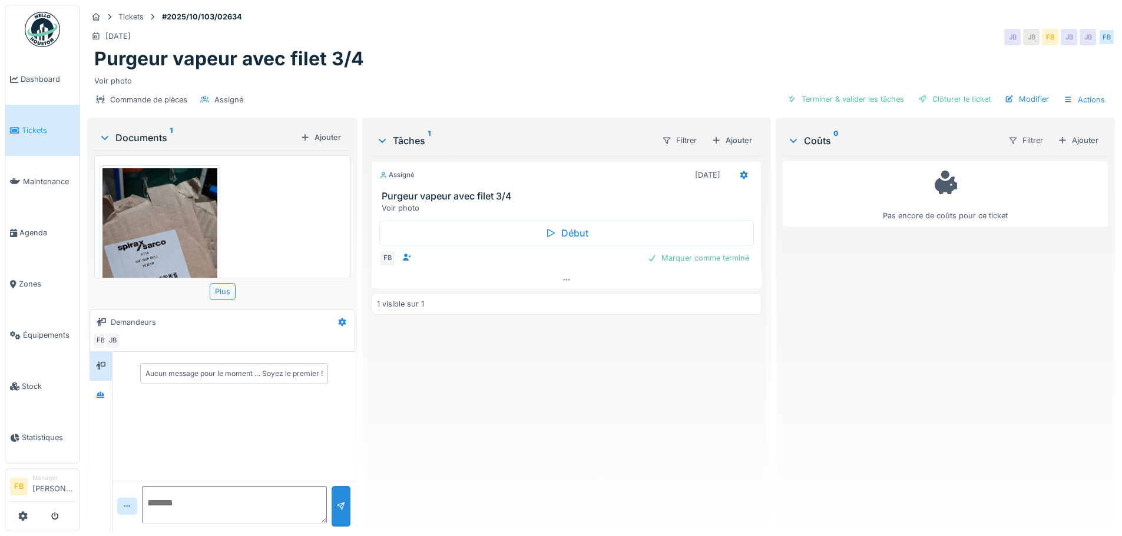
click at [154, 221] on img at bounding box center [159, 292] width 115 height 248
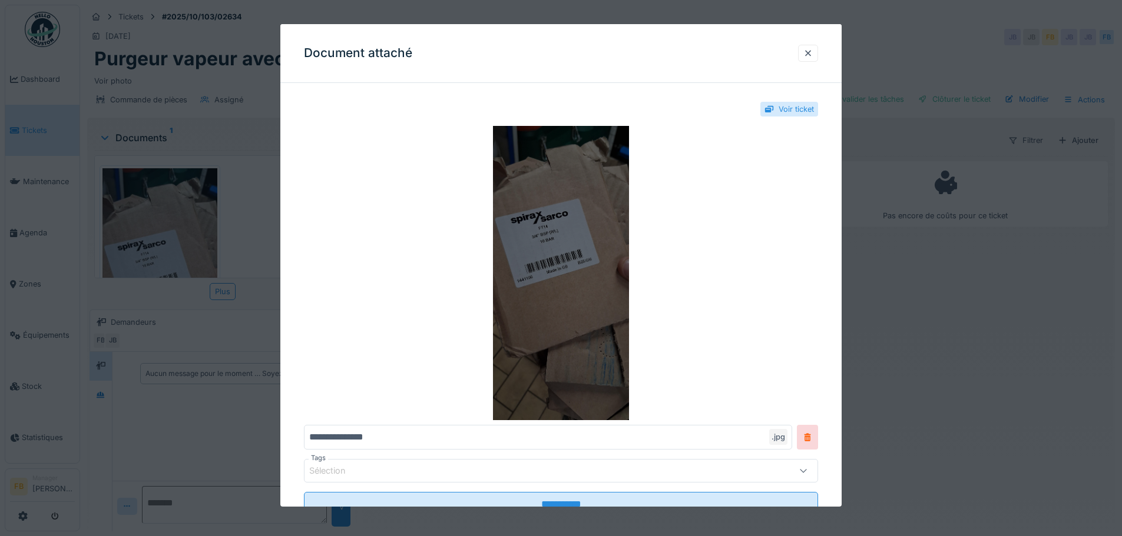
click at [573, 273] on img at bounding box center [561, 273] width 514 height 294
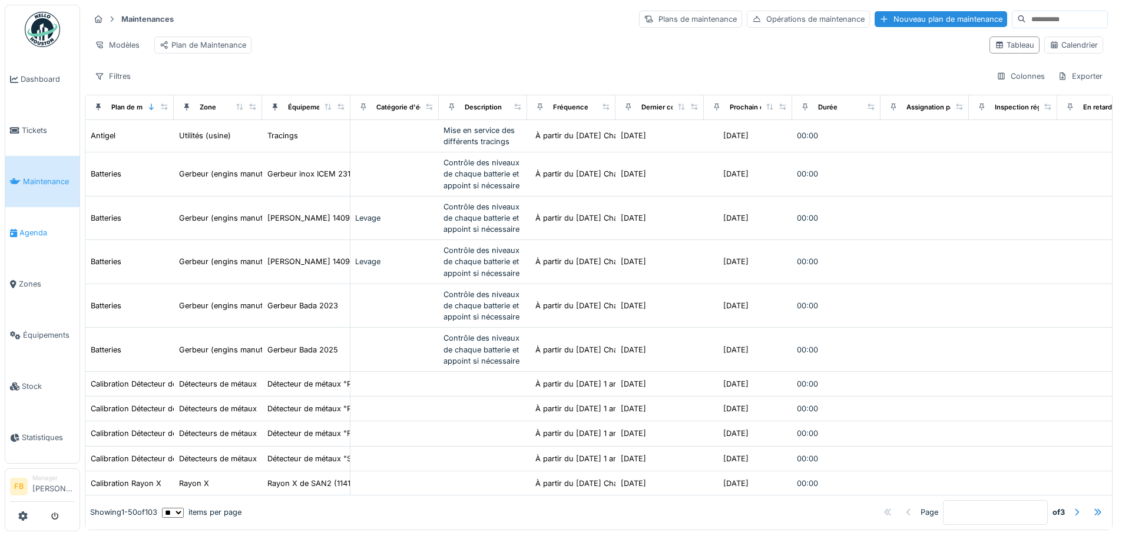
click at [33, 220] on link "Agenda" at bounding box center [42, 232] width 74 height 51
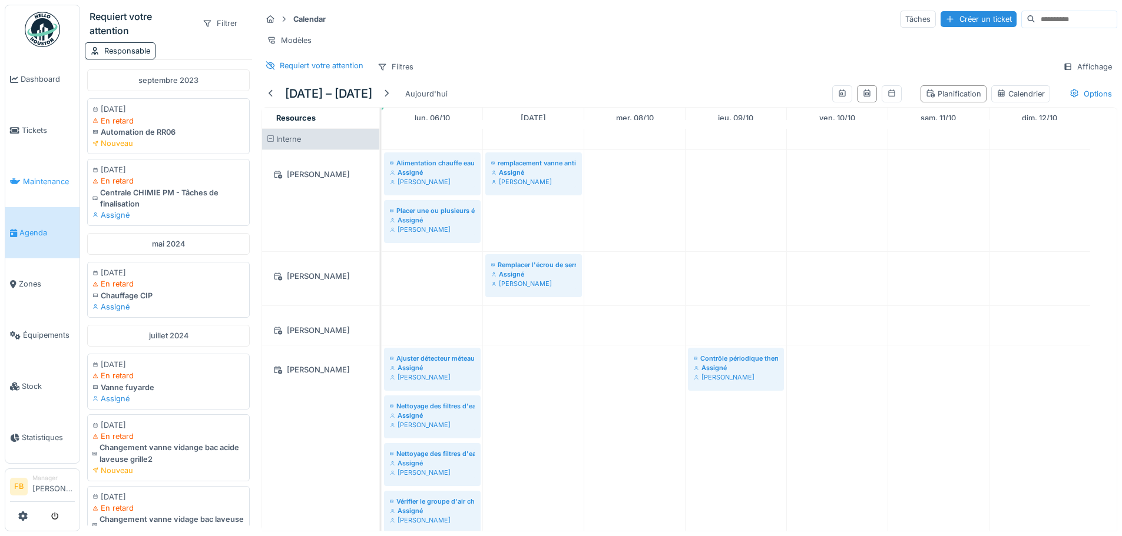
click at [44, 176] on span "Maintenance" at bounding box center [49, 181] width 52 height 11
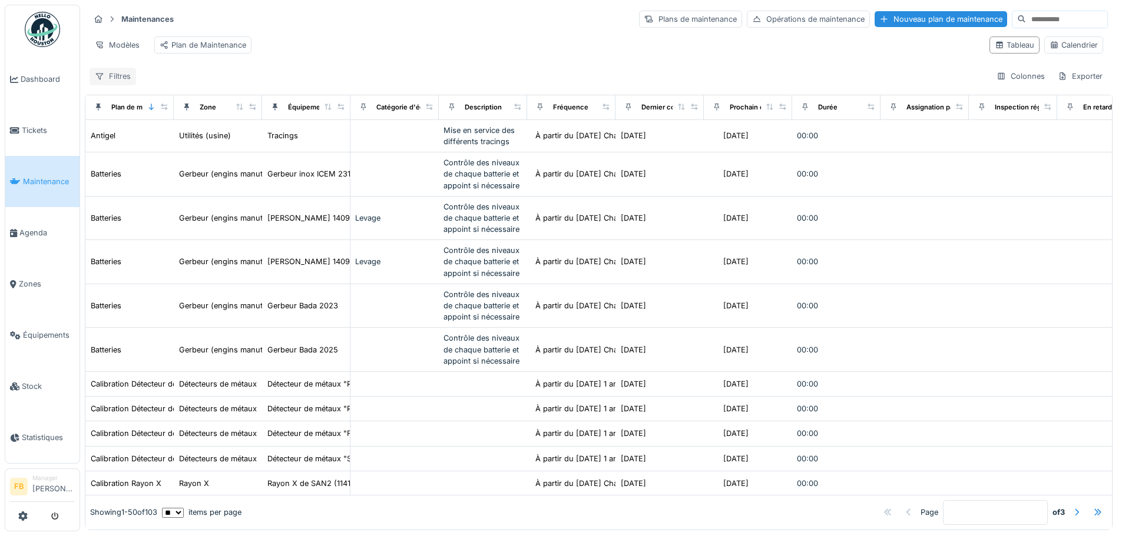
click at [123, 81] on div "Filtres" at bounding box center [112, 76] width 47 height 17
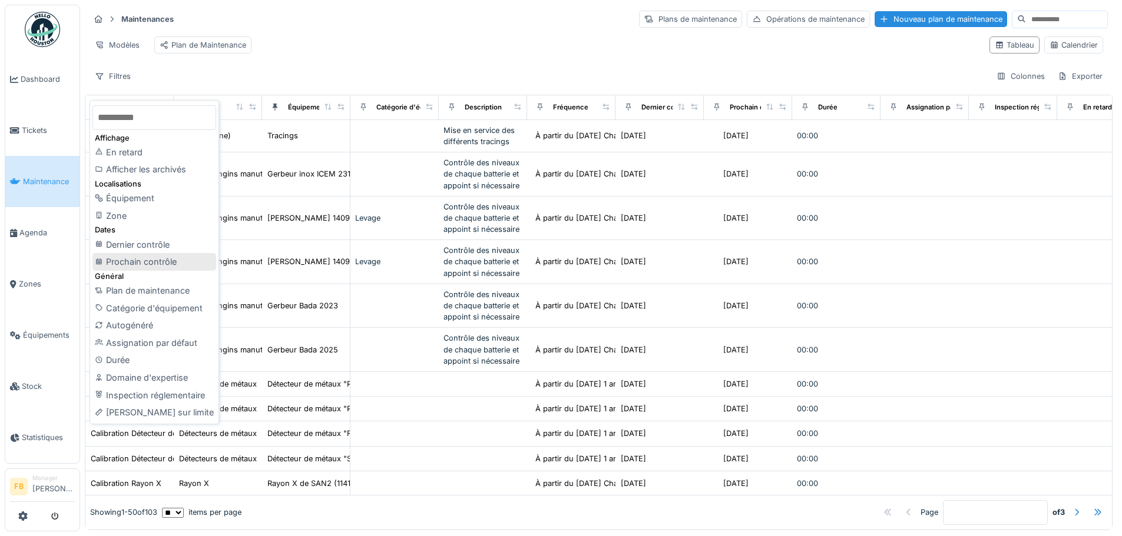
click at [159, 262] on div "Prochain contrôle" at bounding box center [154, 262] width 124 height 18
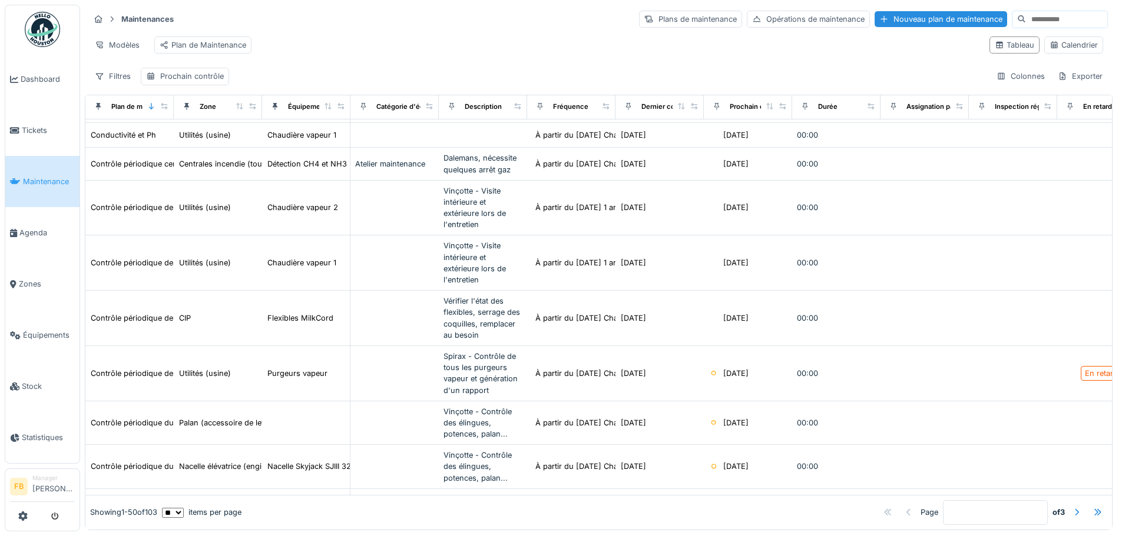
scroll to position [824, 0]
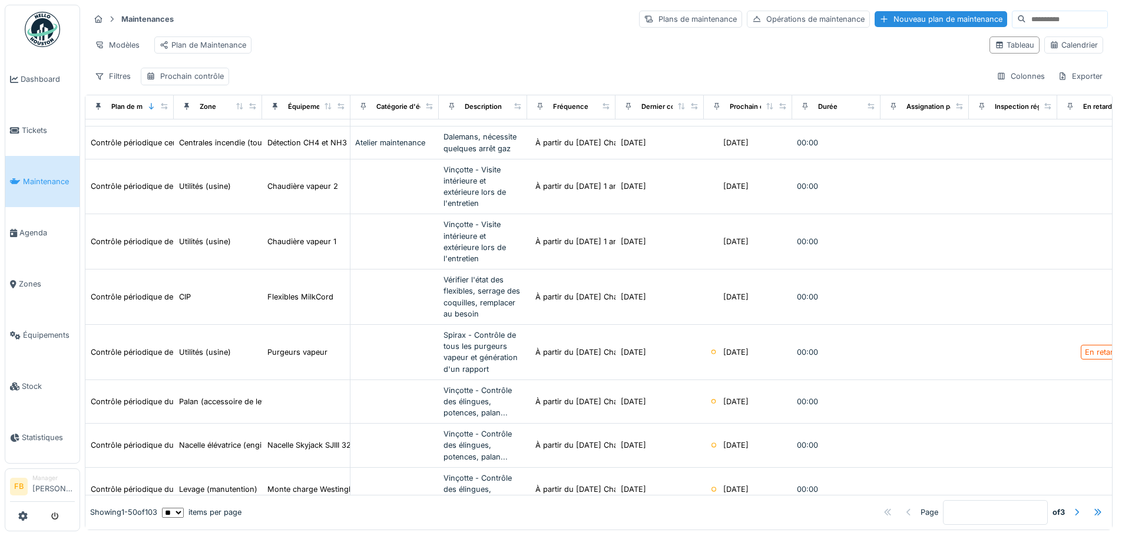
click at [725, 107] on div "Prochain contrôle" at bounding box center [734, 106] width 52 height 15
click at [720, 107] on icon at bounding box center [716, 106] width 8 height 6
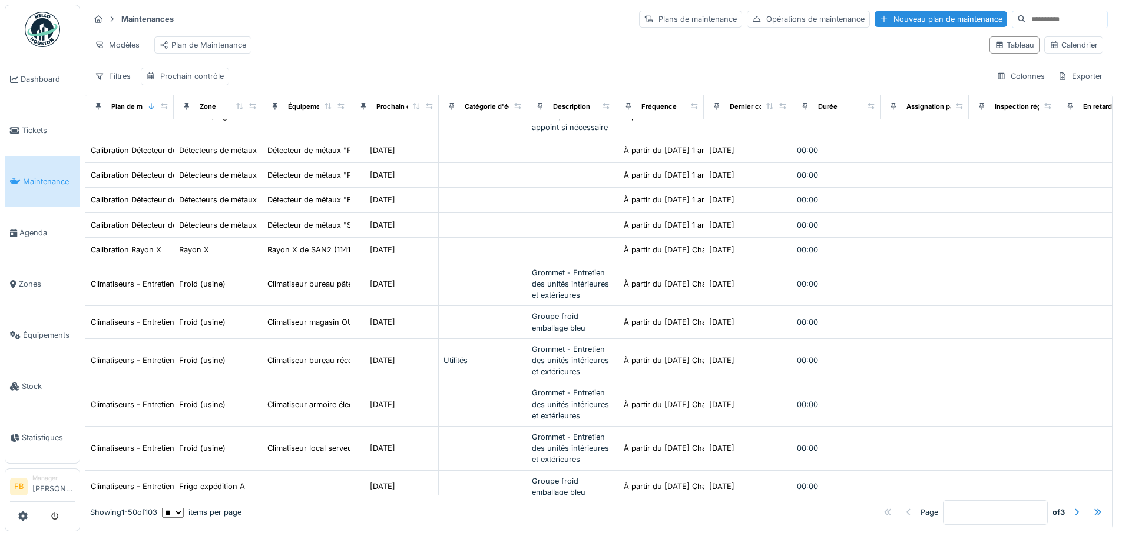
scroll to position [294, 0]
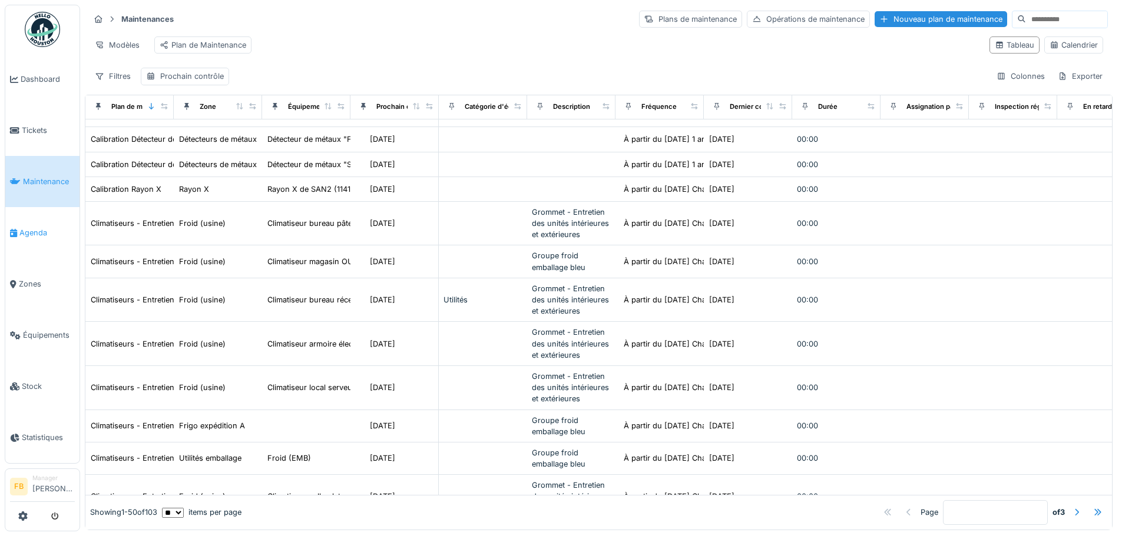
click at [40, 218] on link "Agenda" at bounding box center [42, 232] width 74 height 51
